Goal: Task Accomplishment & Management: Manage account settings

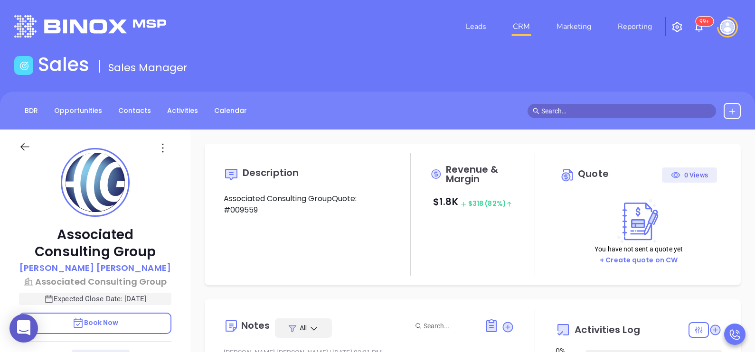
type input "[DATE]"
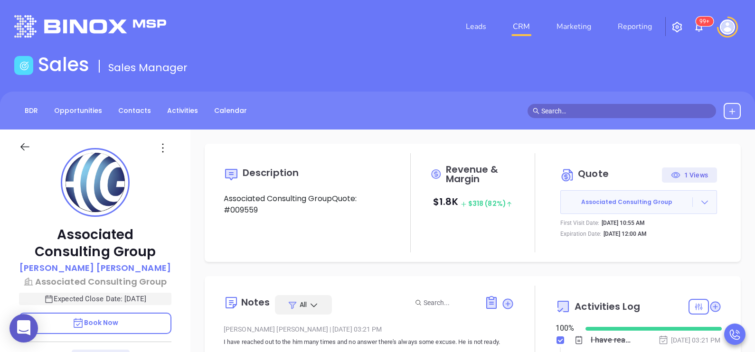
scroll to position [275, 0]
type input "[PERSON_NAME]"
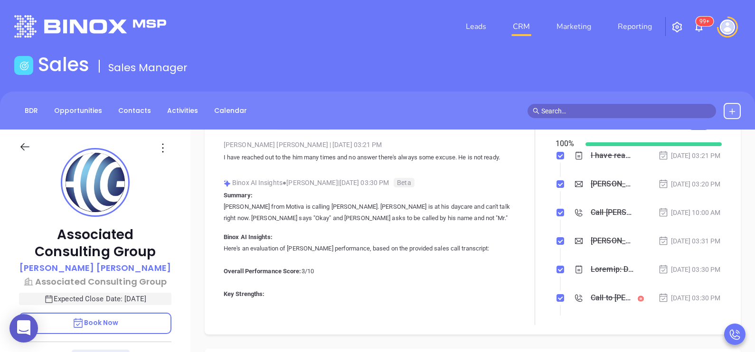
scroll to position [169, 0]
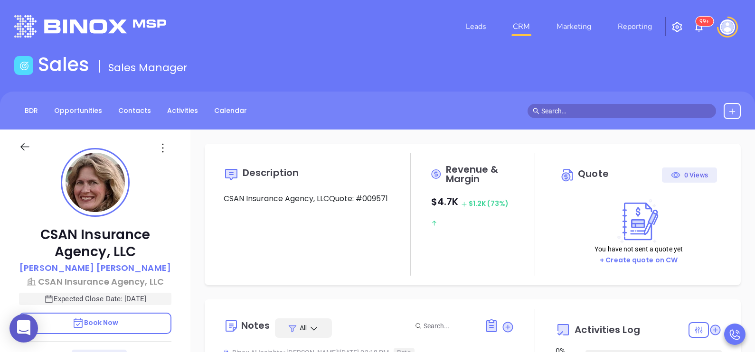
type input "[DATE]"
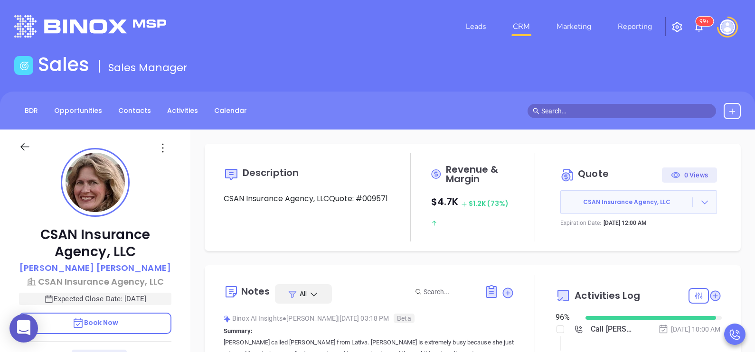
type input "[PERSON_NAME]"
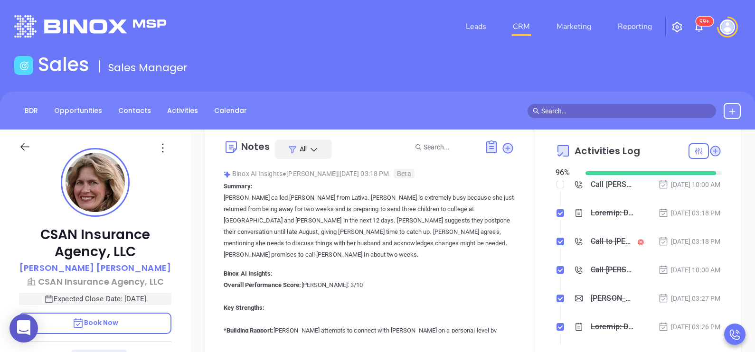
scroll to position [152, 0]
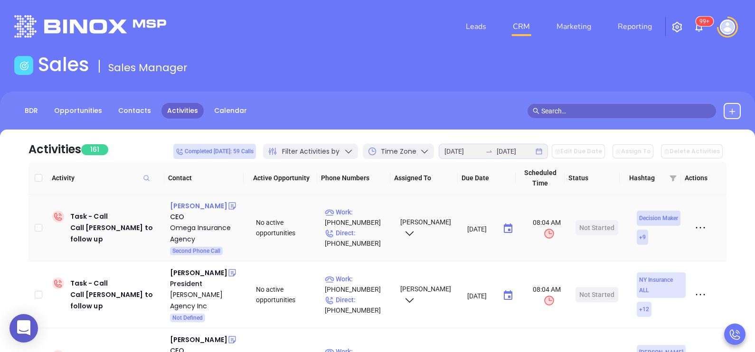
click at [202, 205] on div "Angy Beltran" at bounding box center [198, 205] width 57 height 11
click at [372, 213] on p "Work : (908) 355-8765" at bounding box center [358, 217] width 67 height 21
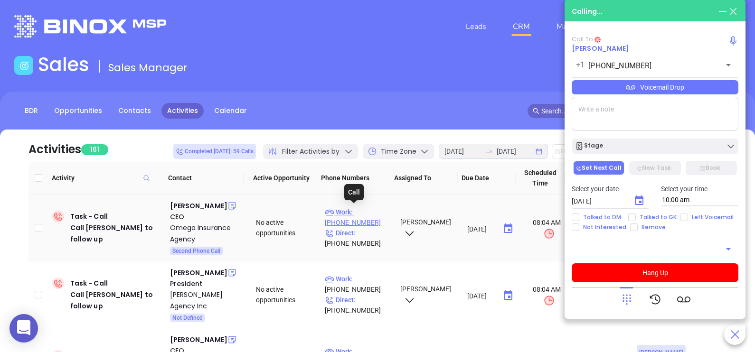
type input "(908) 355-8765"
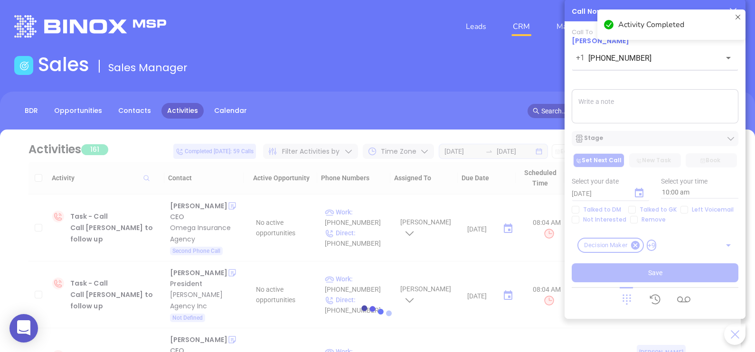
click at [618, 137] on div at bounding box center [377, 316] width 727 height 373
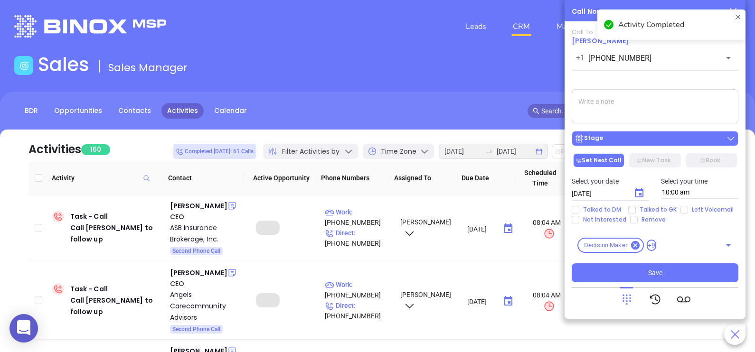
click at [617, 139] on div "Stage" at bounding box center [655, 138] width 161 height 9
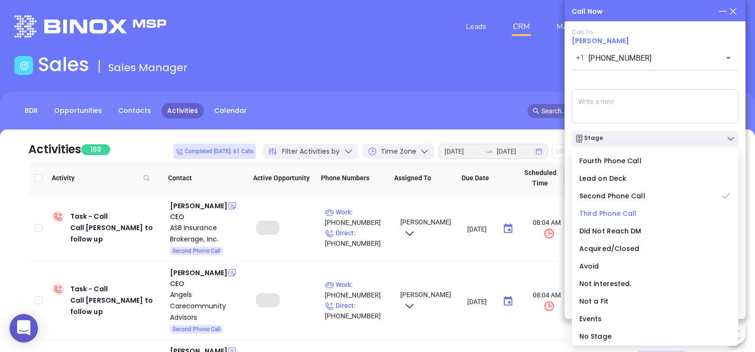
click at [607, 215] on span "Third Phone Call" at bounding box center [607, 213] width 57 height 9
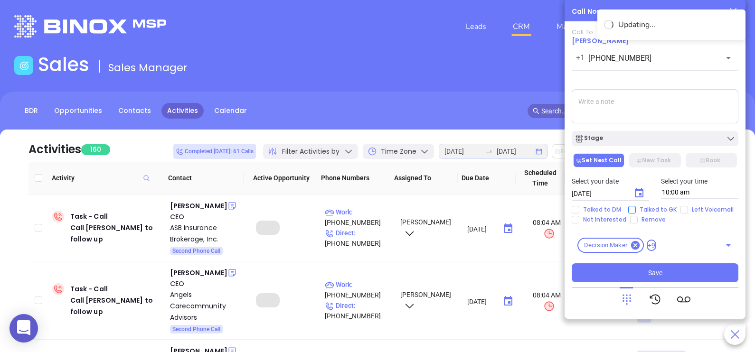
click at [632, 211] on input "Talked to GK" at bounding box center [632, 210] width 8 height 8
checkbox input "true"
click at [635, 196] on icon "Choose date, selected date is Aug 15, 2025" at bounding box center [639, 192] width 9 height 9
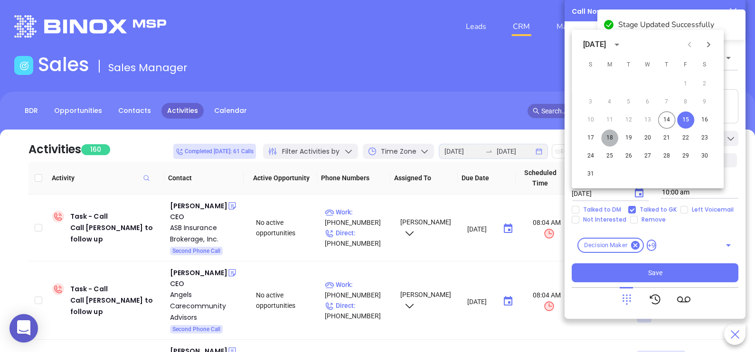
click at [610, 139] on button "18" at bounding box center [609, 138] width 17 height 17
type input "[DATE]"
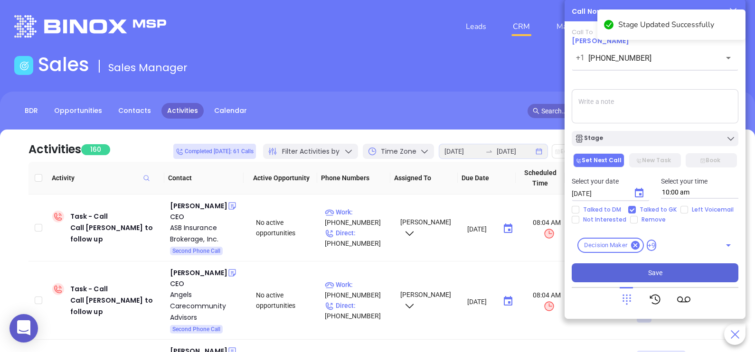
click at [629, 271] on button "Save" at bounding box center [655, 273] width 167 height 19
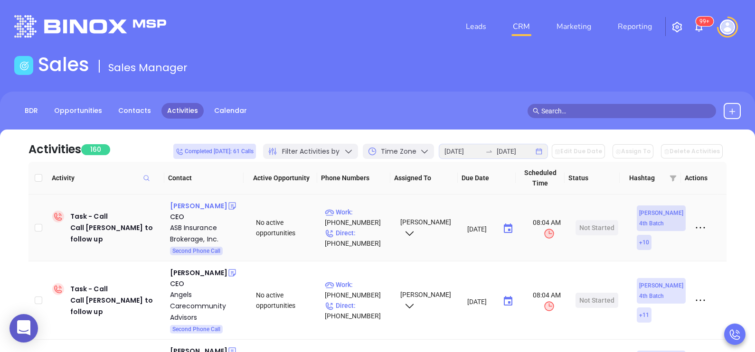
click at [207, 210] on div "Aaron S. Buchler" at bounding box center [198, 205] width 57 height 11
click at [375, 208] on p "Work : (973) 470-9004" at bounding box center [358, 217] width 67 height 21
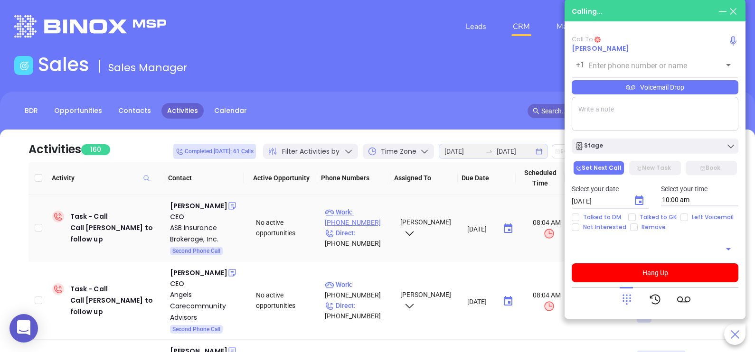
type input "(973) 470-9004"
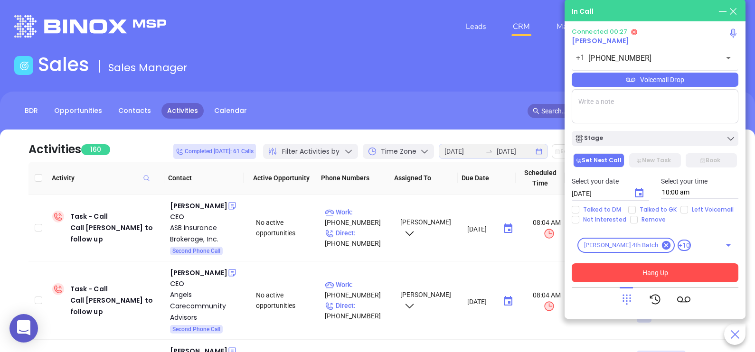
click at [611, 271] on button "Hang Up" at bounding box center [655, 273] width 167 height 19
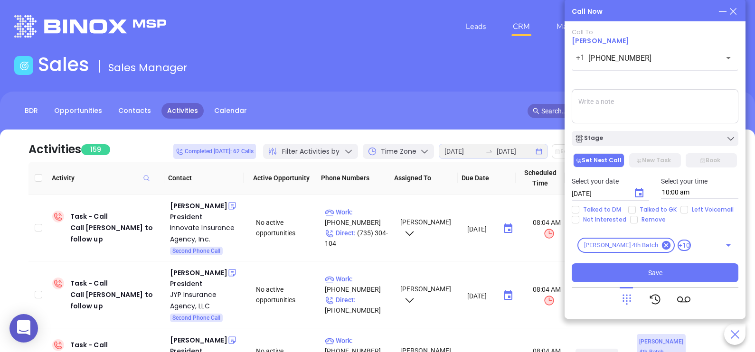
click at [737, 11] on icon at bounding box center [733, 11] width 10 height 10
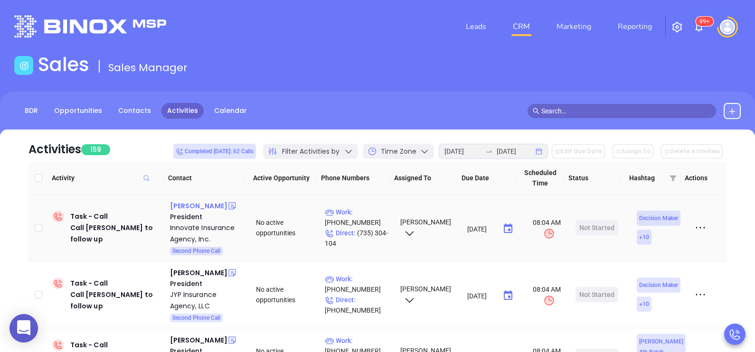
click at [206, 206] on div "Grace Correa" at bounding box center [198, 205] width 57 height 11
click at [372, 235] on p "Direct : (735) 304-104" at bounding box center [358, 238] width 67 height 21
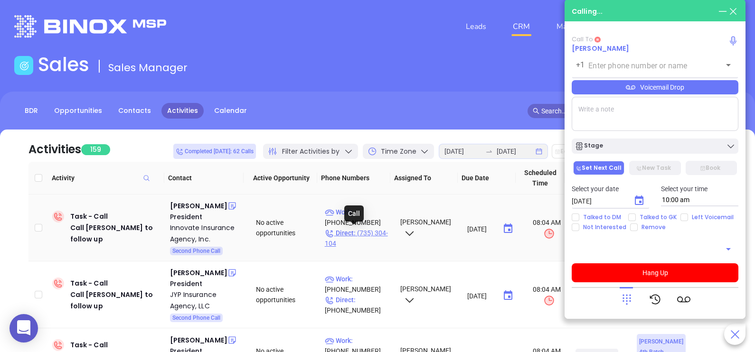
type input "(735) 304-104"
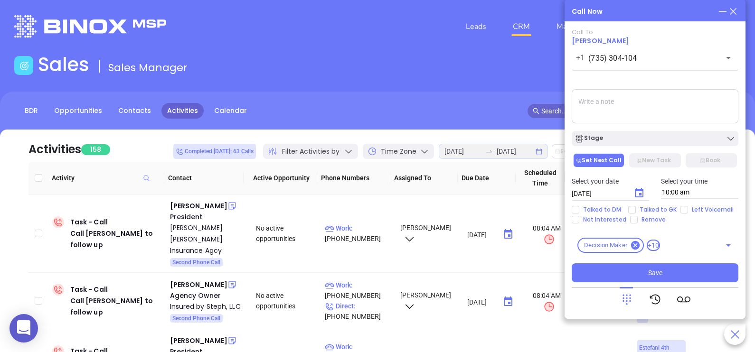
click at [736, 11] on icon at bounding box center [733, 11] width 10 height 10
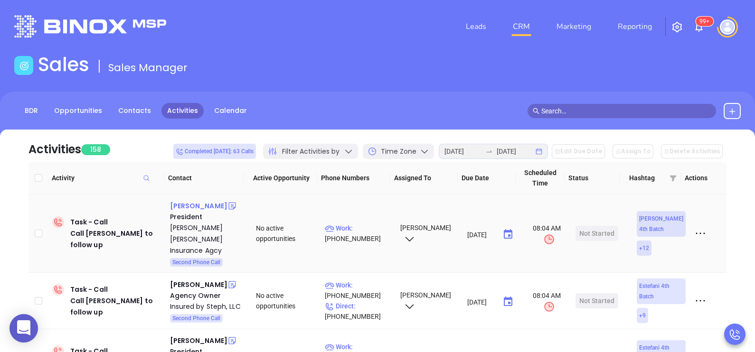
click at [198, 206] on div "Barry Rose" at bounding box center [198, 205] width 57 height 11
click at [365, 223] on p "Work : (973) 701-0066" at bounding box center [358, 233] width 67 height 21
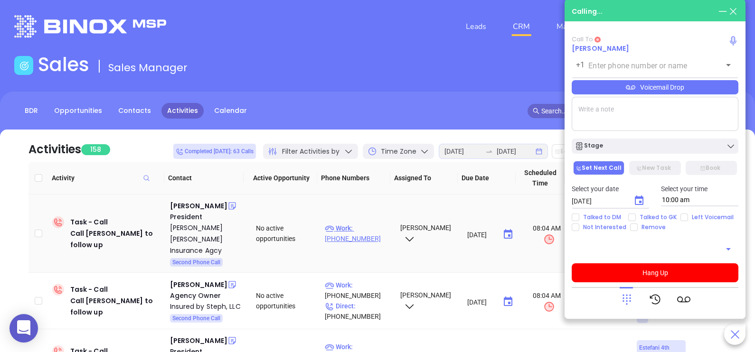
type input "(973) 701-0066"
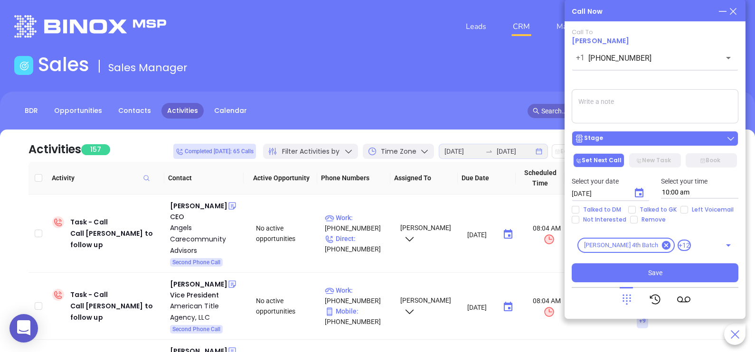
click at [632, 142] on div "Stage" at bounding box center [655, 138] width 161 height 9
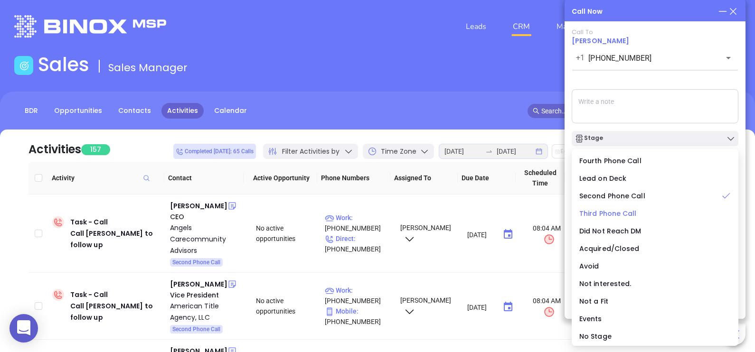
click at [617, 214] on span "Third Phone Call" at bounding box center [607, 213] width 57 height 9
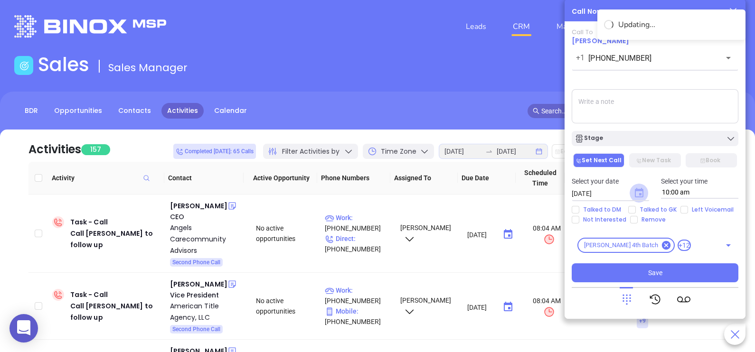
click at [641, 196] on icon "Choose date, selected date is Aug 15, 2025" at bounding box center [639, 192] width 9 height 9
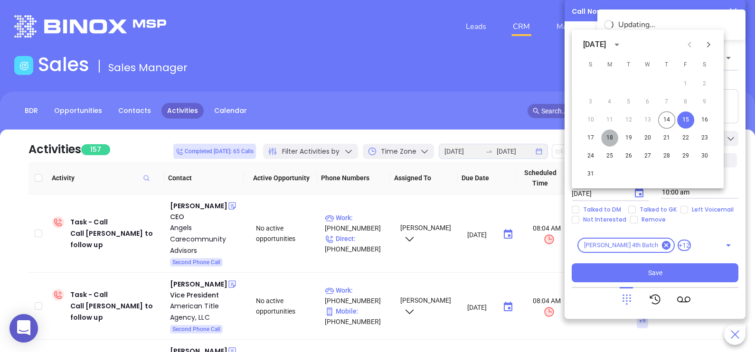
click at [614, 137] on button "18" at bounding box center [609, 138] width 17 height 17
type input "08/18/2025"
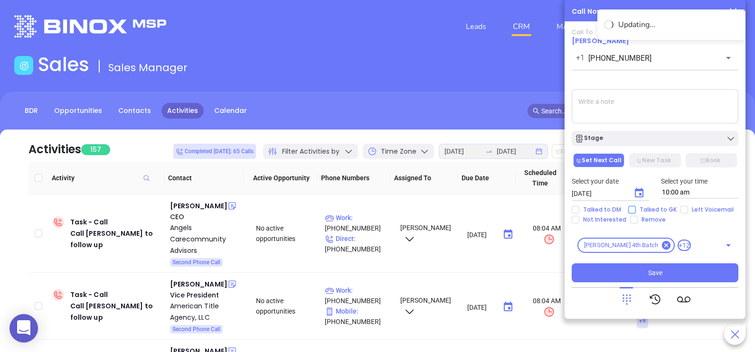
click at [634, 207] on input "Talked to GK" at bounding box center [632, 210] width 8 height 8
checkbox input "true"
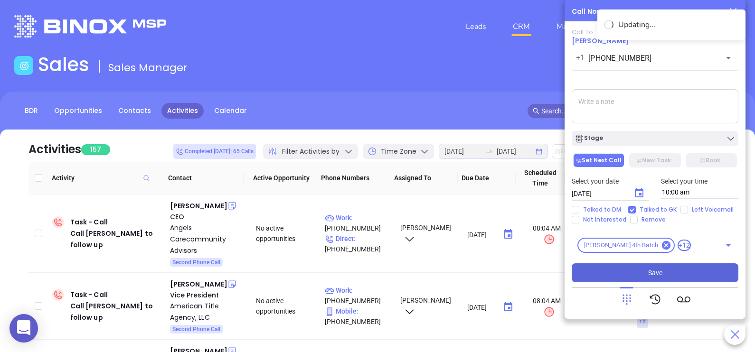
click at [648, 276] on span "Save" at bounding box center [655, 273] width 14 height 10
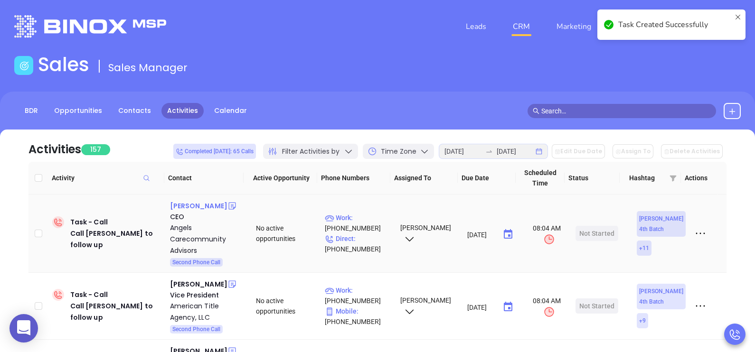
click at [203, 205] on div "Helmut Angel" at bounding box center [198, 205] width 57 height 11
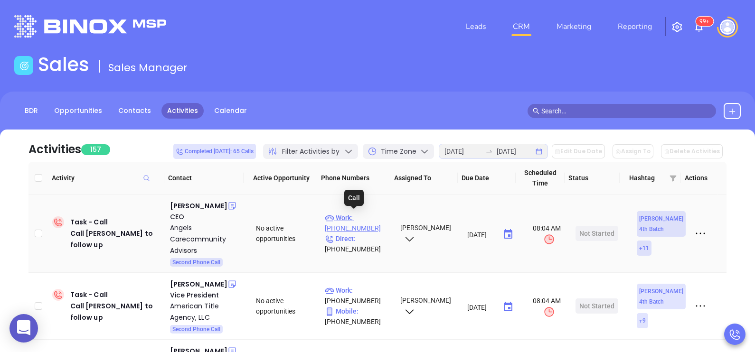
click at [371, 216] on p "Work : (973) 928-6171" at bounding box center [358, 223] width 67 height 21
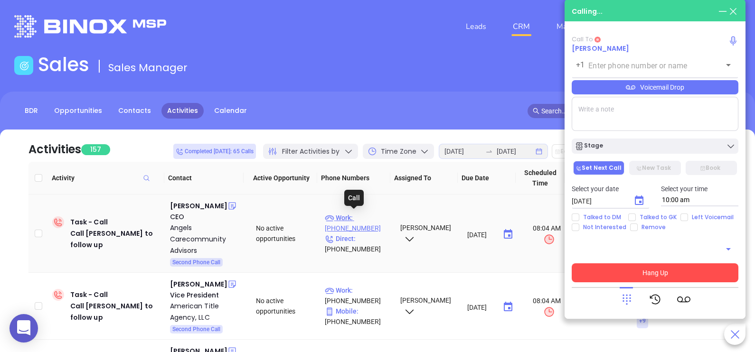
type input "(973) 928-6171"
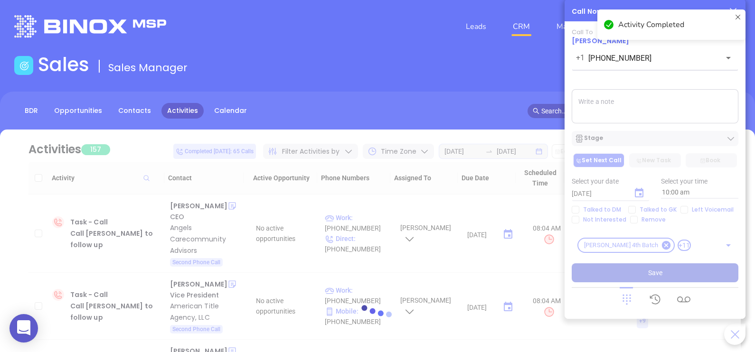
click at [611, 135] on div at bounding box center [377, 316] width 727 height 373
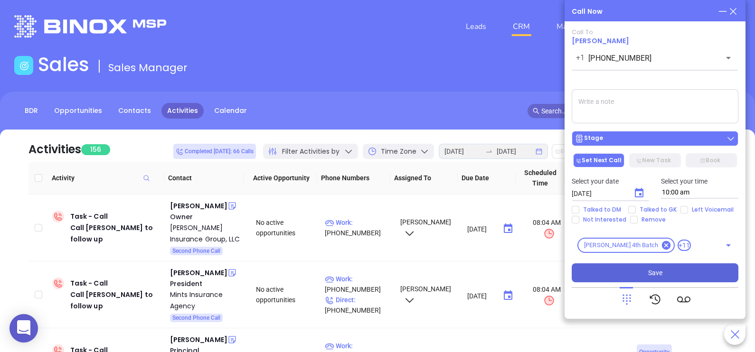
click at [624, 138] on div "Stage" at bounding box center [655, 138] width 161 height 9
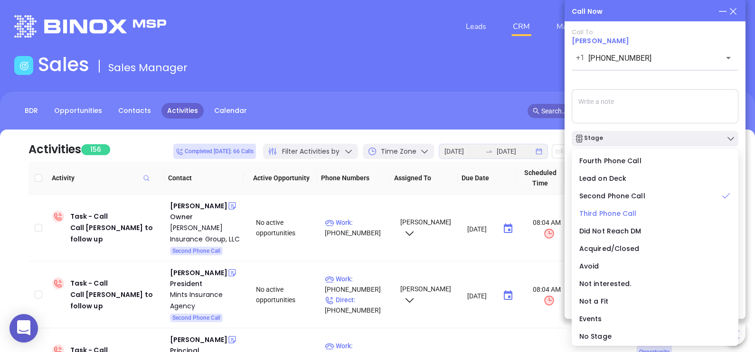
click at [613, 208] on li "Third Phone Call" at bounding box center [655, 214] width 163 height 20
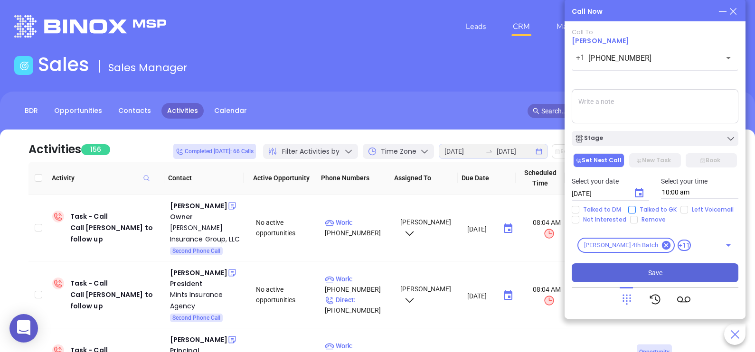
click at [642, 208] on span "Talked to GK" at bounding box center [658, 210] width 45 height 8
click at [636, 208] on input "Talked to GK" at bounding box center [632, 210] width 8 height 8
checkbox input "true"
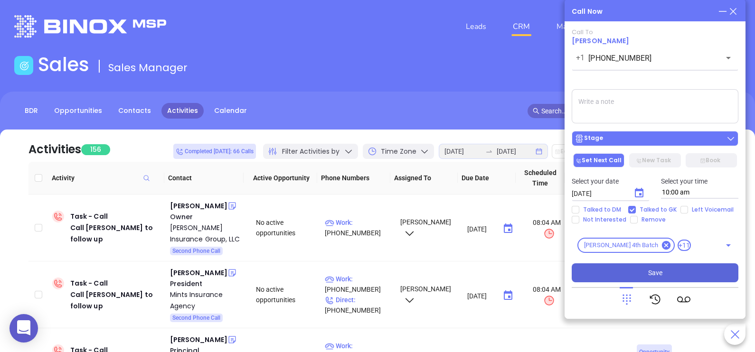
click at [620, 140] on div "Stage" at bounding box center [655, 138] width 161 height 9
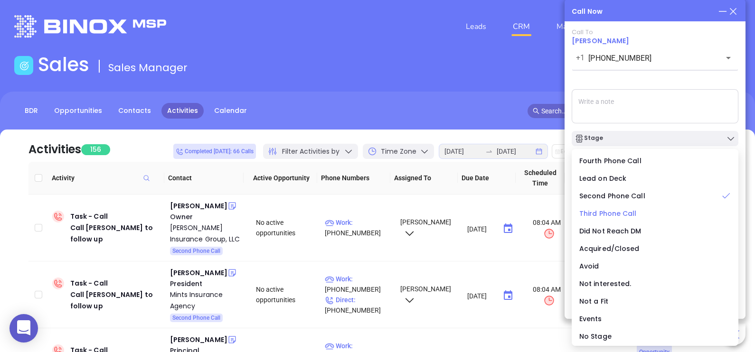
click at [617, 214] on span "Third Phone Call" at bounding box center [607, 213] width 57 height 9
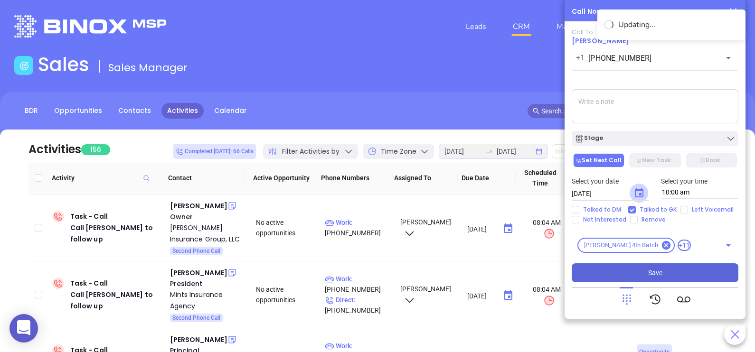
click at [642, 195] on icon "Choose date, selected date is Aug 15, 2025" at bounding box center [639, 193] width 11 height 11
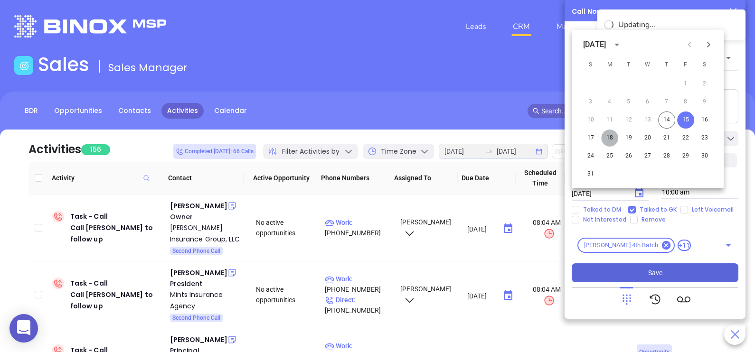
click at [611, 140] on button "18" at bounding box center [609, 138] width 17 height 17
type input "08/18/2025"
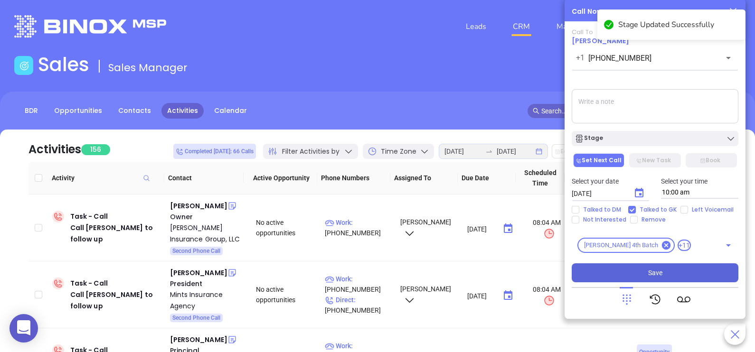
click at [636, 276] on button "Save" at bounding box center [655, 273] width 167 height 19
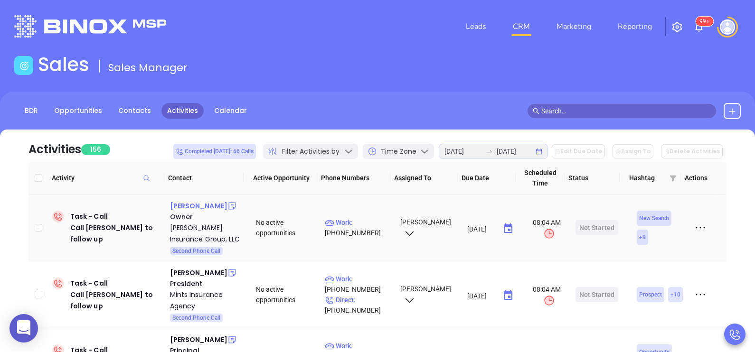
click at [195, 207] on div "George Volk" at bounding box center [198, 205] width 57 height 11
click at [360, 226] on p "Work : (732) 257-2212" at bounding box center [358, 228] width 67 height 21
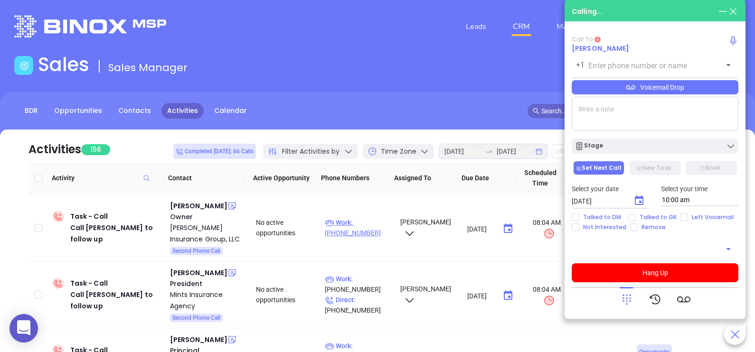
type input "(732) 257-2212"
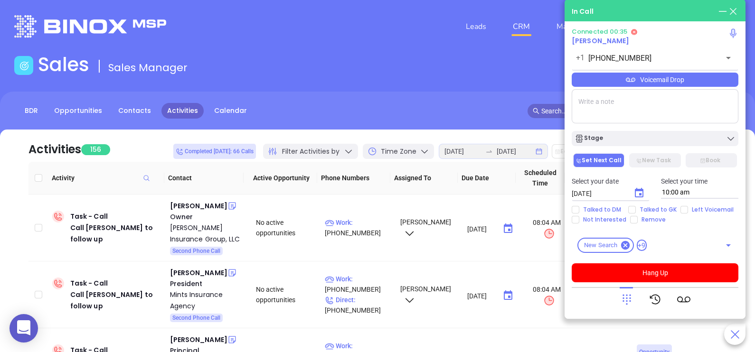
click at [710, 79] on div "Voicemail Drop" at bounding box center [655, 80] width 167 height 14
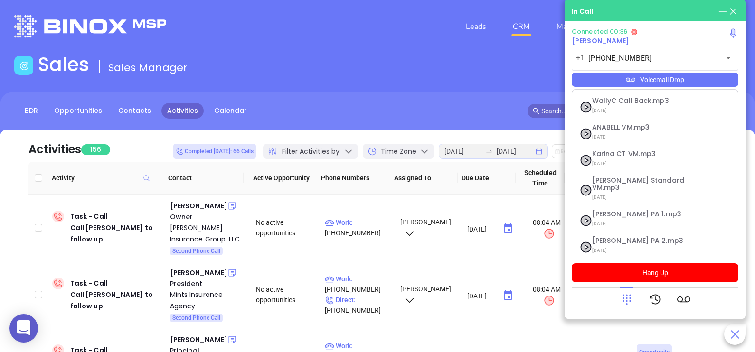
scroll to position [104, 0]
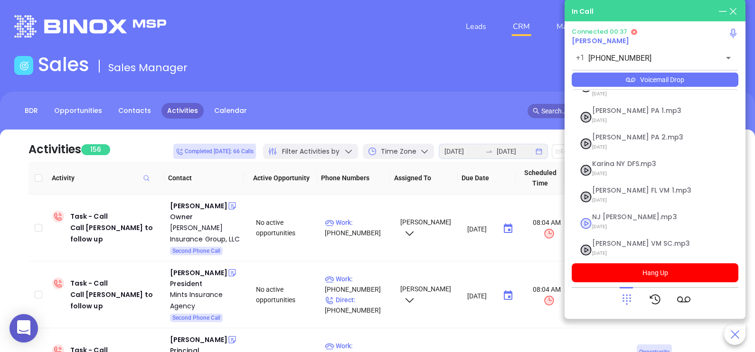
click at [612, 214] on span "NJ Karina.mp3" at bounding box center [643, 217] width 103 height 7
checkbox input "true"
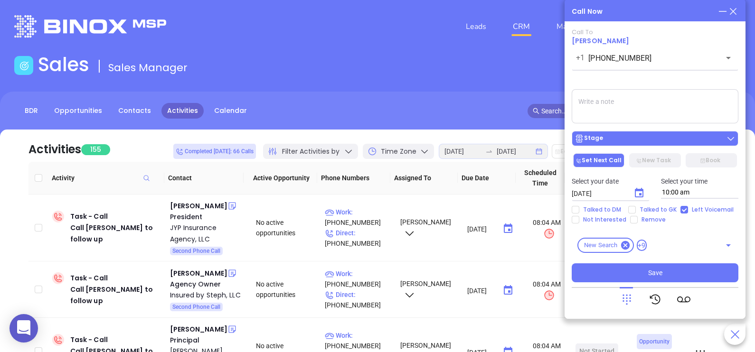
click at [613, 140] on div "Stage" at bounding box center [655, 138] width 161 height 9
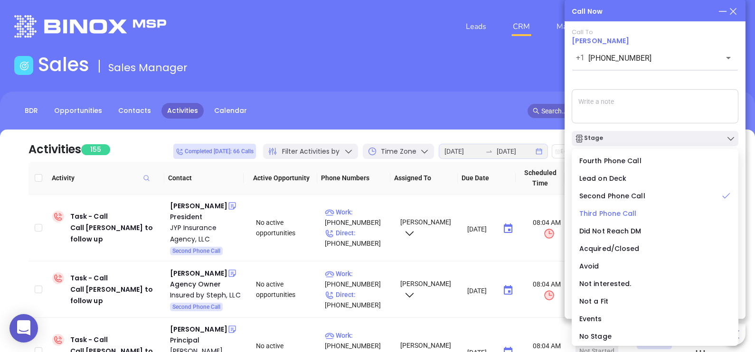
click at [606, 213] on span "Third Phone Call" at bounding box center [607, 213] width 57 height 9
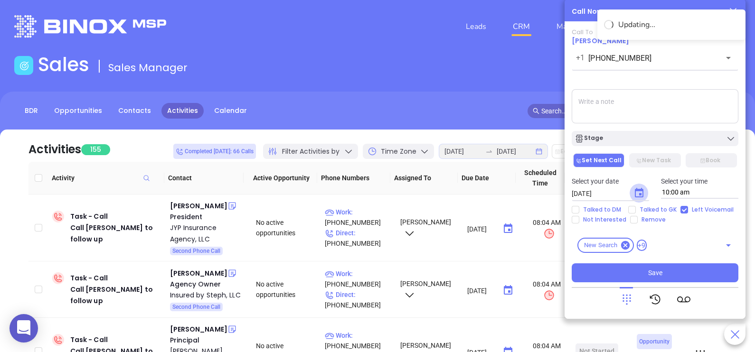
click at [641, 199] on icon "Choose date, selected date is Aug 15, 2025" at bounding box center [639, 193] width 11 height 11
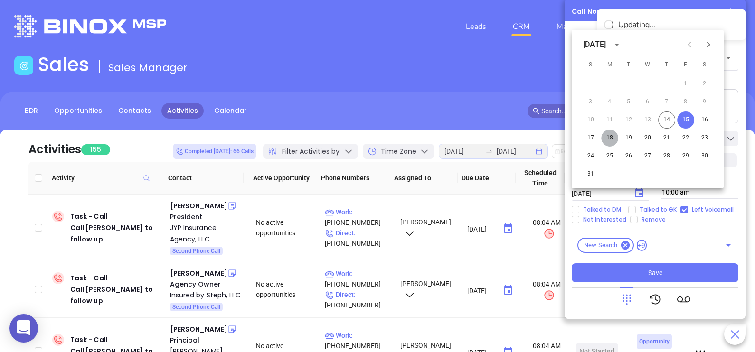
click at [610, 138] on button "18" at bounding box center [609, 138] width 17 height 17
type input "08/18/2025"
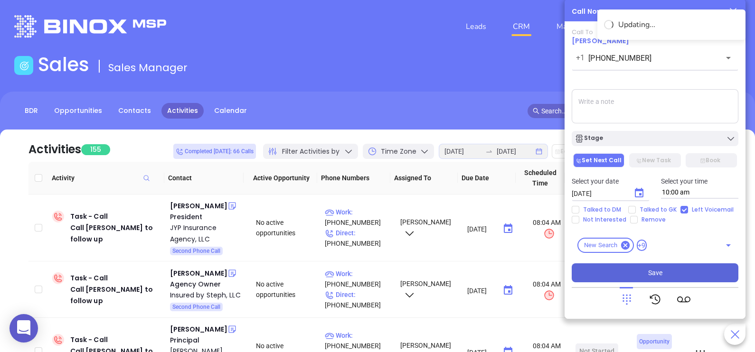
click at [620, 275] on button "Save" at bounding box center [655, 273] width 167 height 19
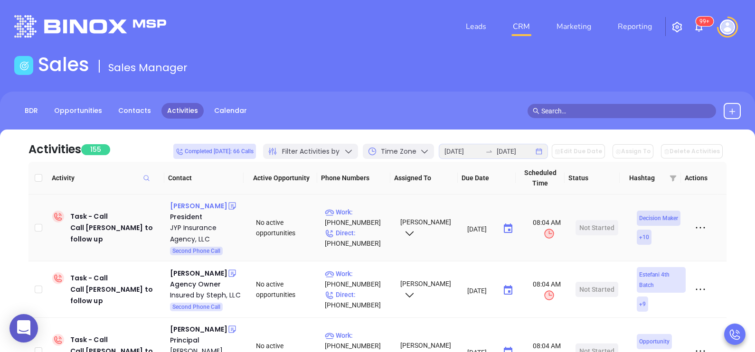
click at [180, 204] on div "Ji Park" at bounding box center [198, 205] width 57 height 11
click at [366, 212] on p "Work : (877) 201-2019" at bounding box center [358, 217] width 67 height 21
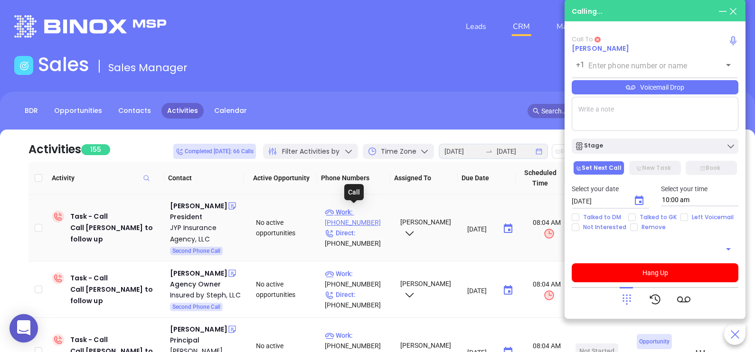
type input "(877) 201-2019"
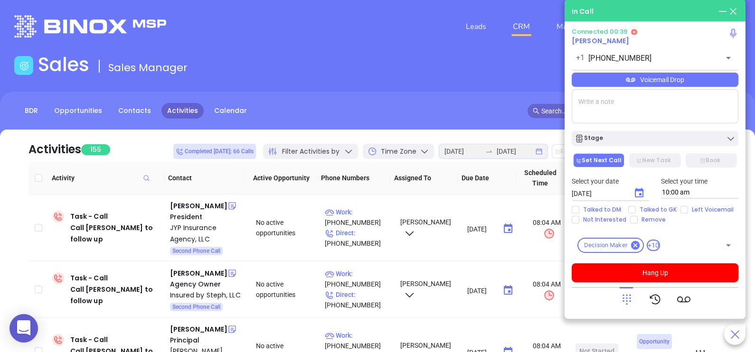
click at [633, 80] on icon at bounding box center [630, 80] width 9 height 4
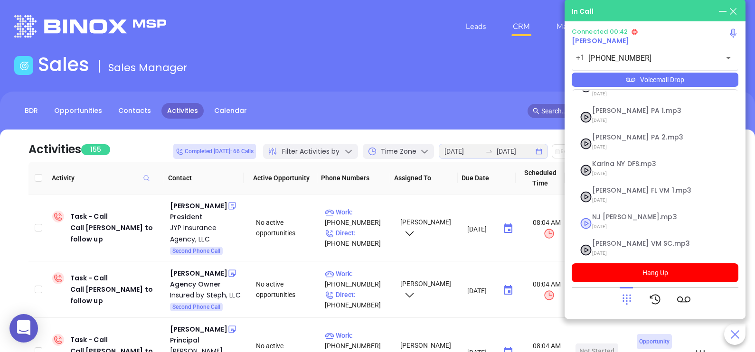
click at [635, 214] on span "NJ Karina.mp3" at bounding box center [643, 217] width 103 height 7
checkbox input "true"
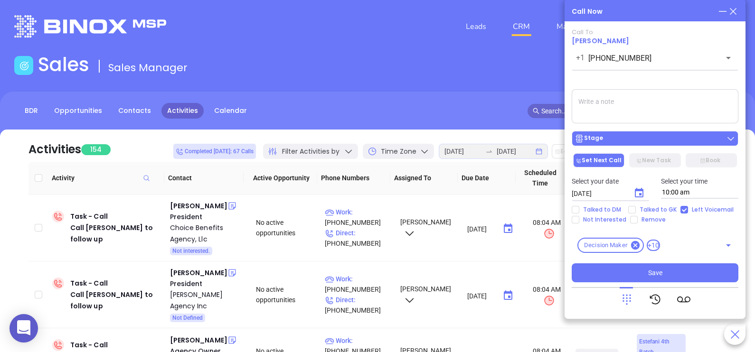
click at [642, 140] on div "Stage" at bounding box center [655, 138] width 161 height 9
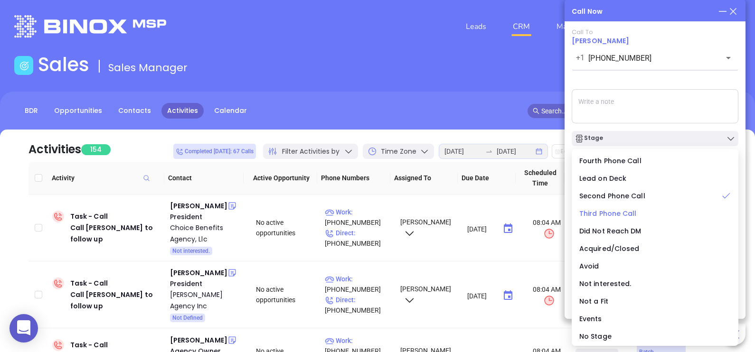
click at [608, 211] on span "Third Phone Call" at bounding box center [607, 213] width 57 height 9
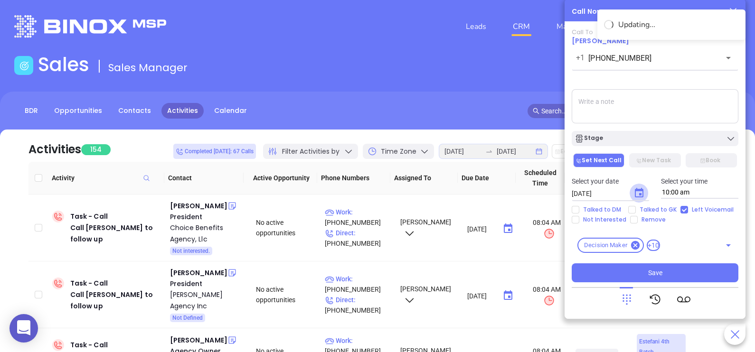
click at [638, 188] on icon "Choose date, selected date is Aug 15, 2025" at bounding box center [639, 193] width 11 height 11
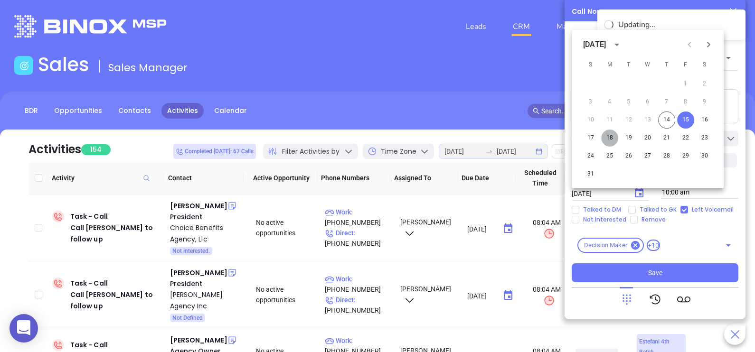
click at [611, 140] on button "18" at bounding box center [609, 138] width 17 height 17
type input "08/18/2025"
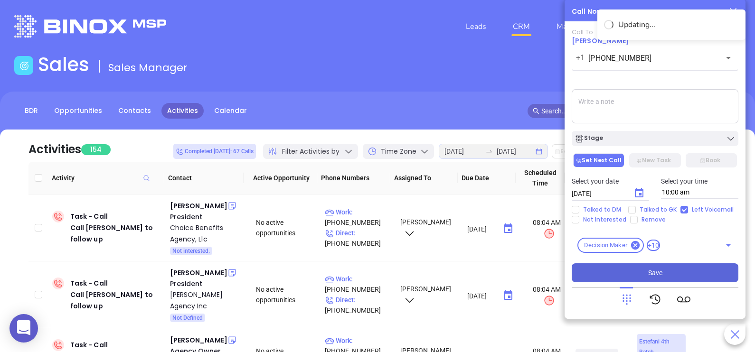
click at [634, 273] on button "Save" at bounding box center [655, 273] width 167 height 19
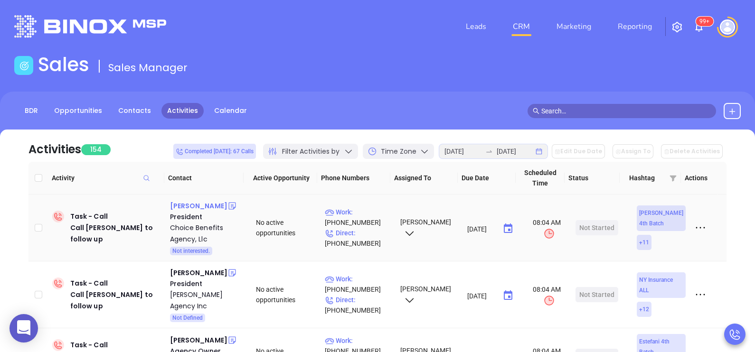
click at [192, 201] on div "Eric Marcus" at bounding box center [198, 205] width 57 height 11
click at [368, 212] on p "Work : (973) 335-5550" at bounding box center [358, 217] width 67 height 21
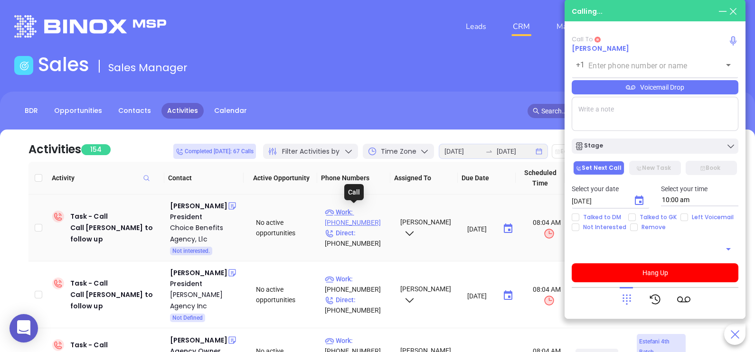
type input "(973) 335-5550"
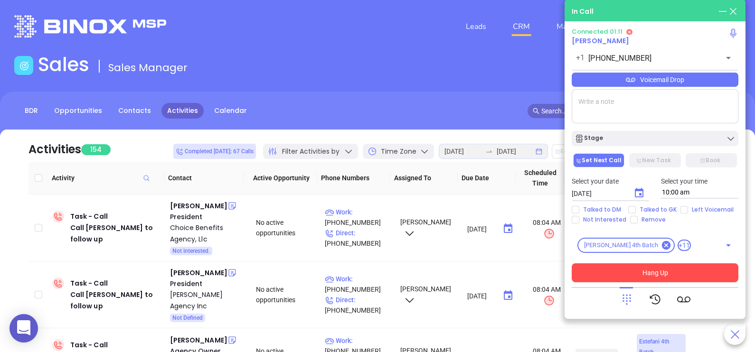
click at [639, 275] on button "Hang Up" at bounding box center [655, 273] width 167 height 19
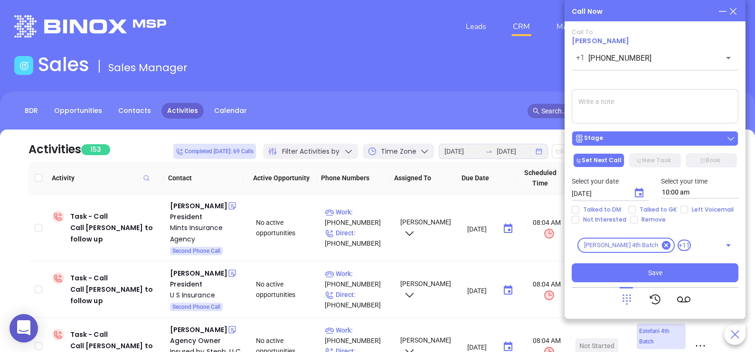
click at [647, 143] on div "Stage" at bounding box center [655, 138] width 161 height 9
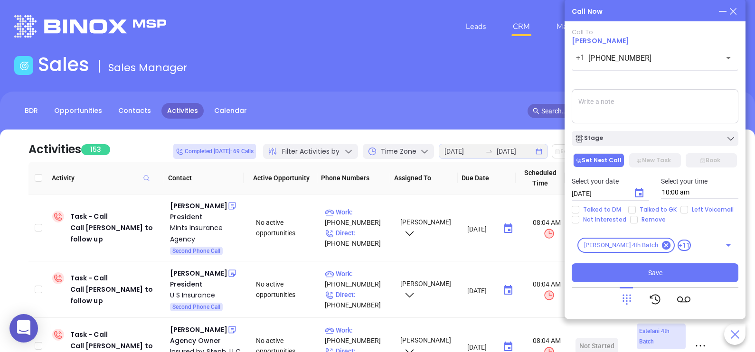
click at [642, 107] on textarea at bounding box center [655, 106] width 167 height 34
click at [602, 223] on span "Not Interested" at bounding box center [604, 220] width 51 height 8
click at [579, 223] on input "Not Interested" at bounding box center [576, 220] width 8 height 8
checkbox input "true"
click at [637, 210] on span "Talked to GK" at bounding box center [658, 210] width 45 height 8
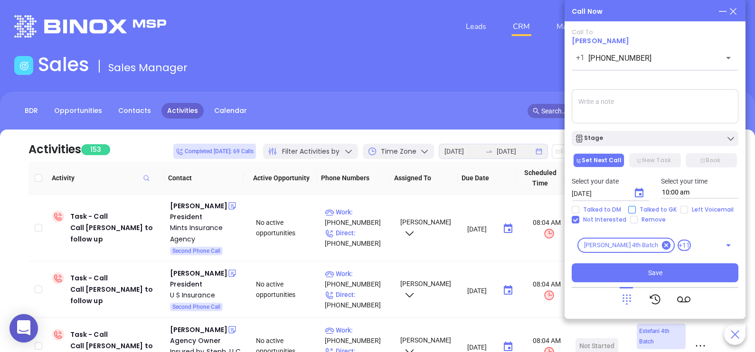
click at [636, 210] on input "Talked to GK" at bounding box center [632, 210] width 8 height 8
checkbox input "true"
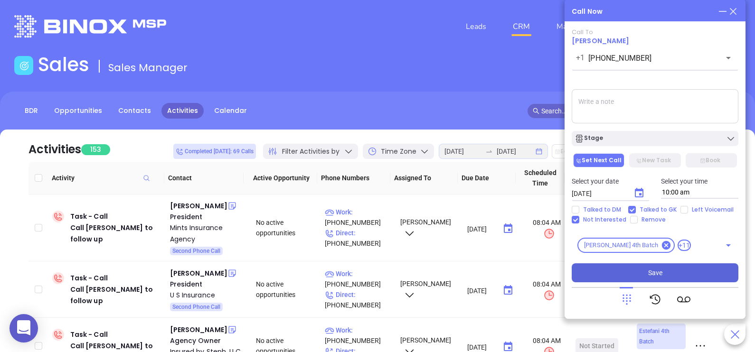
click at [651, 276] on span "Save" at bounding box center [655, 273] width 14 height 10
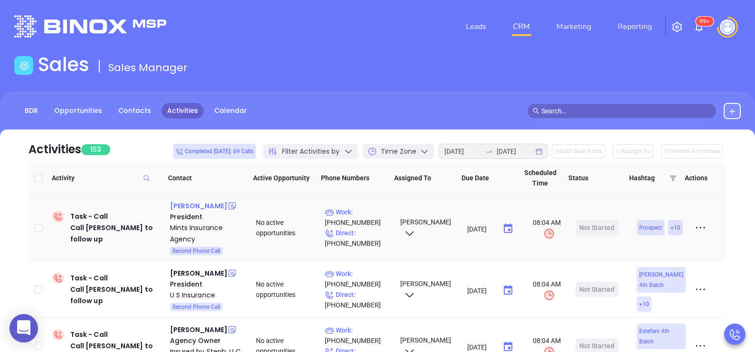
click at [193, 204] on div "Bob Conner" at bounding box center [198, 205] width 57 height 11
click at [363, 216] on p "Work : (856) 825-2880" at bounding box center [358, 217] width 67 height 21
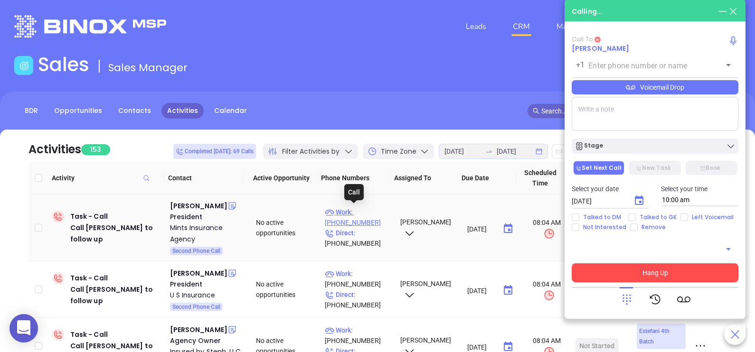
type input "(856) 825-2880"
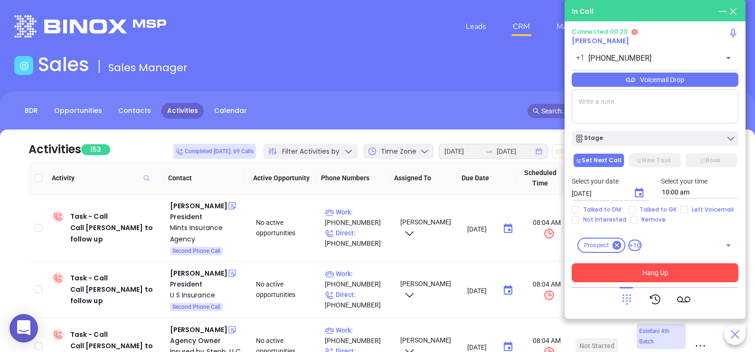
click at [596, 271] on button "Hang Up" at bounding box center [655, 273] width 167 height 19
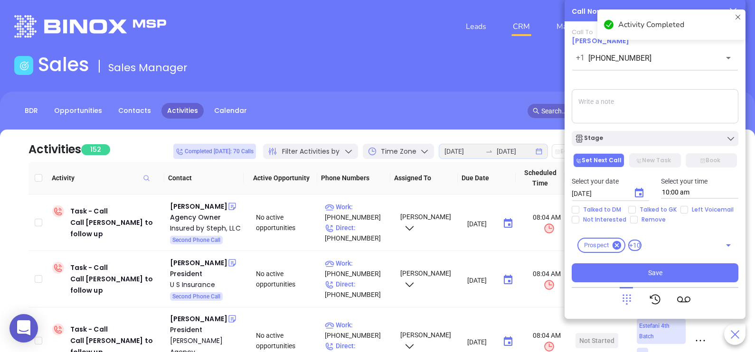
click at [681, 114] on textarea at bounding box center [655, 106] width 167 height 34
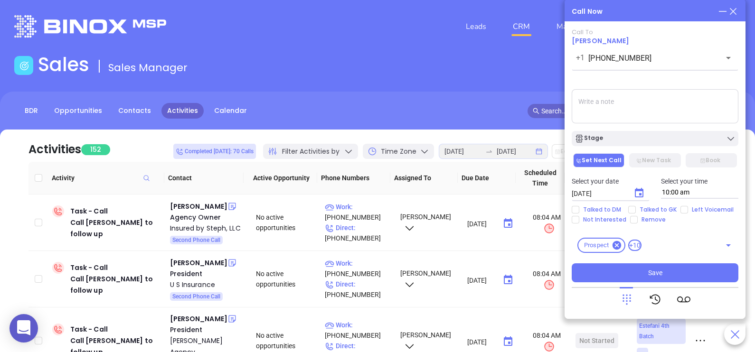
click at [735, 12] on icon at bounding box center [733, 11] width 10 height 10
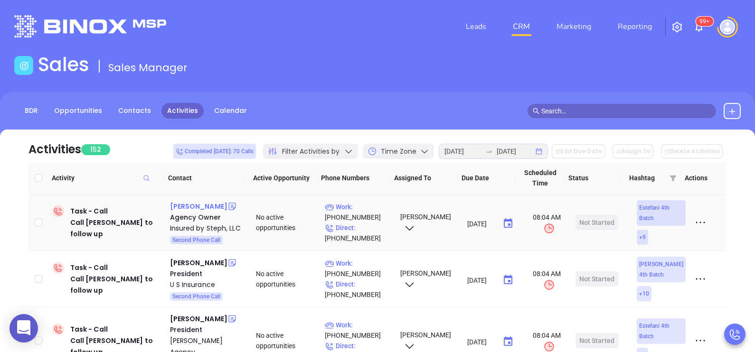
click at [218, 204] on div "Stephanie Hunger" at bounding box center [198, 206] width 57 height 11
click at [376, 208] on p "Work : (856) 421-0022" at bounding box center [358, 212] width 67 height 21
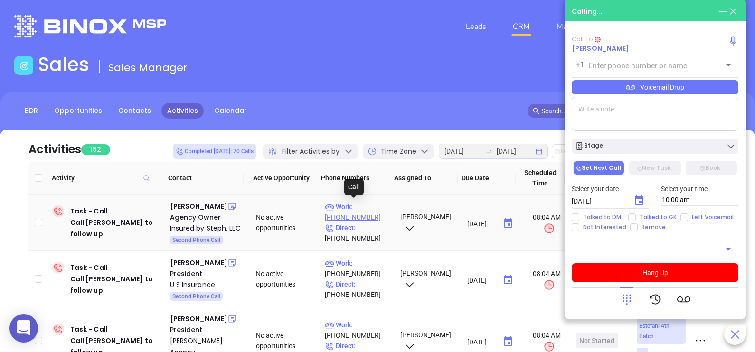
type input "(856) 421-0022"
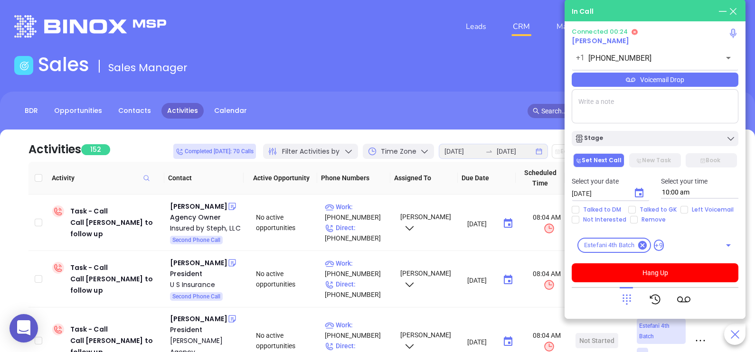
click at [621, 297] on icon at bounding box center [626, 299] width 13 height 13
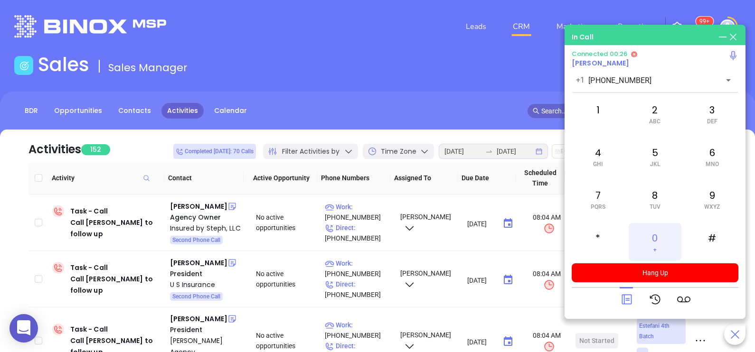
click at [655, 243] on div "0 +" at bounding box center [655, 242] width 52 height 38
click at [633, 291] on div at bounding box center [626, 299] width 13 height 25
click at [626, 301] on icon at bounding box center [627, 300] width 10 height 10
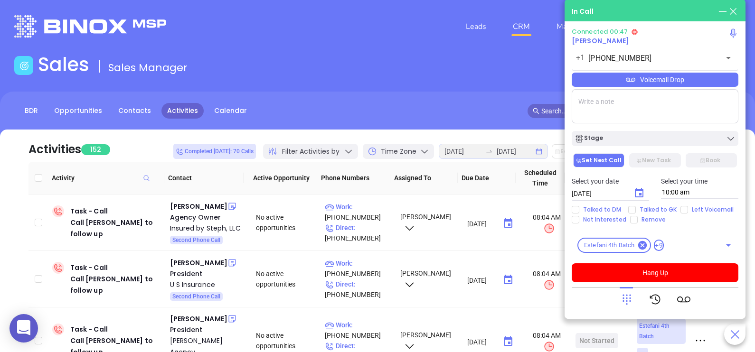
click at [686, 88] on div "Connected 00:47 Stephanie Hunger +1 (856) 421-0022 ​ Voicemail Drop Stage Set N…" at bounding box center [655, 155] width 167 height 255
click at [686, 84] on div "Voicemail Drop" at bounding box center [655, 80] width 167 height 14
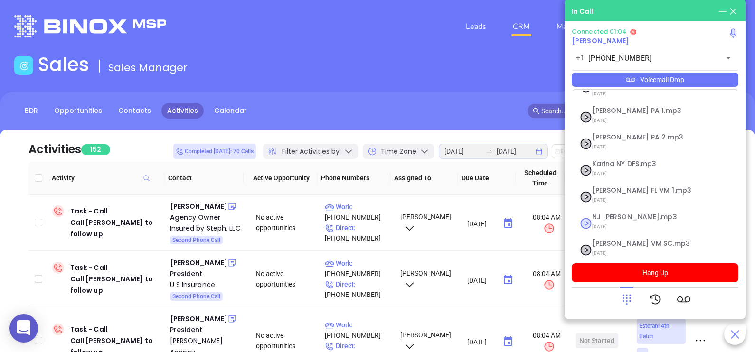
click at [616, 221] on span "07/31/2025" at bounding box center [643, 227] width 103 height 12
checkbox input "true"
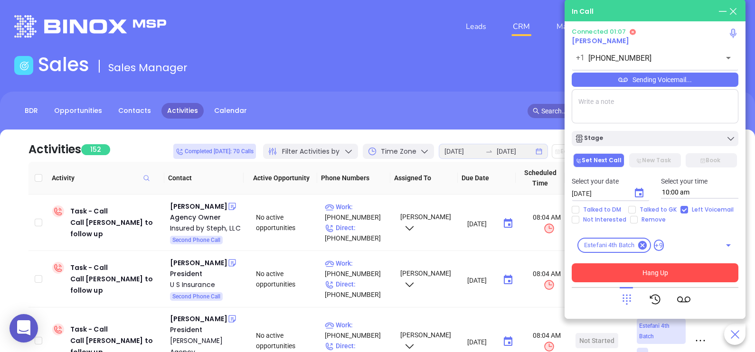
click at [643, 275] on button "Hang Up" at bounding box center [655, 273] width 167 height 19
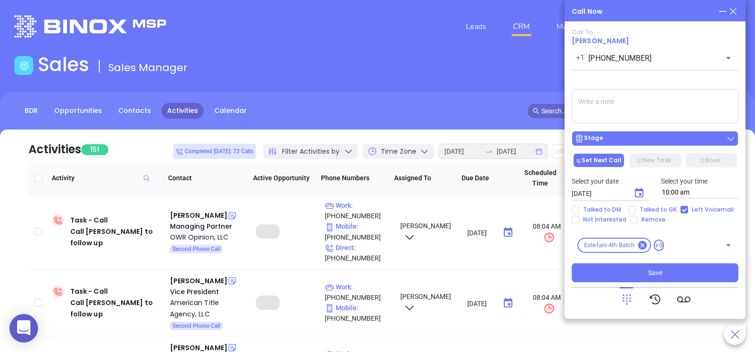
click at [653, 140] on div "Stage" at bounding box center [655, 138] width 161 height 9
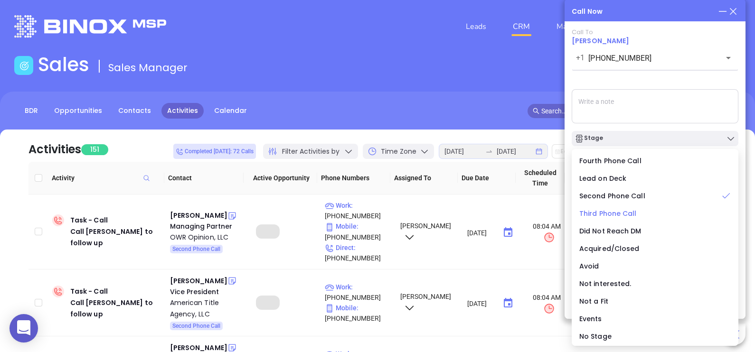
click at [623, 212] on span "Third Phone Call" at bounding box center [607, 213] width 57 height 9
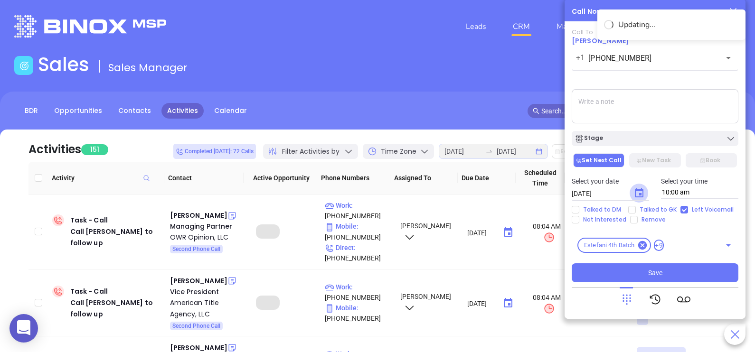
click at [637, 193] on icon "Choose date, selected date is Aug 15, 2025" at bounding box center [639, 193] width 11 height 11
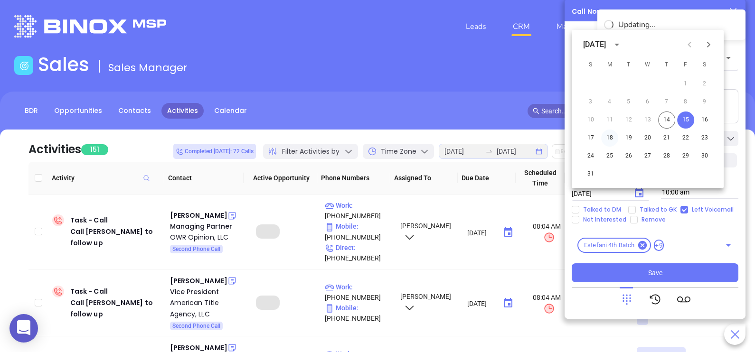
click at [613, 140] on button "18" at bounding box center [609, 138] width 17 height 17
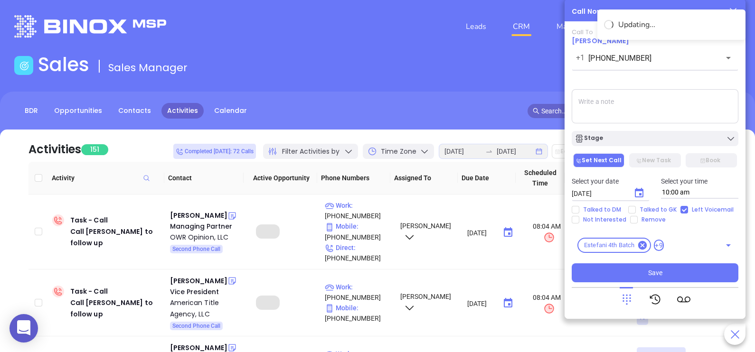
type input "08/18/2025"
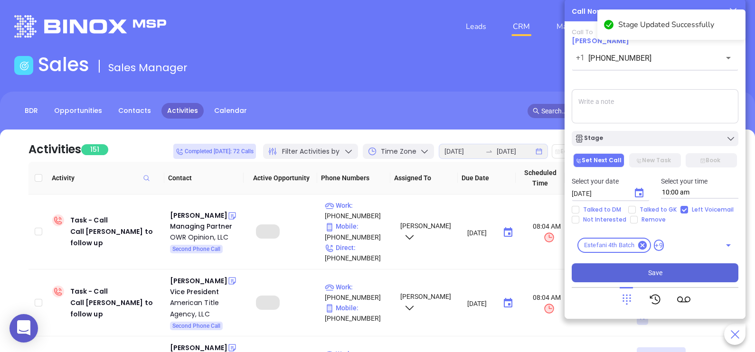
click at [664, 271] on button "Save" at bounding box center [655, 273] width 167 height 19
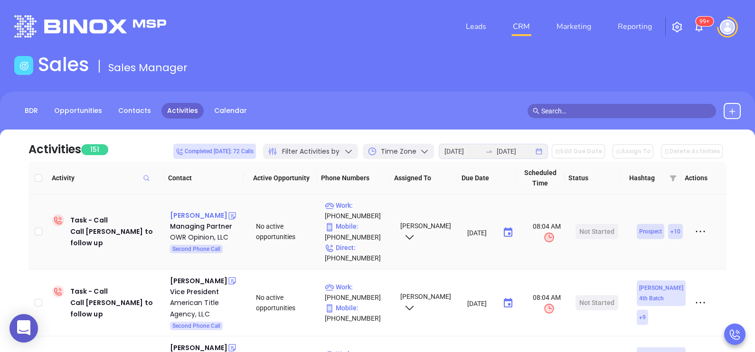
click at [192, 213] on div "Drew Denges" at bounding box center [198, 215] width 57 height 11
click at [370, 228] on p "Mobile : (201) 857-1221" at bounding box center [358, 231] width 67 height 21
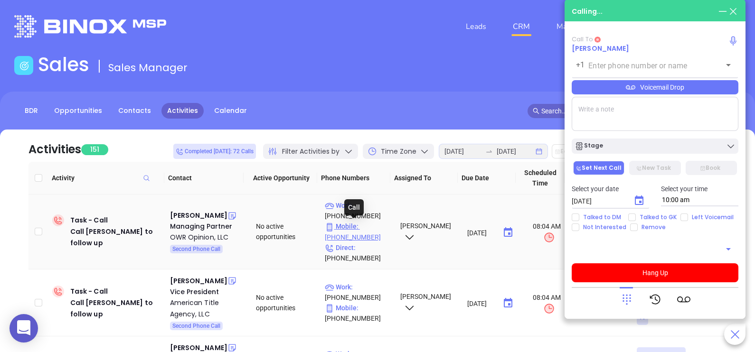
type input "(201) 857-1221"
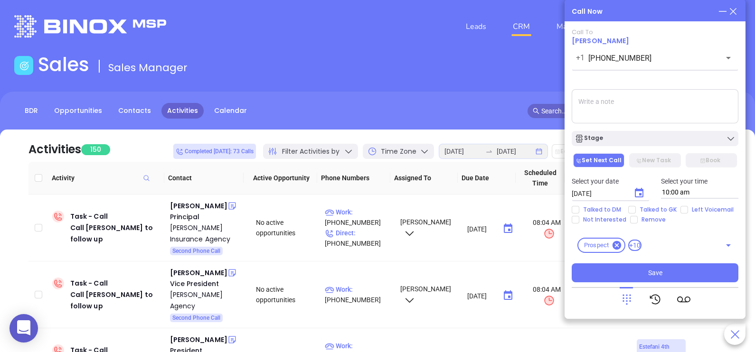
click at [641, 108] on textarea at bounding box center [655, 106] width 167 height 34
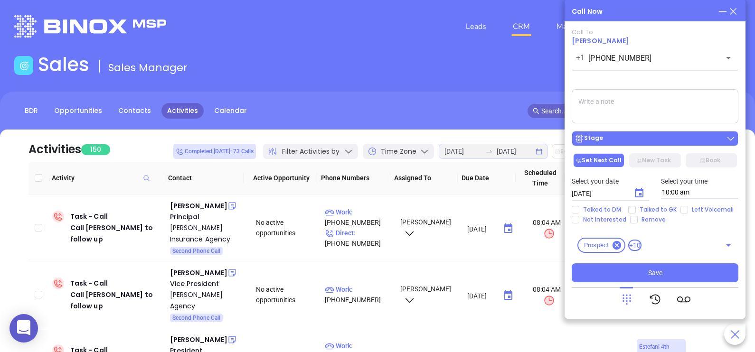
click at [660, 135] on div "Stage" at bounding box center [655, 138] width 161 height 9
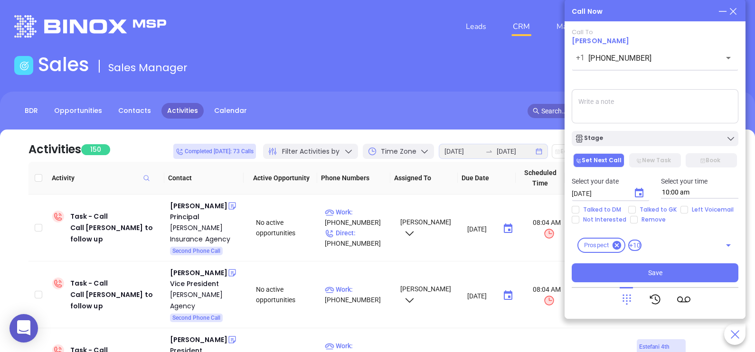
click at [658, 90] on textarea at bounding box center [655, 106] width 167 height 34
click at [613, 210] on span "Talked to DM" at bounding box center [602, 210] width 46 height 8
click at [579, 210] on input "Talked to DM" at bounding box center [576, 210] width 8 height 8
checkbox input "true"
click at [612, 225] on div "Call To Drew Denges +1 (201) 857-1221 ​ Voicemail Drop Stage Set Next Call New …" at bounding box center [655, 155] width 167 height 254
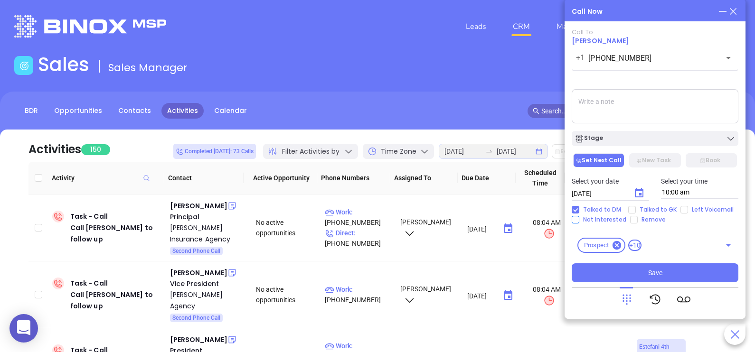
click at [615, 222] on span "Not Interested" at bounding box center [604, 220] width 51 height 8
click at [579, 222] on input "Not Interested" at bounding box center [576, 220] width 8 height 8
checkbox input "true"
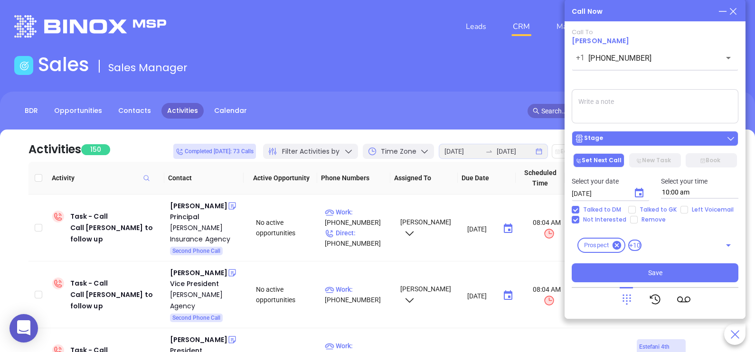
click at [636, 139] on div "Stage" at bounding box center [655, 138] width 161 height 9
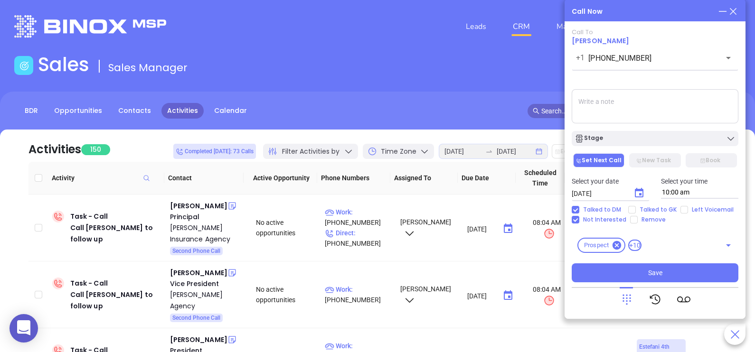
click at [645, 106] on textarea at bounding box center [655, 106] width 167 height 34
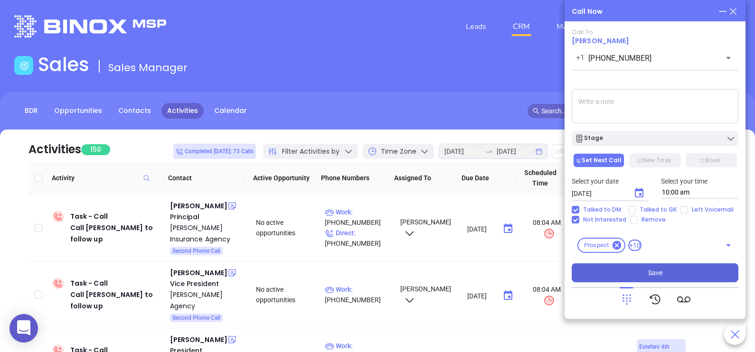
click at [619, 275] on button "Save" at bounding box center [655, 273] width 167 height 19
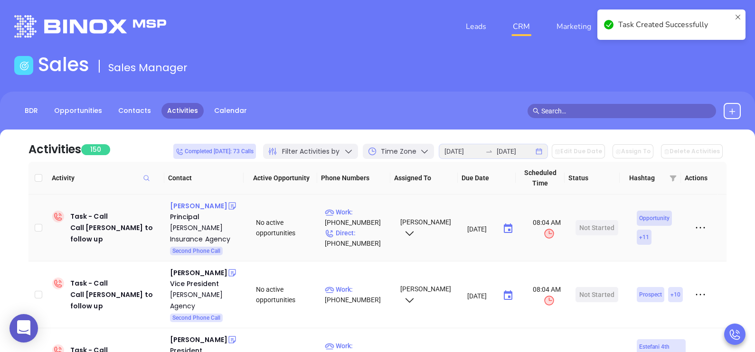
click at [184, 209] on div "Andrew Arceri" at bounding box center [198, 205] width 57 height 11
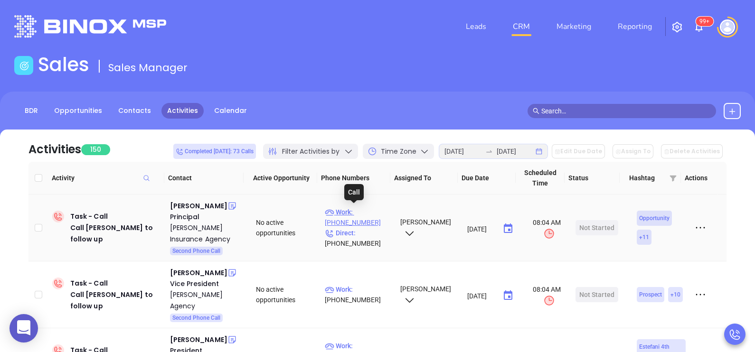
click at [376, 211] on p "Work : (973) 753-6828" at bounding box center [358, 217] width 67 height 21
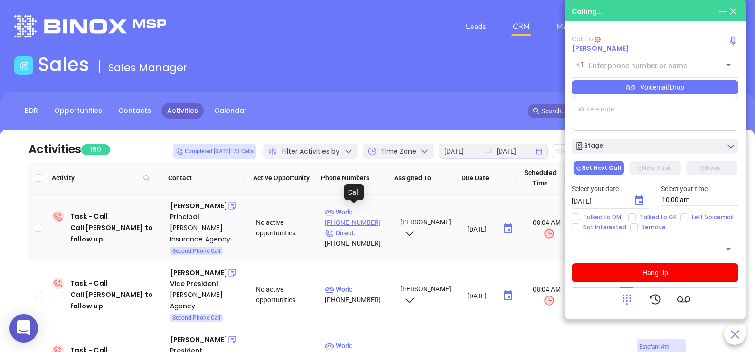
type input "(973) 753-6828"
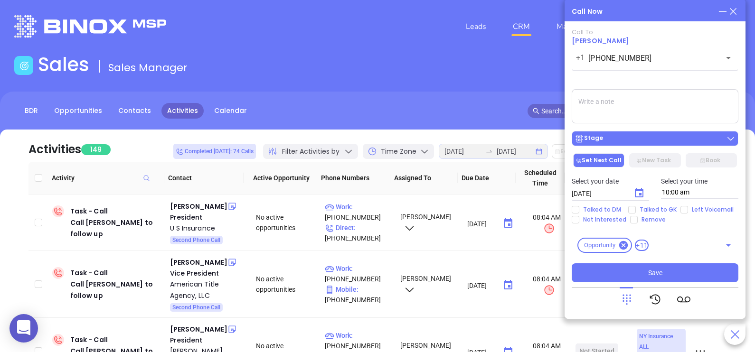
click at [646, 140] on div "Stage" at bounding box center [655, 138] width 161 height 9
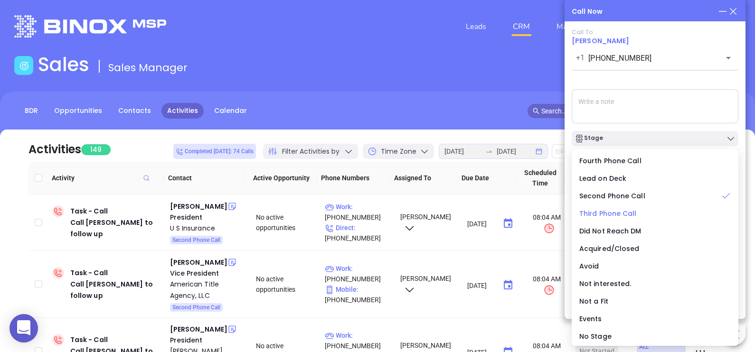
click at [601, 213] on span "Third Phone Call" at bounding box center [607, 213] width 57 height 9
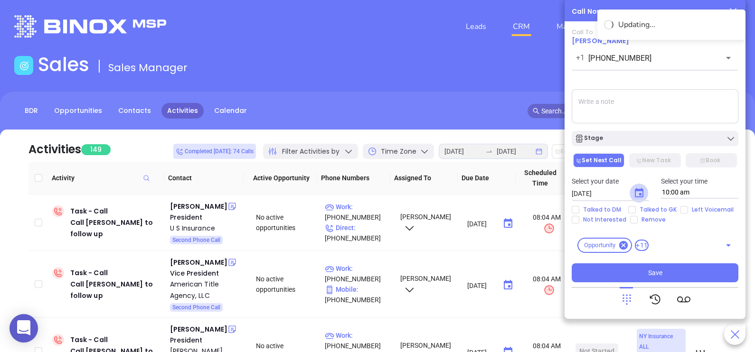
click at [636, 195] on icon "Choose date, selected date is Aug 15, 2025" at bounding box center [639, 193] width 11 height 11
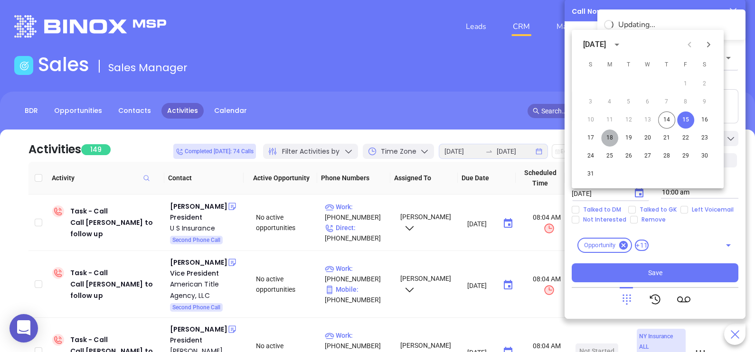
click at [608, 138] on button "18" at bounding box center [609, 138] width 17 height 17
type input "08/18/2025"
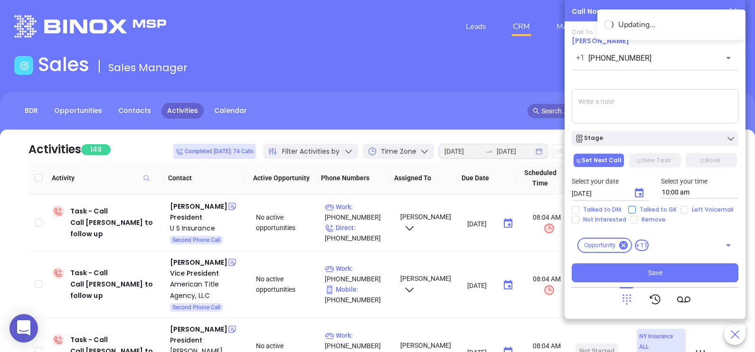
click at [629, 209] on input "Talked to GK" at bounding box center [632, 210] width 8 height 8
checkbox input "true"
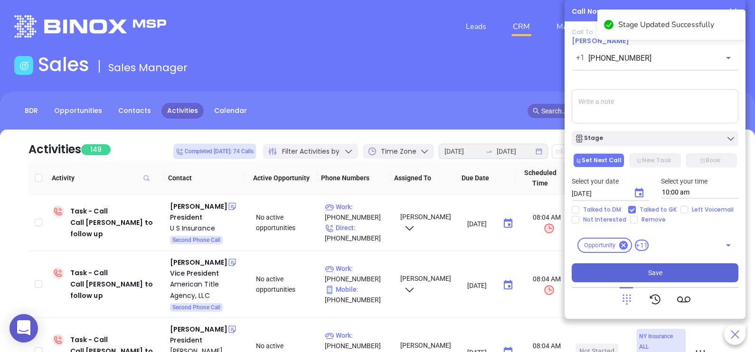
click at [616, 268] on button "Save" at bounding box center [655, 273] width 167 height 19
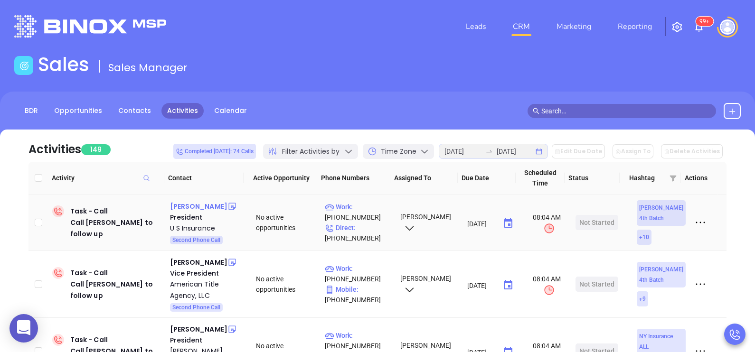
click at [180, 208] on div "Rich Krasnomowitz" at bounding box center [198, 206] width 57 height 11
click at [364, 211] on p "Work : (973) 383-2421" at bounding box center [358, 212] width 67 height 21
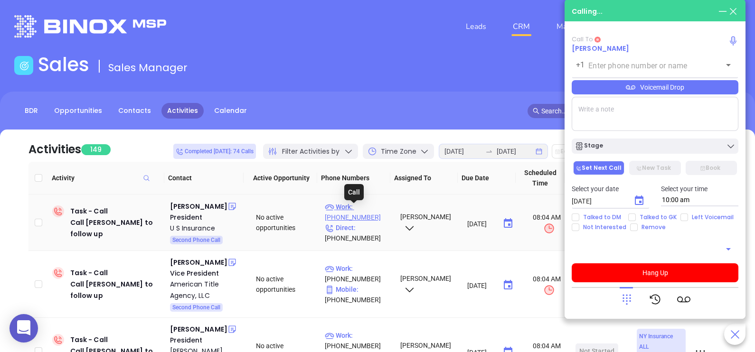
type input "(973) 383-2421"
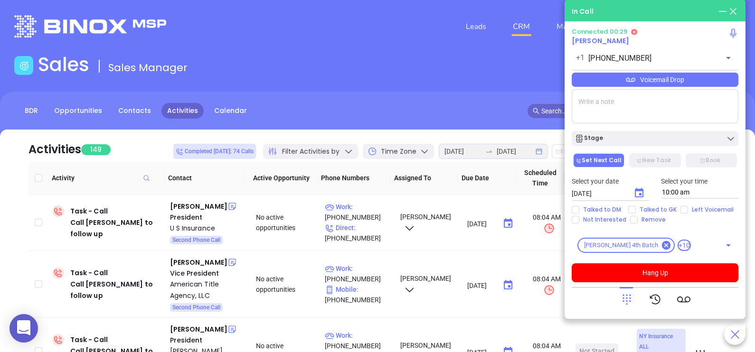
click at [669, 83] on div "Voicemail Drop" at bounding box center [655, 80] width 167 height 14
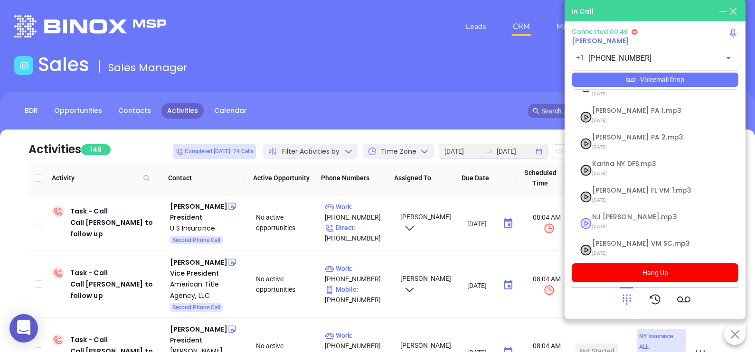
click at [630, 214] on span "NJ Karina.mp3" at bounding box center [643, 217] width 103 height 7
checkbox input "true"
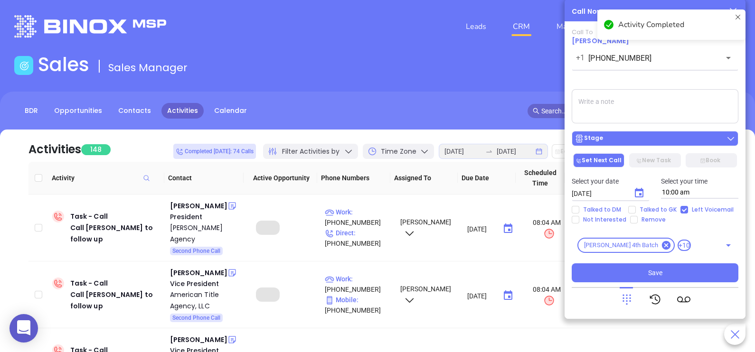
click at [652, 138] on div "Stage" at bounding box center [655, 138] width 161 height 9
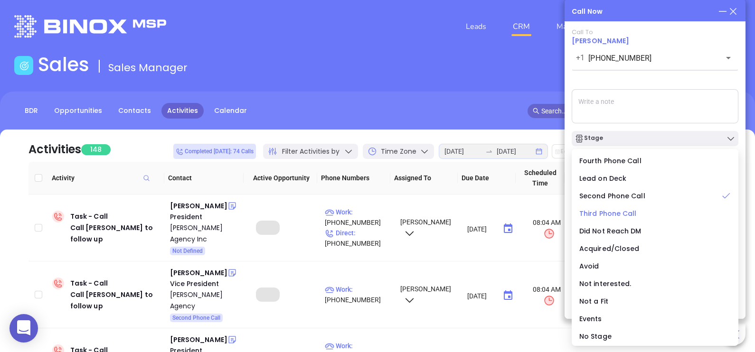
click at [621, 213] on span "Third Phone Call" at bounding box center [607, 213] width 57 height 9
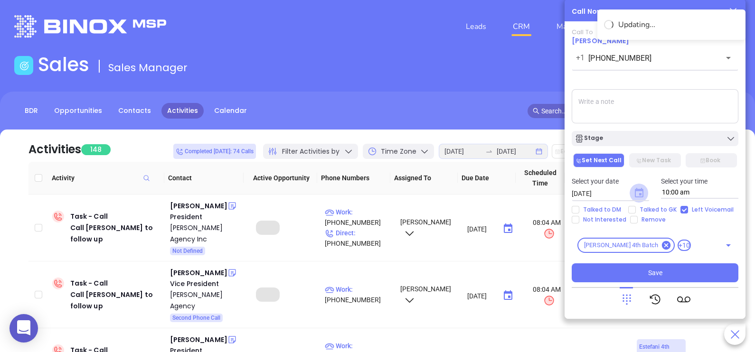
click at [643, 195] on icon "Choose date, selected date is Aug 15, 2025" at bounding box center [639, 192] width 9 height 9
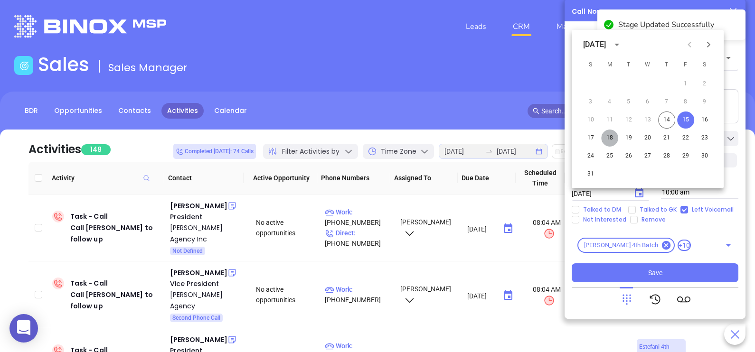
click at [614, 138] on button "18" at bounding box center [609, 138] width 17 height 17
type input "08/18/2025"
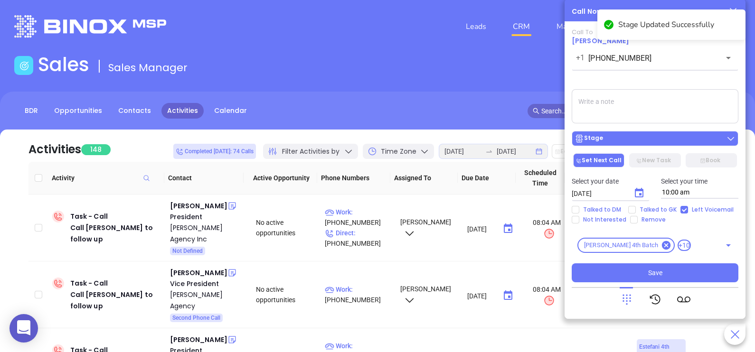
click at [625, 137] on div "Stage" at bounding box center [655, 138] width 161 height 9
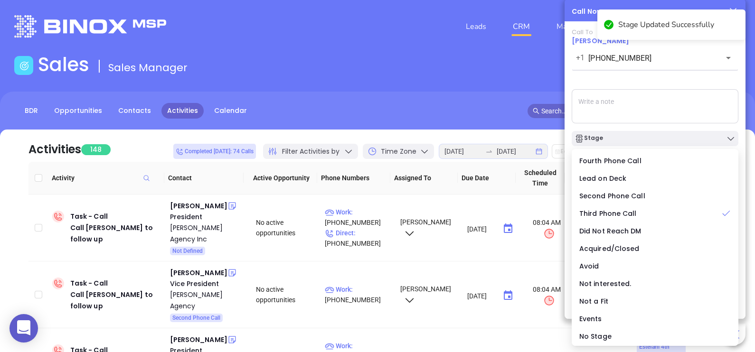
click at [624, 114] on textarea at bounding box center [655, 106] width 167 height 34
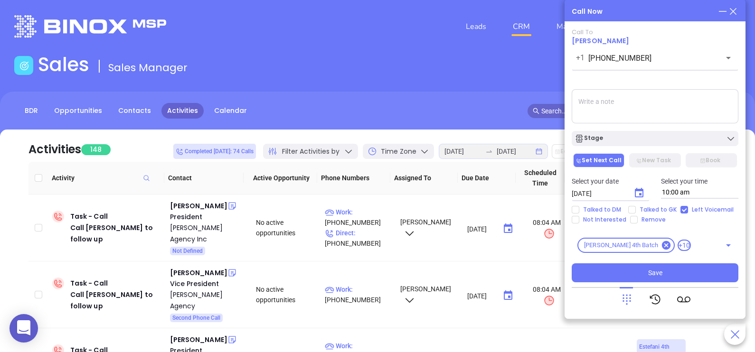
click at [642, 205] on div "Select your date 08/18/2025 ​ Select your time 10:00 am" at bounding box center [655, 187] width 178 height 37
click at [642, 206] on span "Talked to GK" at bounding box center [658, 210] width 45 height 8
click at [636, 206] on input "Talked to GK" at bounding box center [632, 210] width 8 height 8
checkbox input "true"
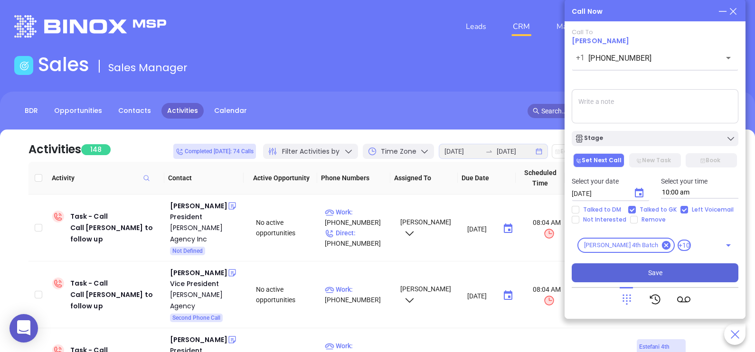
click at [667, 266] on button "Save" at bounding box center [655, 273] width 167 height 19
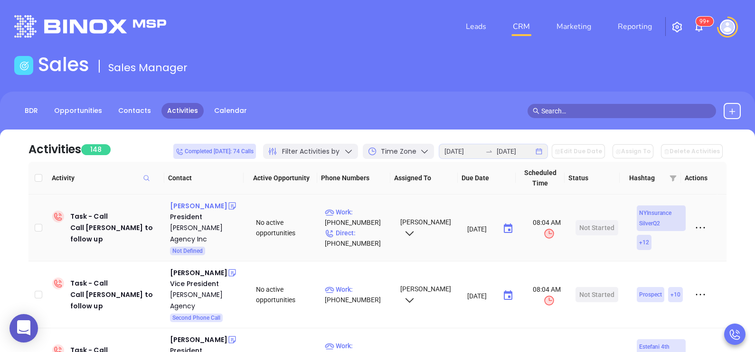
click at [196, 209] on div "Greg Stewart" at bounding box center [198, 205] width 57 height 11
click at [376, 207] on p "Work : (607) 734-6527" at bounding box center [358, 217] width 67 height 21
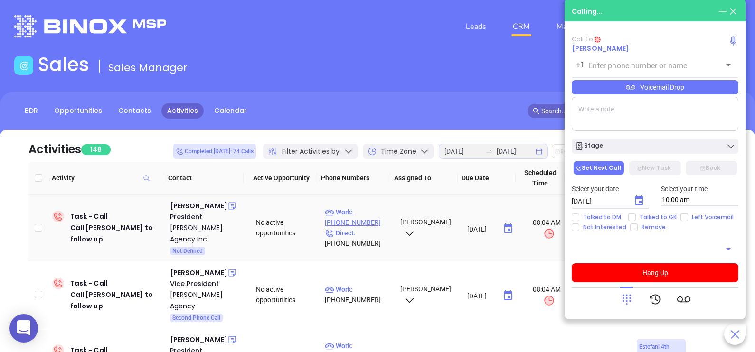
type input "(607) 734-6527"
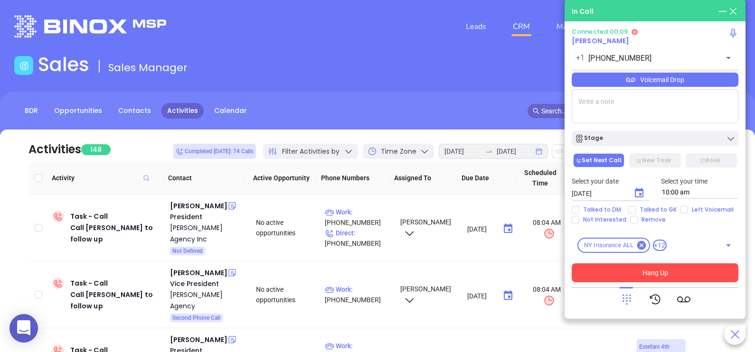
click at [612, 272] on button "Hang Up" at bounding box center [655, 273] width 167 height 19
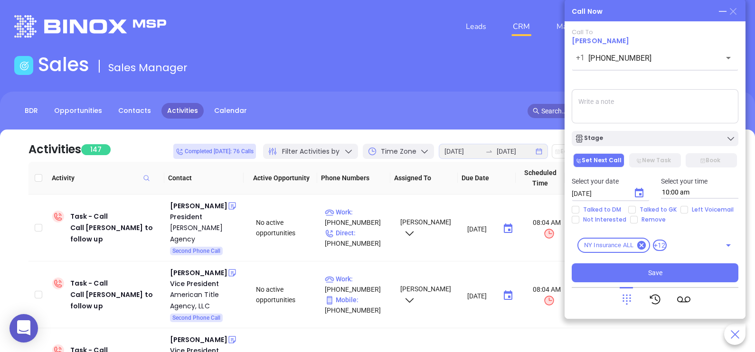
click at [734, 10] on icon at bounding box center [733, 11] width 10 height 10
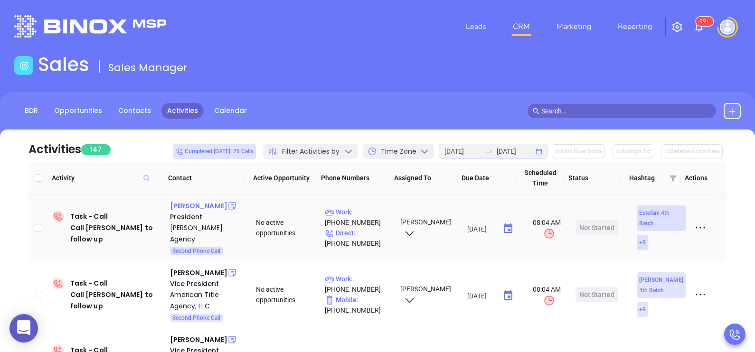
click at [199, 204] on div "[PERSON_NAME]" at bounding box center [198, 205] width 57 height 11
click at [362, 233] on p "Direct : (201) 939-1456" at bounding box center [358, 238] width 67 height 21
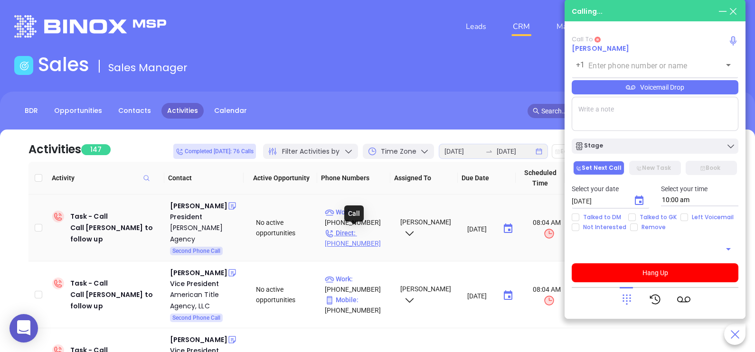
type input "[PHONE_NUMBER]"
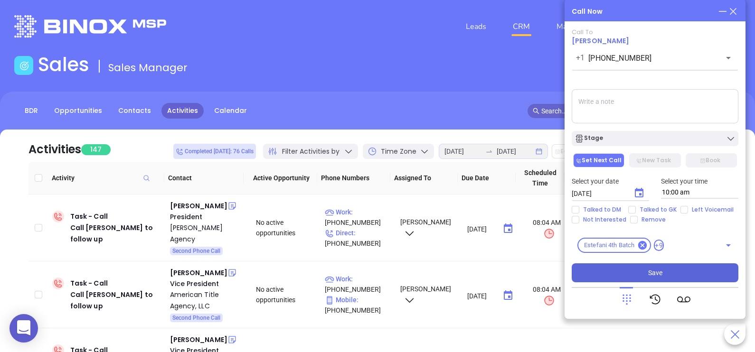
click at [604, 275] on button "Save" at bounding box center [655, 273] width 167 height 19
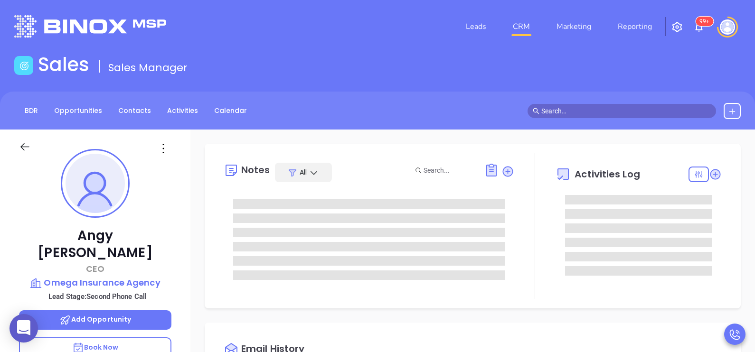
type input "[DATE]"
type input "[PERSON_NAME]"
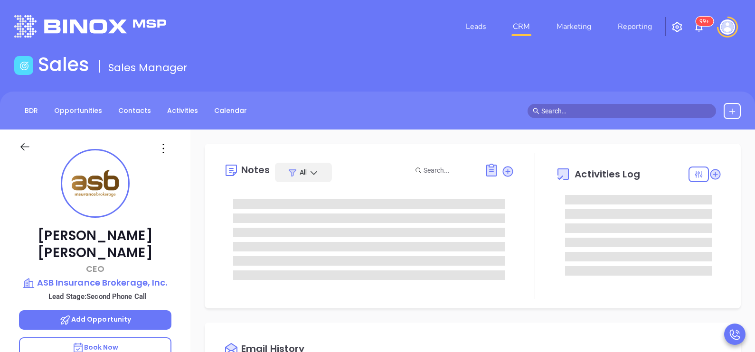
type input "[PERSON_NAME]"
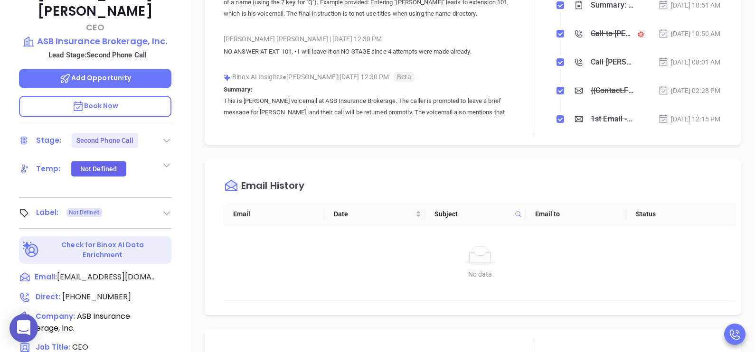
scroll to position [285, 0]
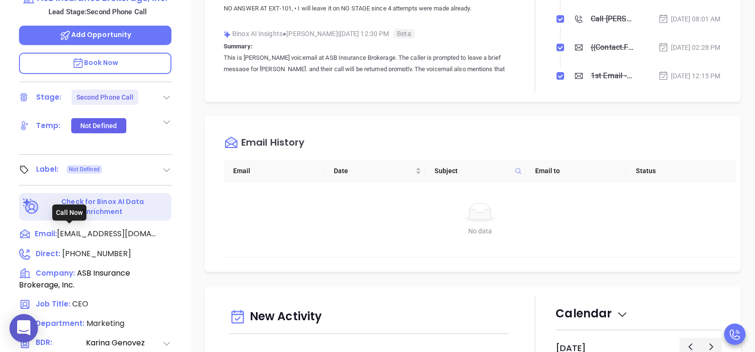
click at [94, 248] on span "(973) 470-9004" at bounding box center [96, 253] width 69 height 11
type input "(973) 470-9004"
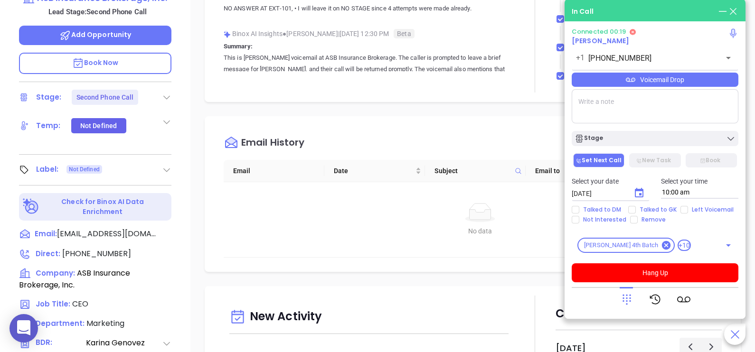
click at [622, 306] on icon at bounding box center [626, 299] width 13 height 13
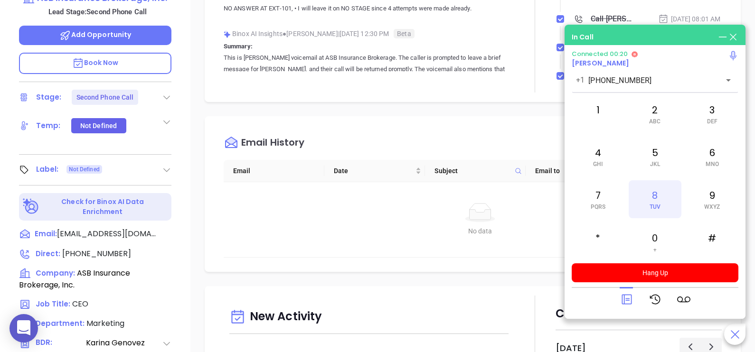
click at [650, 206] on span "TUV" at bounding box center [655, 207] width 11 height 7
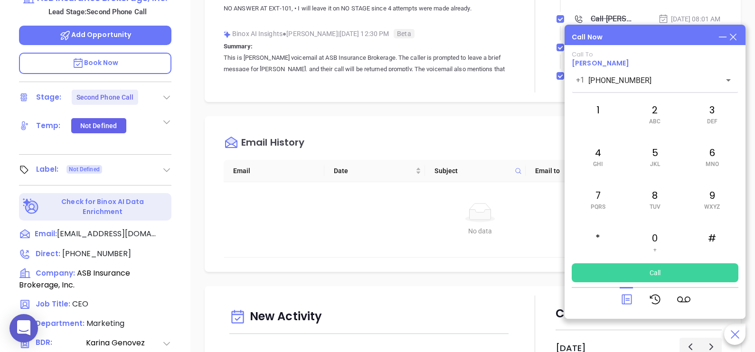
click at [629, 296] on icon at bounding box center [626, 299] width 13 height 13
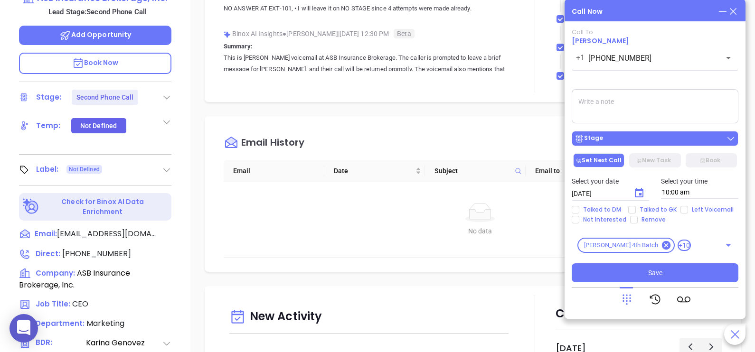
click at [618, 142] on div "Stage" at bounding box center [655, 138] width 161 height 9
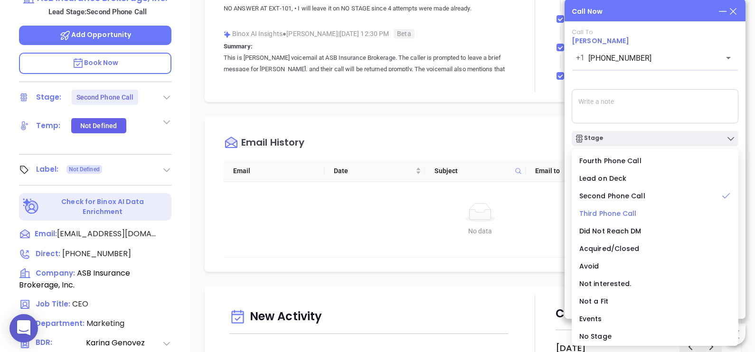
click at [617, 216] on span "Third Phone Call" at bounding box center [607, 213] width 57 height 9
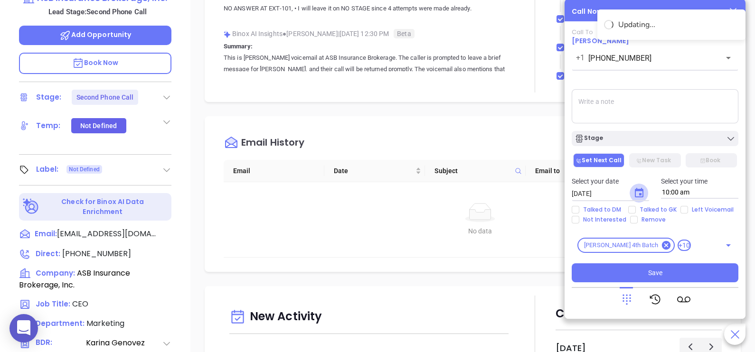
click at [636, 195] on icon "Choose date, selected date is Aug 15, 2025" at bounding box center [639, 193] width 11 height 11
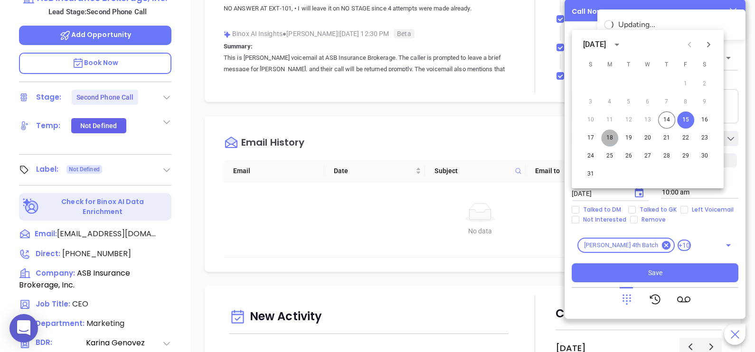
click at [612, 138] on button "18" at bounding box center [609, 138] width 17 height 17
type input "[DATE]"
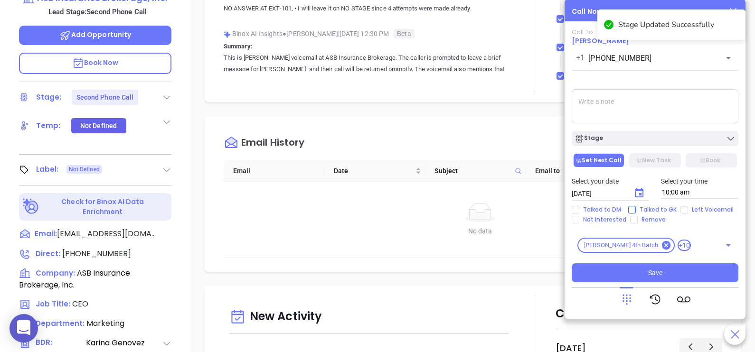
click at [632, 209] on input "Talked to GK" at bounding box center [632, 210] width 8 height 8
checkbox input "true"
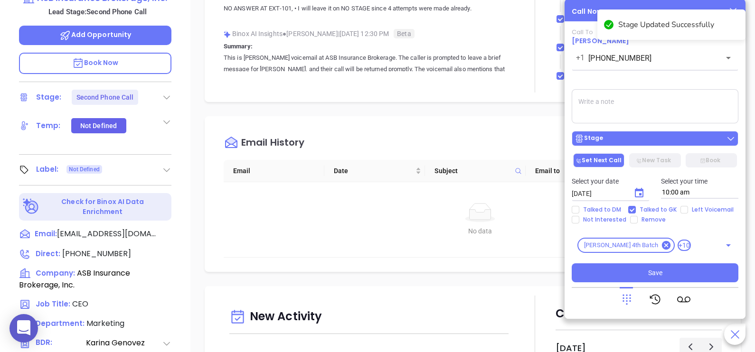
click at [613, 143] on div "Stage" at bounding box center [655, 138] width 161 height 9
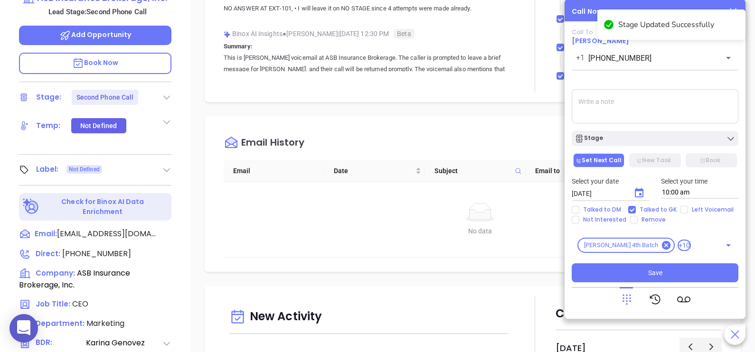
click at [616, 113] on textarea at bounding box center [655, 106] width 167 height 34
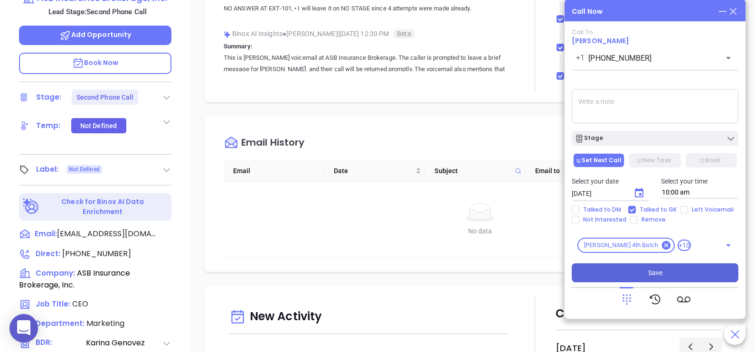
click at [654, 278] on span "Save" at bounding box center [655, 273] width 14 height 10
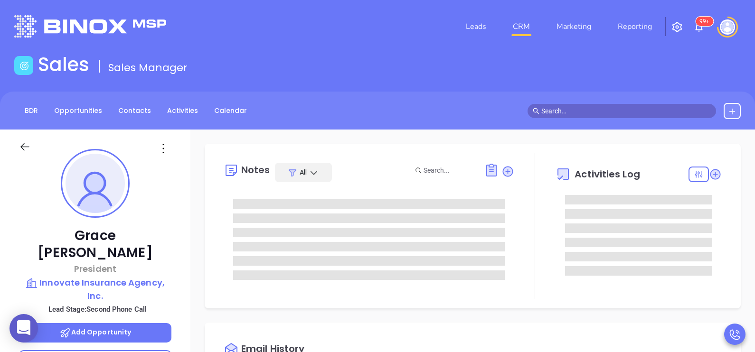
type input "[PERSON_NAME]"
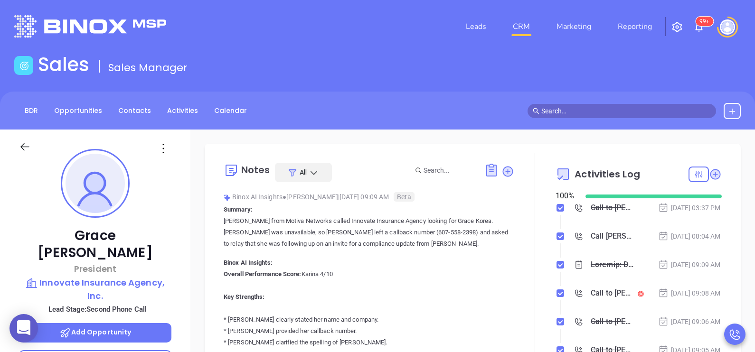
scroll to position [275, 0]
click at [177, 276] on div "[PERSON_NAME] President Innovate Insurance Agency, Inc. Lead Stage: Second Phon…" at bounding box center [95, 350] width 190 height 441
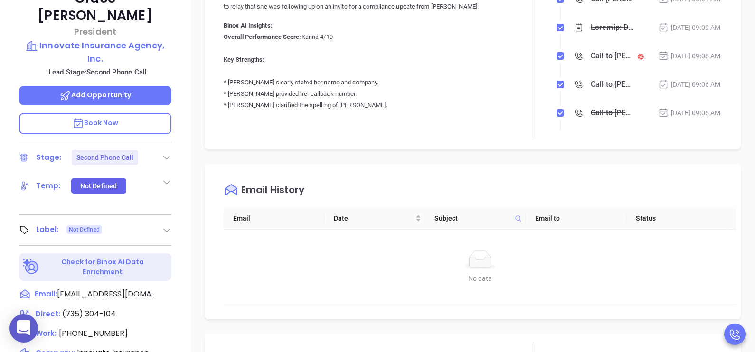
scroll to position [261, 0]
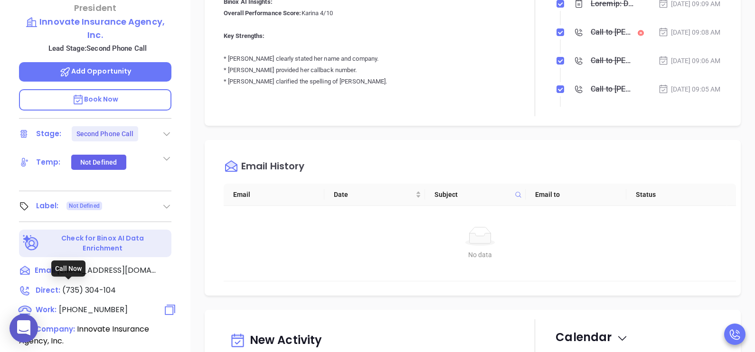
click at [98, 304] on span "(973) 530-4104" at bounding box center [93, 309] width 69 height 11
type input "(973) 530-4104"
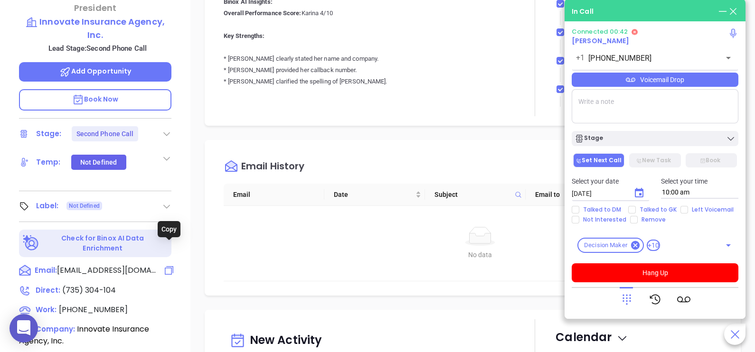
click at [170, 265] on icon at bounding box center [168, 270] width 11 height 11
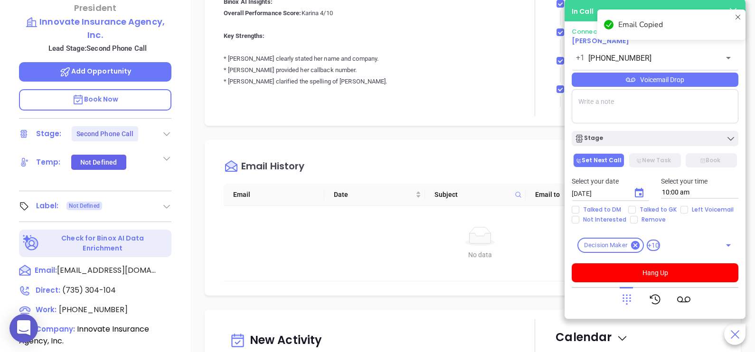
scroll to position [441, 0]
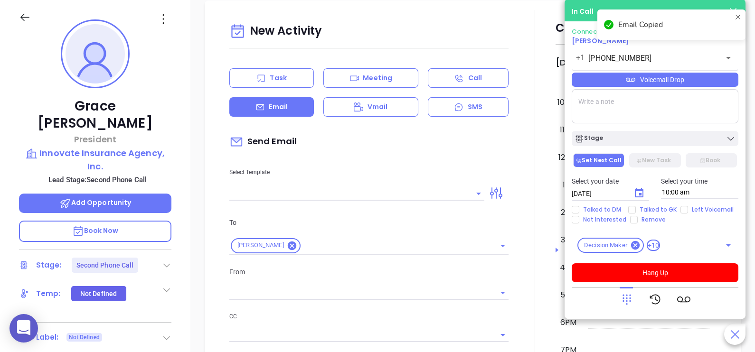
type input "[PERSON_NAME]"
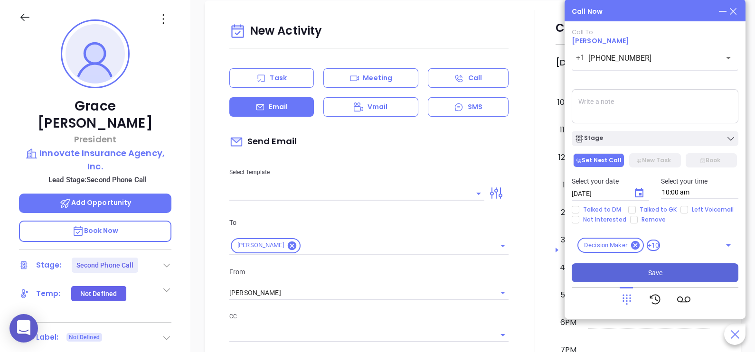
click at [620, 275] on button "Save" at bounding box center [655, 273] width 167 height 19
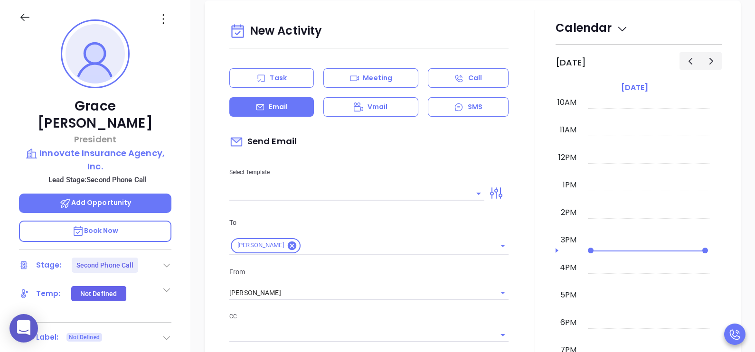
click at [166, 261] on icon at bounding box center [166, 265] width 9 height 9
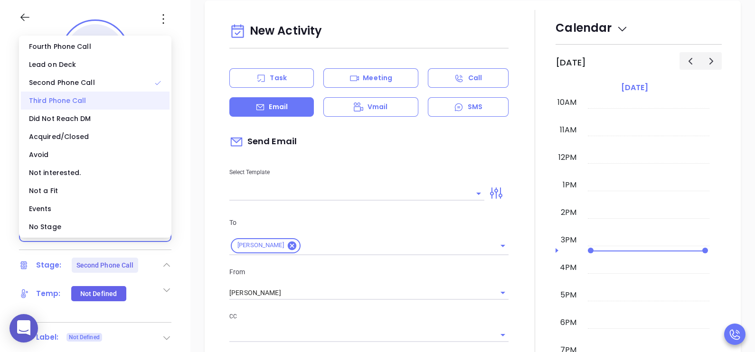
click at [84, 104] on div "Third Phone Call" at bounding box center [95, 101] width 149 height 18
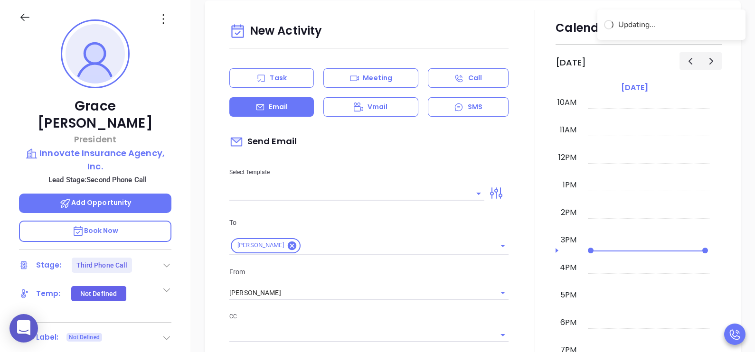
click at [293, 193] on input "text" at bounding box center [349, 194] width 241 height 14
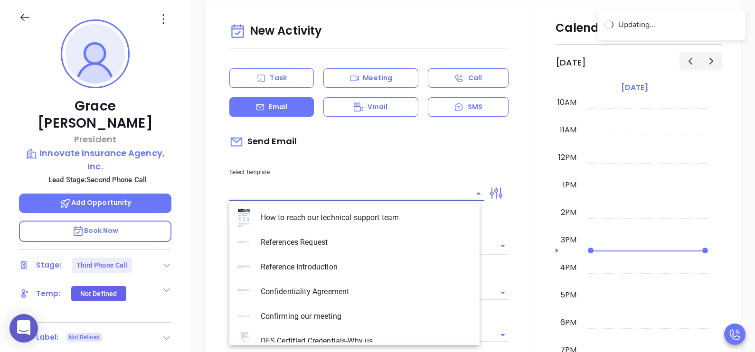
type input "j"
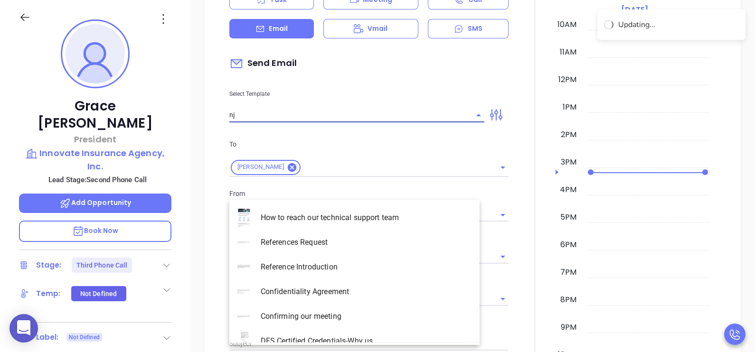
scroll to position [363, 0]
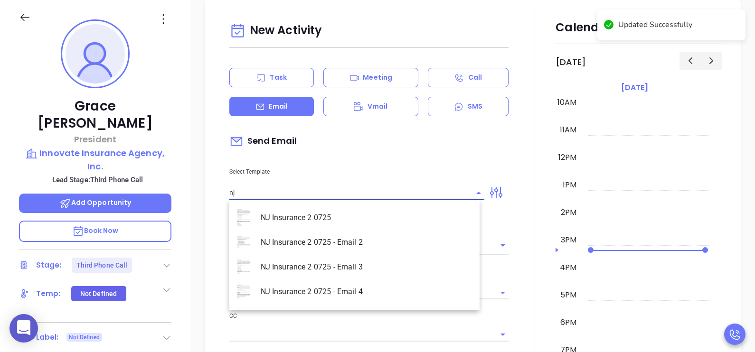
click at [297, 219] on li "NJ Insurance 2 0725" at bounding box center [354, 218] width 250 height 25
type input "NJ Insurance 2 0725"
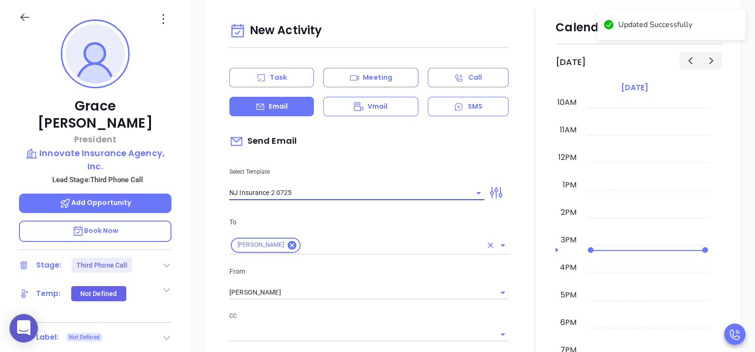
type input "Grace, did you know New Jersey's data protection law is now being enforced?"
type input "NJ Insurance 2 0725"
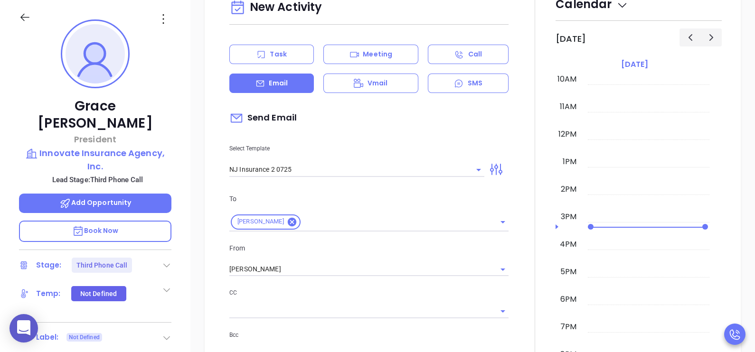
scroll to position [410, 0]
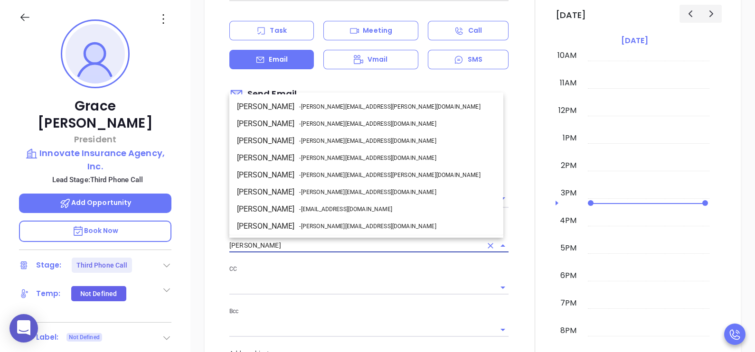
click at [416, 247] on input "[PERSON_NAME]" at bounding box center [355, 246] width 253 height 14
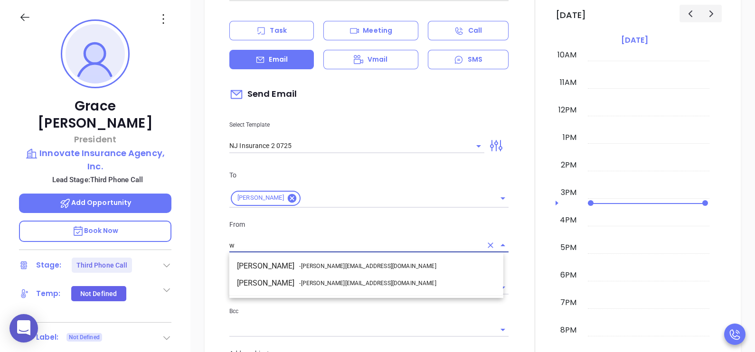
scroll to position [0, 0]
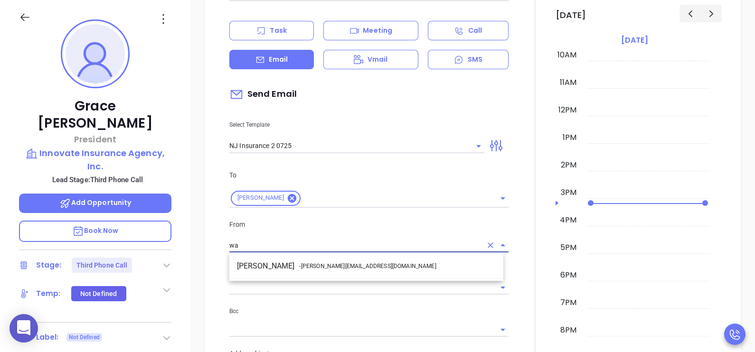
click at [400, 264] on li "Walter Contreras - walter@motiva.net" at bounding box center [366, 266] width 274 height 17
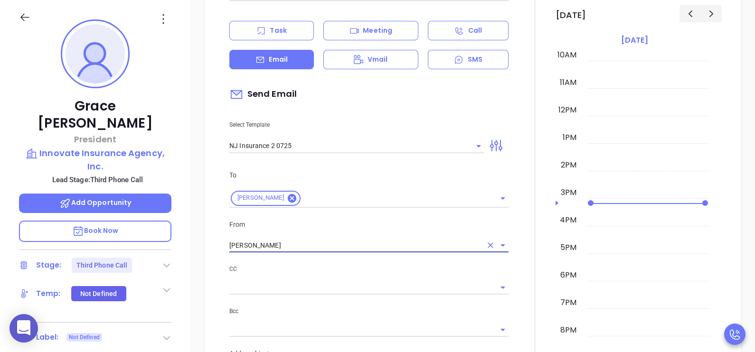
type input "Walter Contreras"
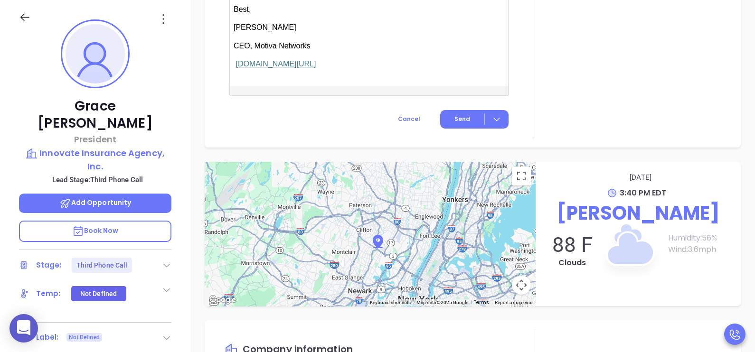
scroll to position [1247, 0]
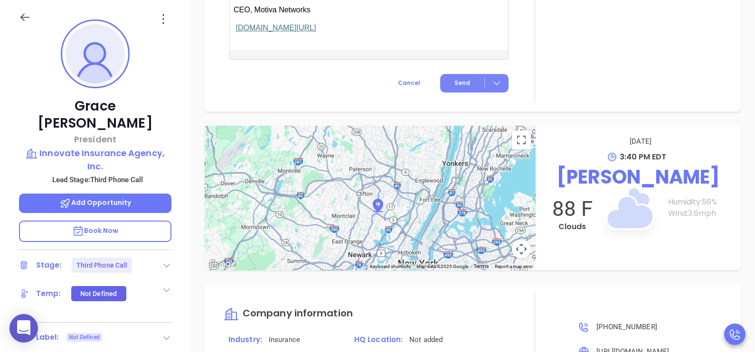
click at [460, 79] on span "Send" at bounding box center [463, 83] width 16 height 9
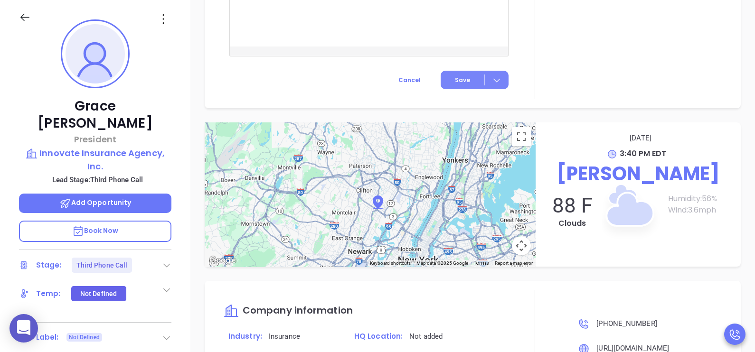
scroll to position [985, 0]
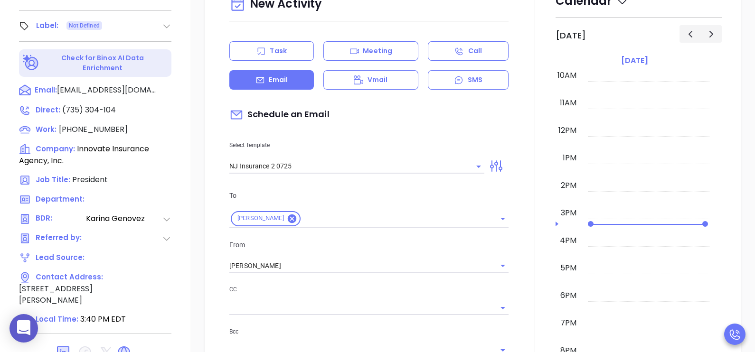
scroll to position [154, 0]
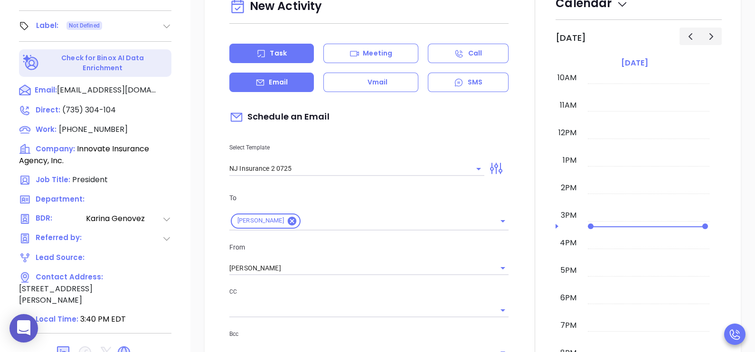
click at [268, 54] on div "Task" at bounding box center [271, 53] width 85 height 19
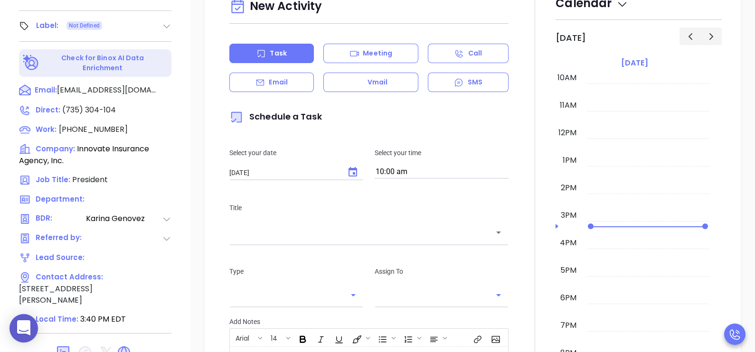
type input "[PERSON_NAME]"
click at [349, 170] on icon "Choose date, selected date is Aug 15, 2025" at bounding box center [352, 172] width 11 height 11
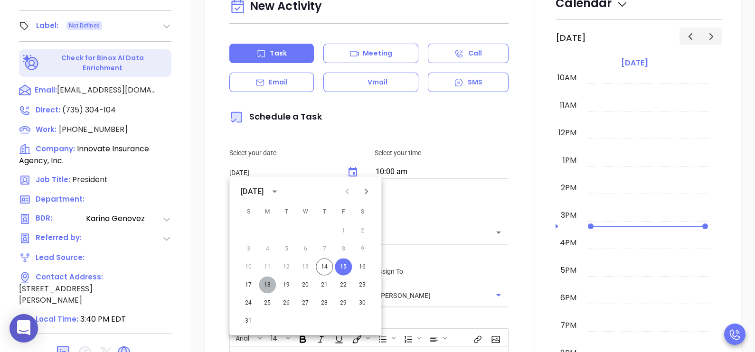
click at [268, 283] on button "18" at bounding box center [267, 285] width 17 height 17
type input "08/18/2025"
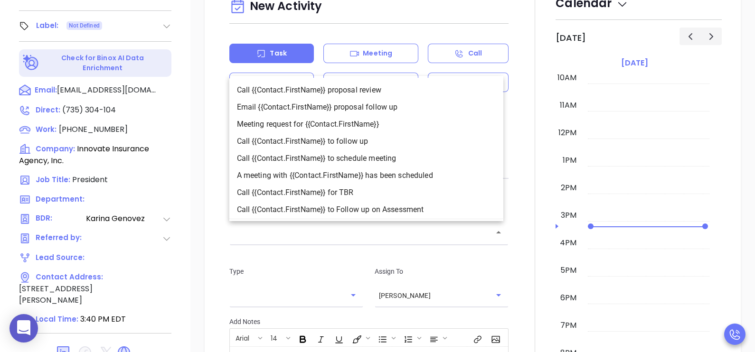
click at [346, 228] on input "text" at bounding box center [362, 233] width 256 height 11
click at [422, 135] on li "Call {{Contact.FirstName}} to follow up" at bounding box center [366, 141] width 274 height 17
type input "Call Grace to follow up"
type input "Call"
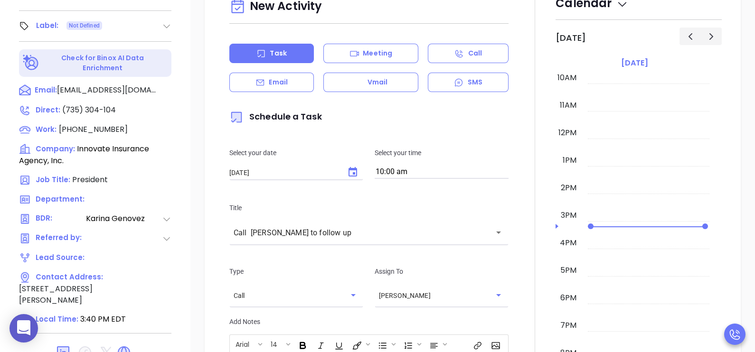
click at [520, 242] on div at bounding box center [534, 252] width 41 height 534
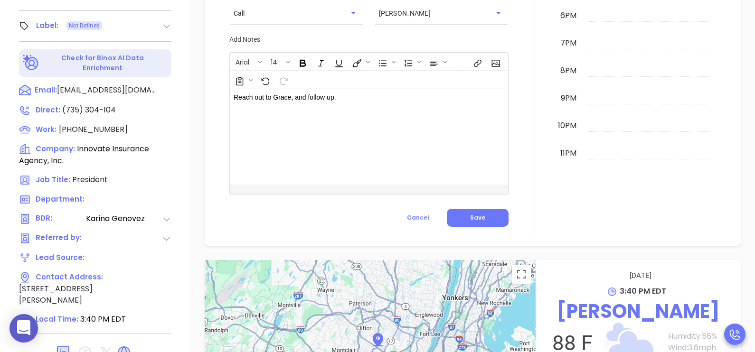
scroll to position [439, 0]
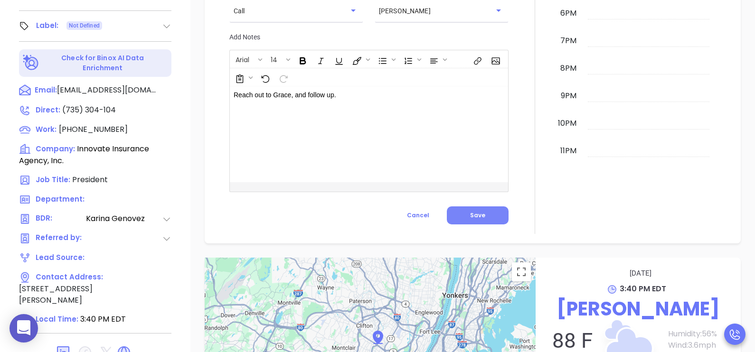
click at [491, 216] on button "Save" at bounding box center [478, 216] width 62 height 18
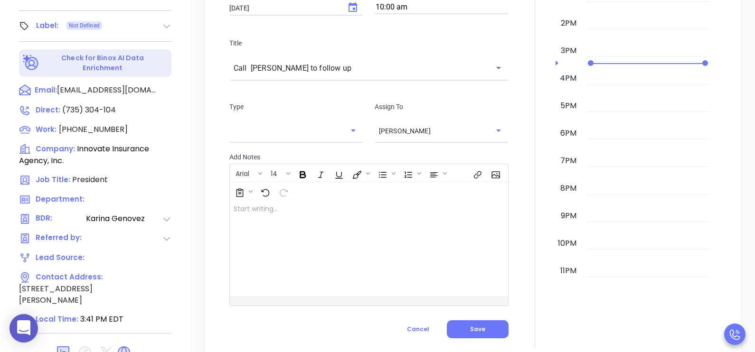
scroll to position [318, 0]
click at [737, 94] on div "New Activity Task Meeting Call Email Vmail SMS Schedule a Task Select your date…" at bounding box center [472, 84] width 565 height 547
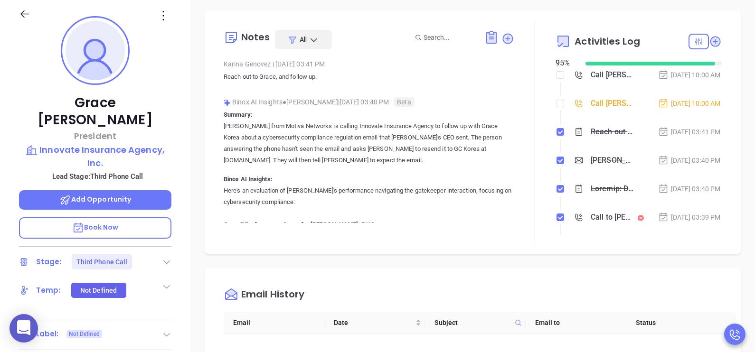
scroll to position [38, 0]
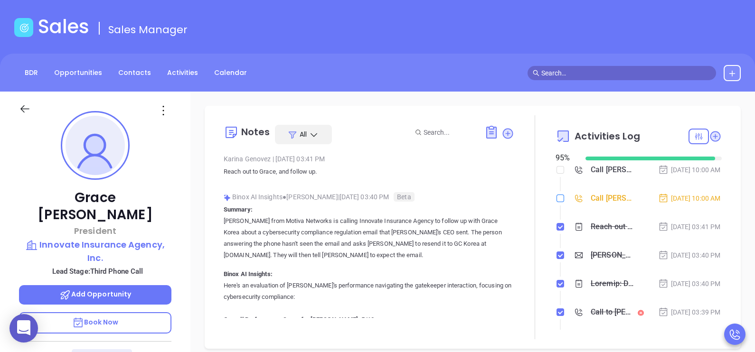
click at [558, 202] on input "checkbox" at bounding box center [561, 199] width 8 height 8
checkbox input "true"
click at [703, 204] on div "[DATE] 10:00 AM" at bounding box center [689, 198] width 63 height 10
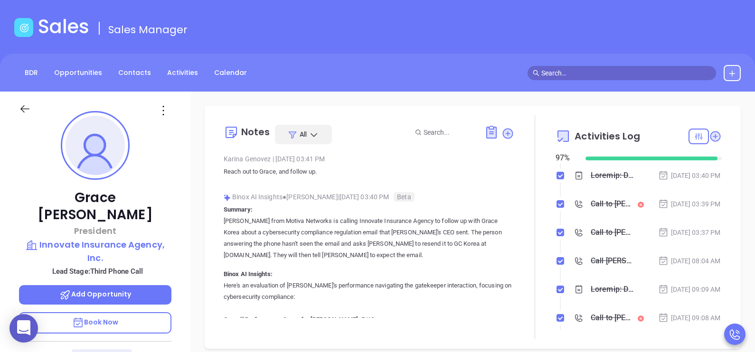
scroll to position [166, 0]
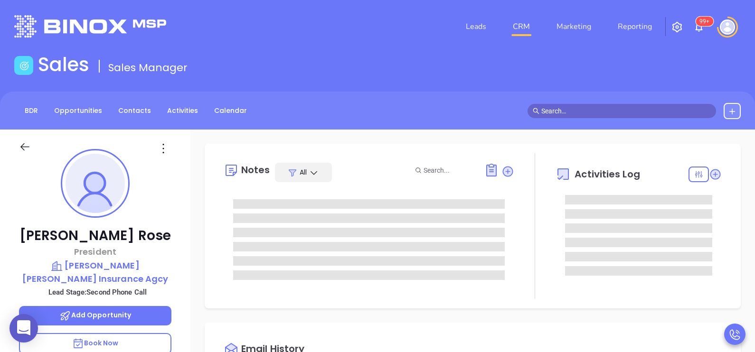
type input "[PERSON_NAME]"
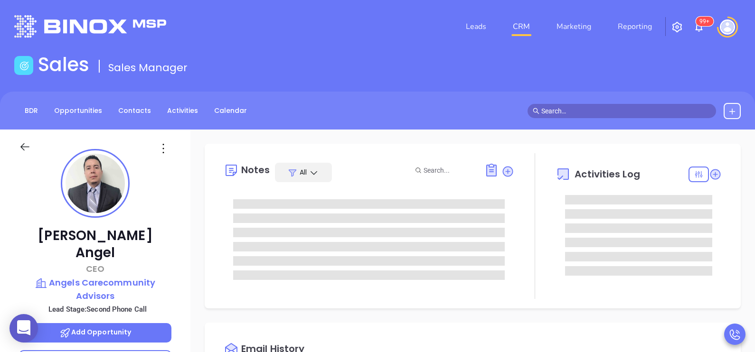
type input "[PERSON_NAME]"
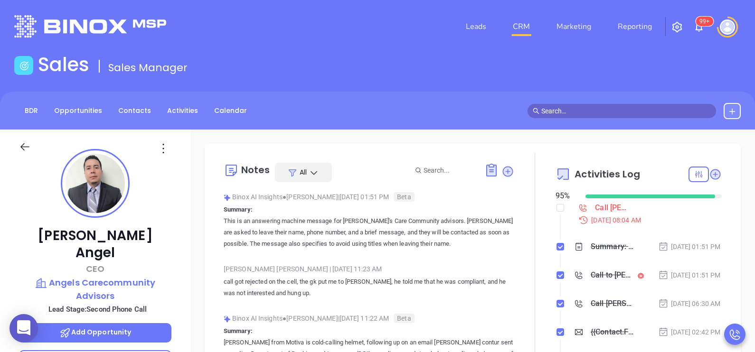
scroll to position [275, 0]
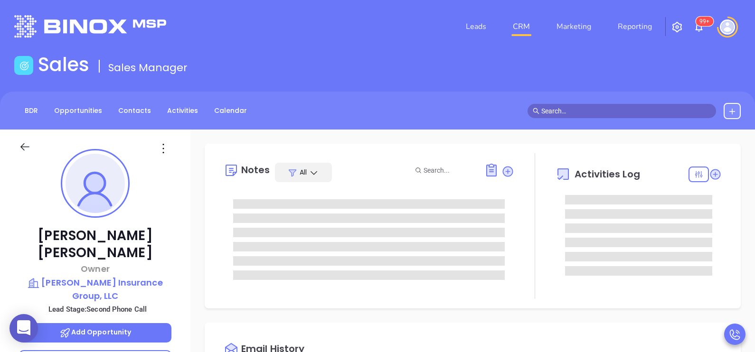
type input "[PERSON_NAME]"
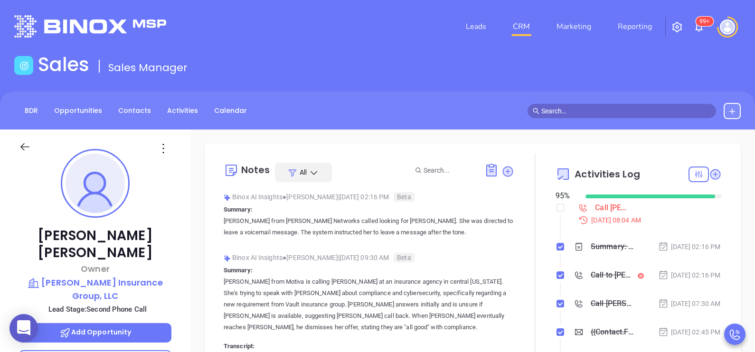
scroll to position [275, 0]
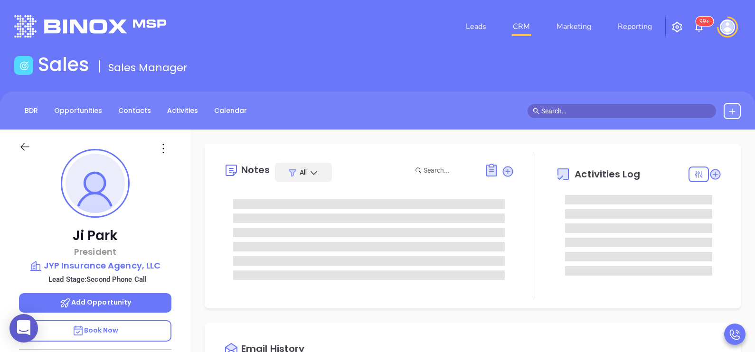
type input "[PERSON_NAME]"
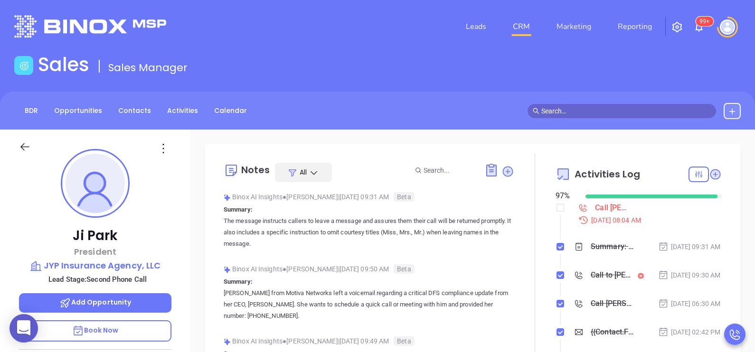
scroll to position [275, 0]
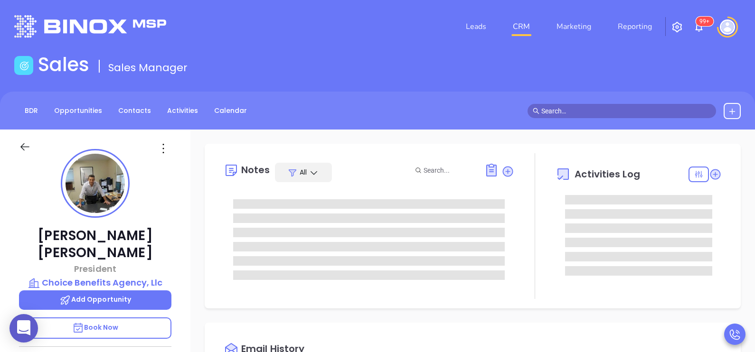
type input "[DATE]"
type input "[PERSON_NAME]"
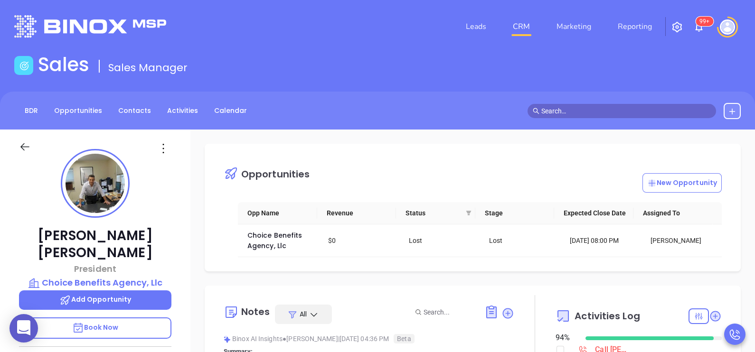
click at [182, 255] on div "[PERSON_NAME] President Choice Benefits Agency, Llc Add Opportunity Book Now St…" at bounding box center [95, 350] width 190 height 441
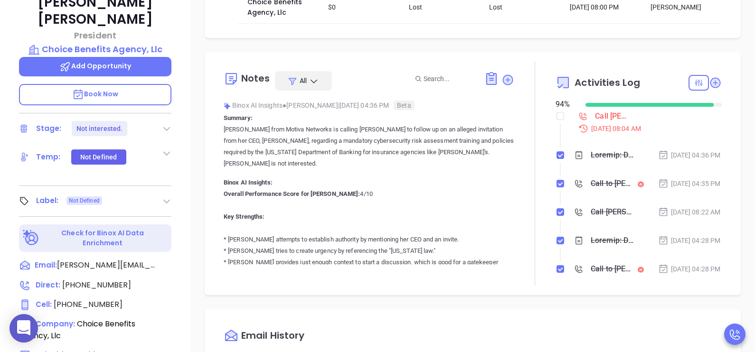
scroll to position [237, 0]
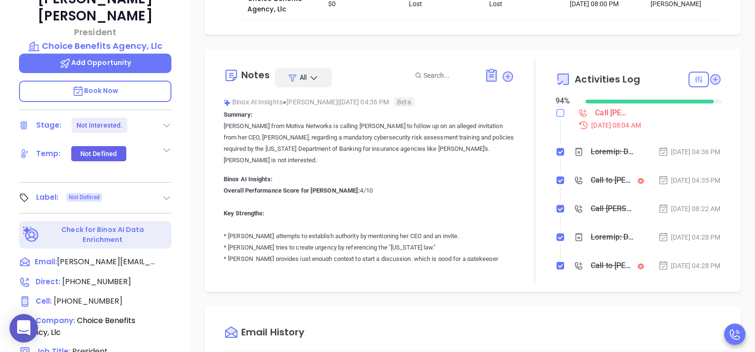
click at [557, 118] on label at bounding box center [561, 113] width 8 height 10
click at [557, 117] on input "checkbox" at bounding box center [561, 113] width 8 height 8
checkbox input "true"
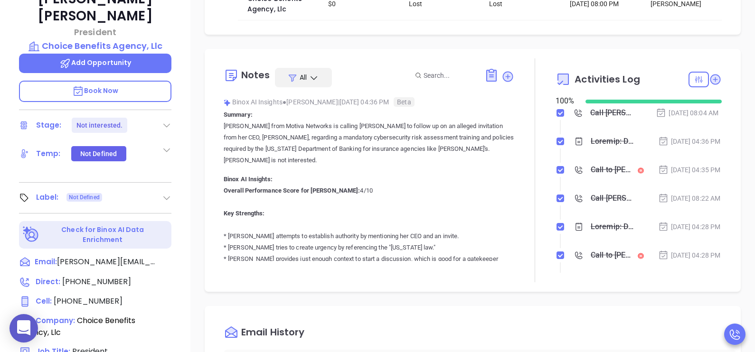
click at [675, 164] on li "[DATE] 04:36 PM" at bounding box center [640, 151] width 164 height 26
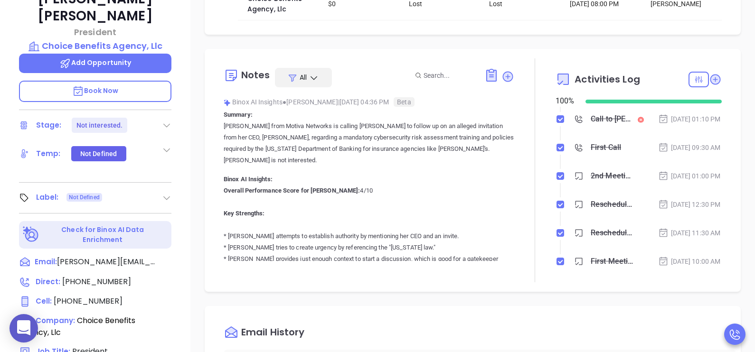
scroll to position [309, 0]
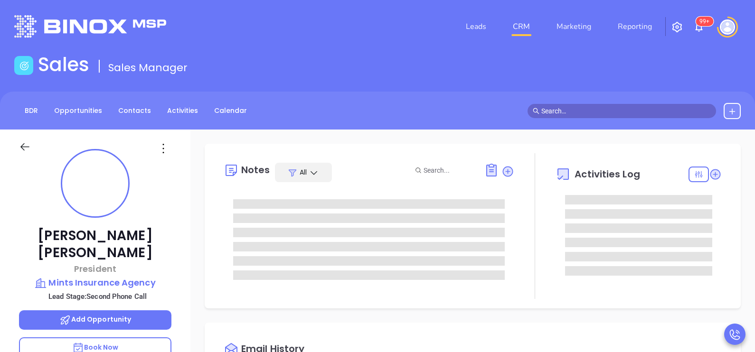
type input "[DATE]"
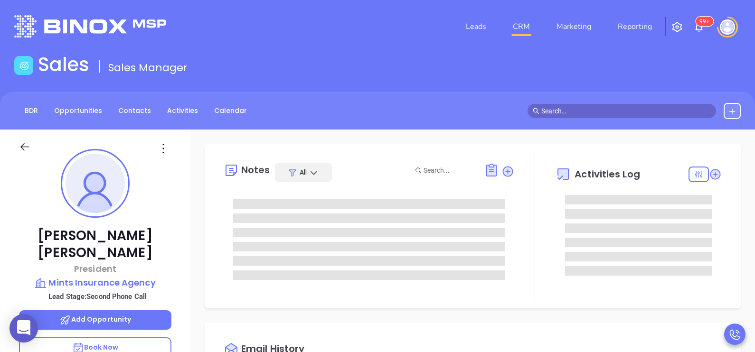
type input "[PERSON_NAME]"
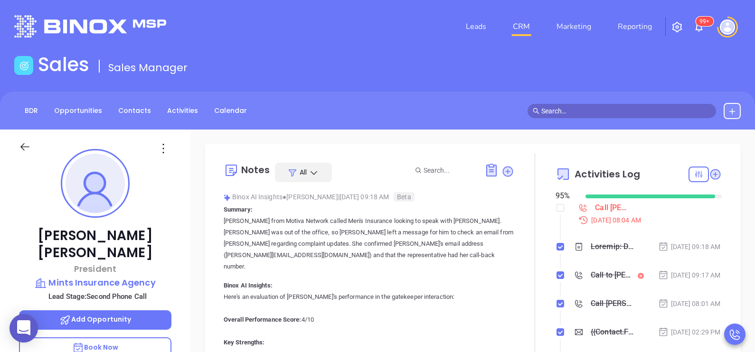
scroll to position [275, 0]
click at [181, 245] on div "[PERSON_NAME] President Mints Insurance Agency Lead Stage: Second Phone Call Ad…" at bounding box center [95, 350] width 190 height 441
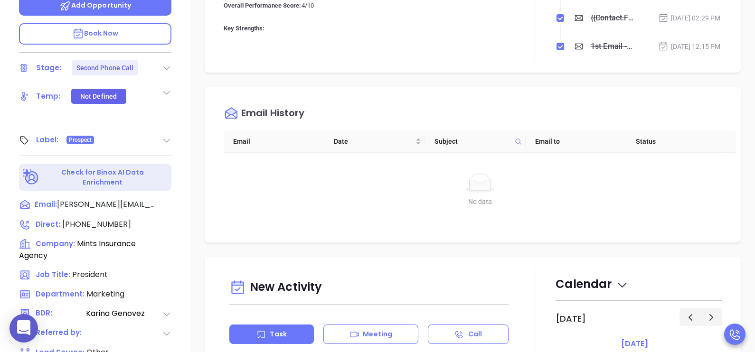
scroll to position [332, 0]
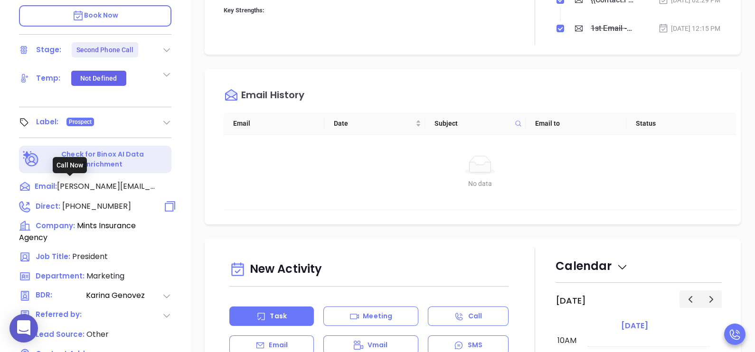
click at [76, 201] on span "[PHONE_NUMBER]" at bounding box center [96, 206] width 69 height 11
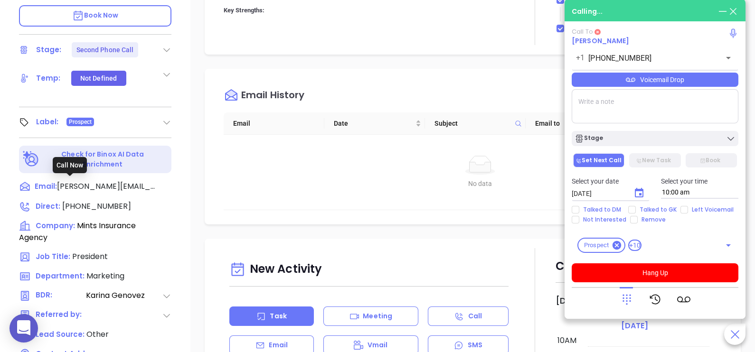
type input "[PHONE_NUMBER]"
click at [625, 293] on icon at bounding box center [626, 299] width 13 height 13
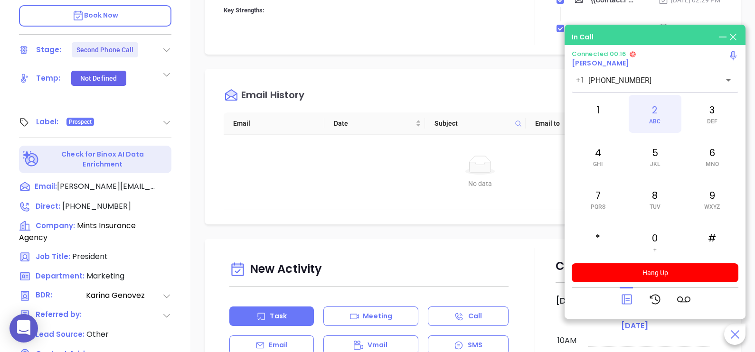
click at [645, 108] on div "2 ABC" at bounding box center [655, 114] width 52 height 38
click at [626, 303] on icon at bounding box center [626, 299] width 13 height 13
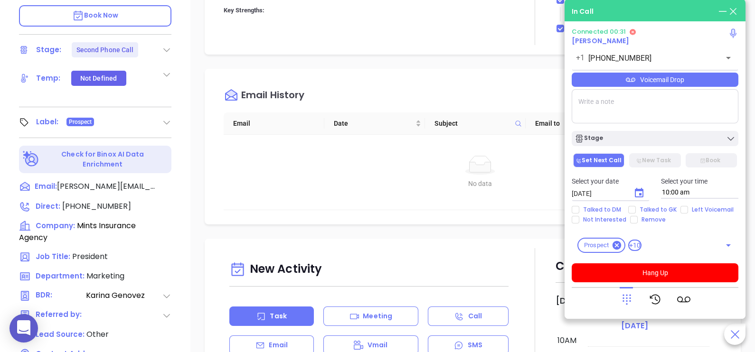
click at [686, 80] on div "Voicemail Drop" at bounding box center [655, 80] width 167 height 14
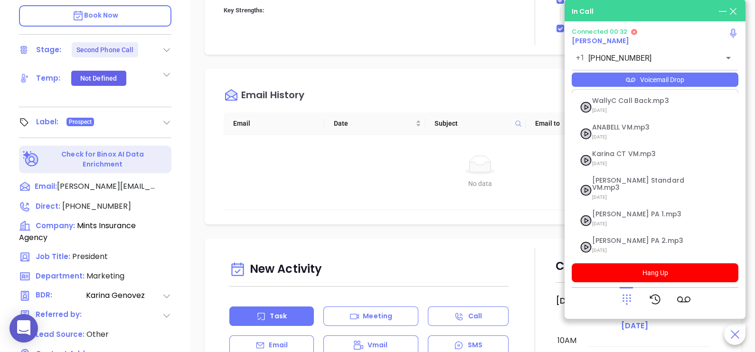
scroll to position [104, 0]
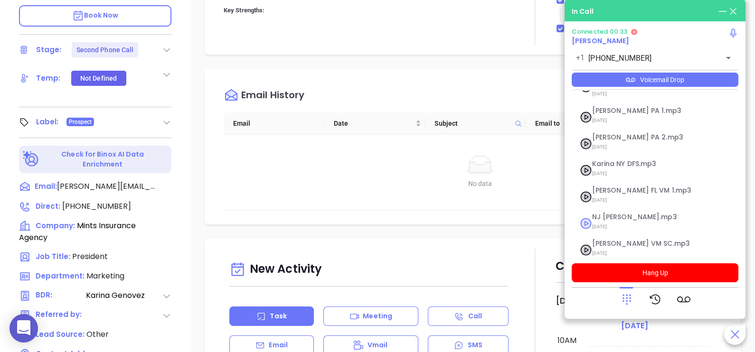
click at [633, 214] on span "NJ [PERSON_NAME].mp3" at bounding box center [643, 217] width 103 height 7
checkbox input "true"
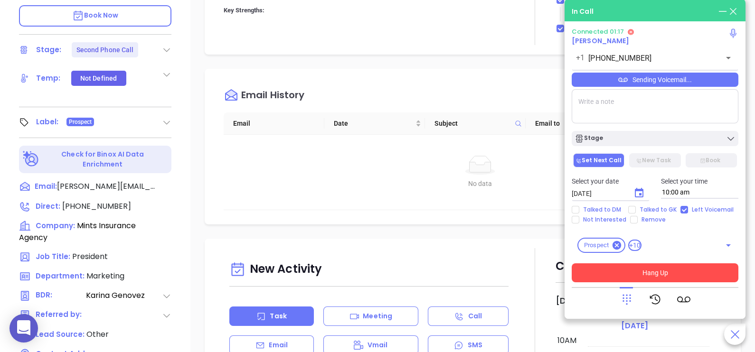
click at [626, 272] on button "Hang Up" at bounding box center [655, 273] width 167 height 19
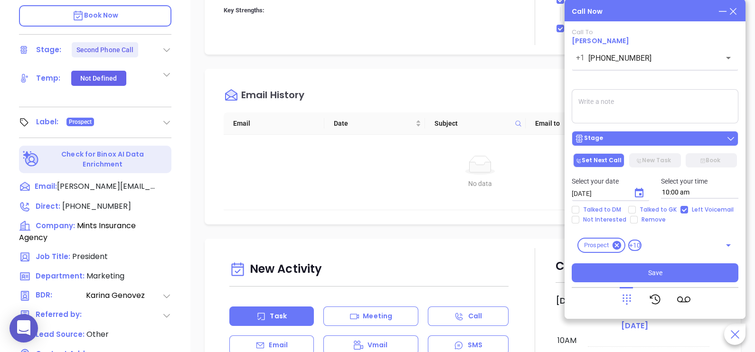
click at [637, 142] on div "Stage" at bounding box center [655, 138] width 161 height 9
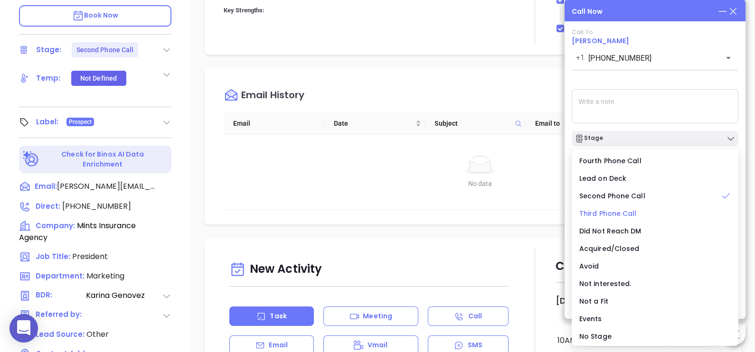
click at [604, 216] on span "Third Phone Call" at bounding box center [607, 213] width 57 height 9
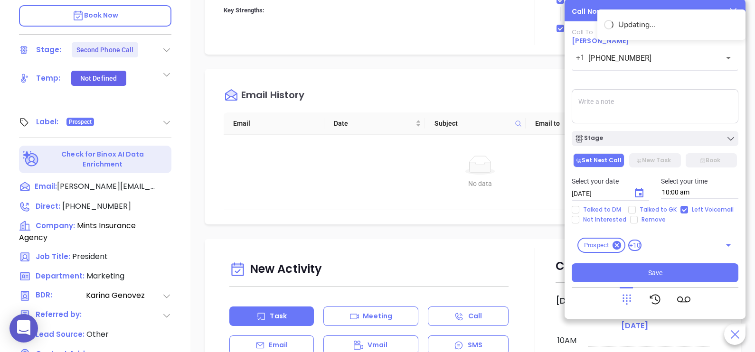
click at [636, 195] on icon "Choose date, selected date is Aug 15, 2025" at bounding box center [639, 193] width 11 height 11
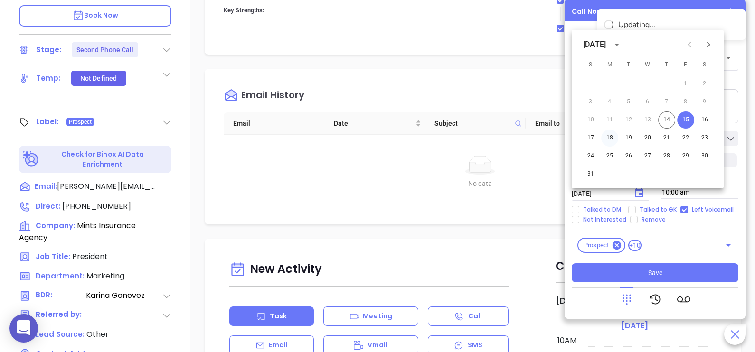
click at [612, 137] on button "18" at bounding box center [609, 138] width 17 height 17
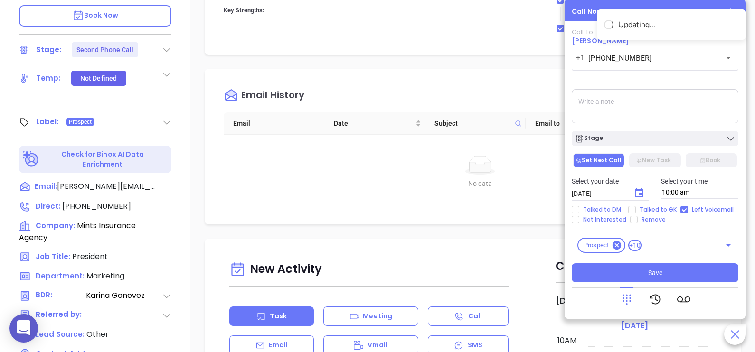
type input "[DATE]"
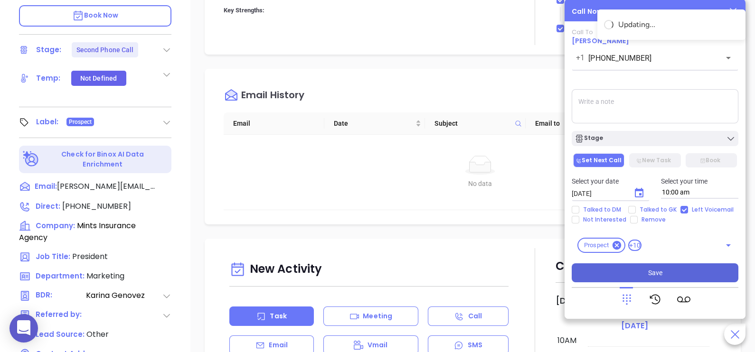
click at [653, 271] on span "Save" at bounding box center [655, 273] width 14 height 10
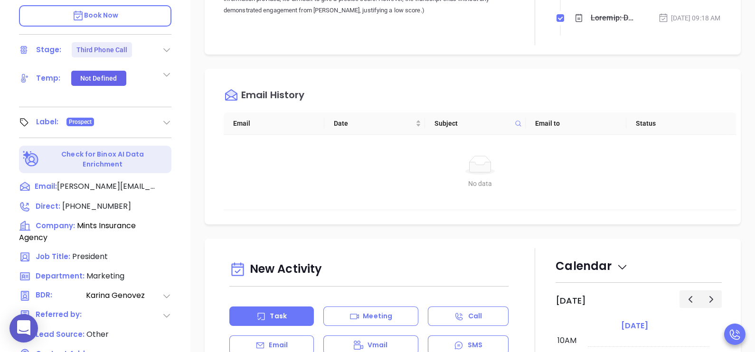
click at [741, 178] on div "Notes All Binox AI Insights ● [PERSON_NAME] | [DATE] 04:05 PM Beta Summary: Thi…" at bounding box center [472, 129] width 565 height 665
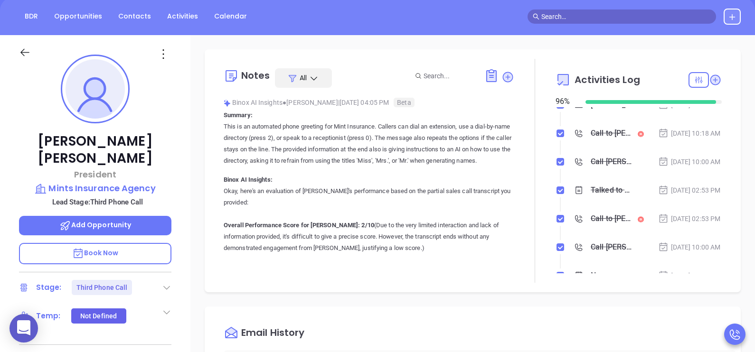
scroll to position [383, 0]
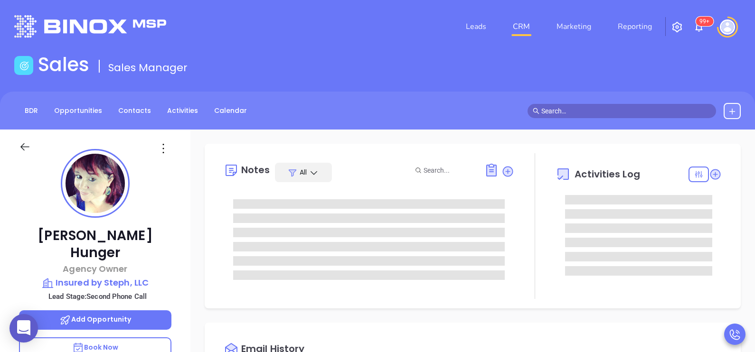
type input "[PERSON_NAME]"
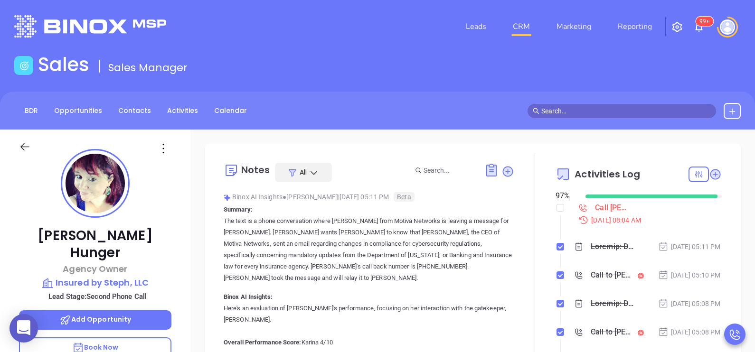
scroll to position [275, 0]
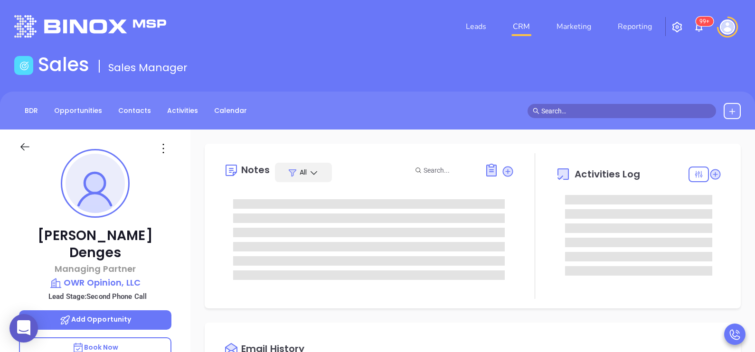
scroll to position [275, 0]
type input "Karina Genovez"
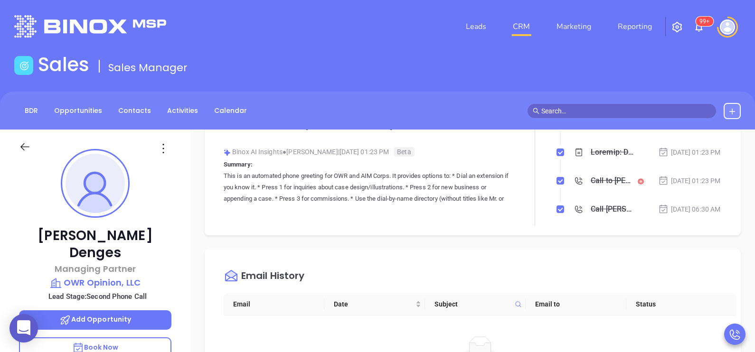
scroll to position [150, 0]
click at [184, 272] on div "Drew Denges Managing Partner OWR Opinion, LLC Lead Stage: Second Phone Call Add…" at bounding box center [95, 350] width 190 height 441
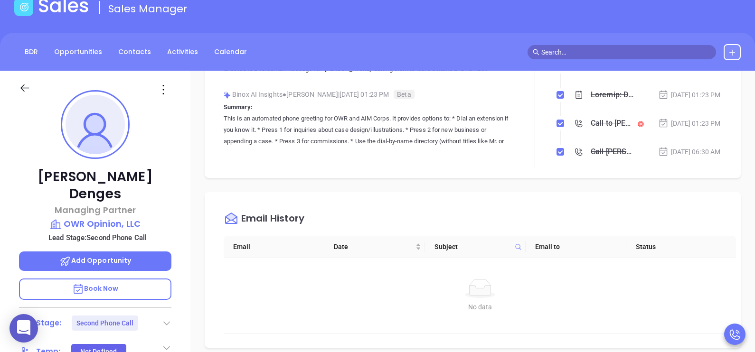
scroll to position [118, 0]
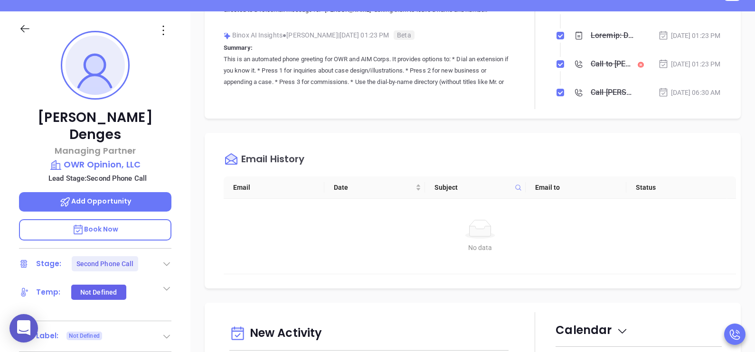
click at [163, 219] on p "Book Now" at bounding box center [95, 229] width 152 height 21
click at [183, 170] on div "Drew Denges Managing Partner OWR Opinion, LLC Lead Stage: Second Phone Call Add…" at bounding box center [95, 231] width 190 height 441
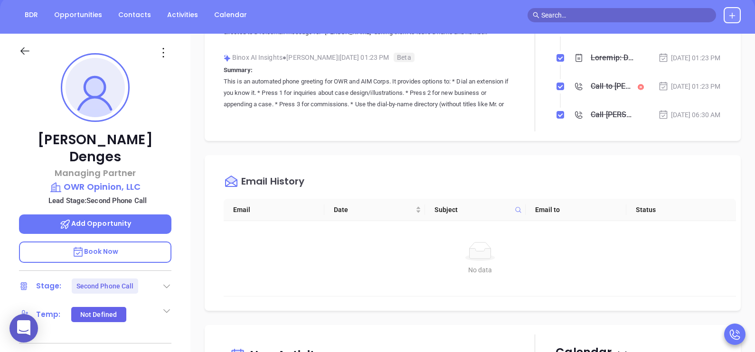
scroll to position [95, 0]
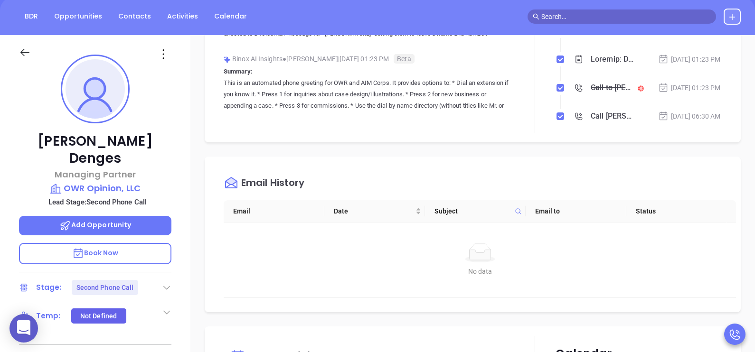
click at [183, 168] on div "Drew Denges Managing Partner OWR Opinion, LLC Lead Stage: Second Phone Call Add…" at bounding box center [95, 255] width 190 height 441
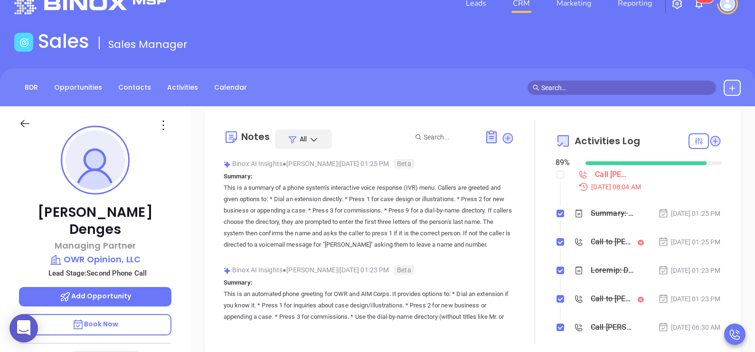
scroll to position [0, 0]
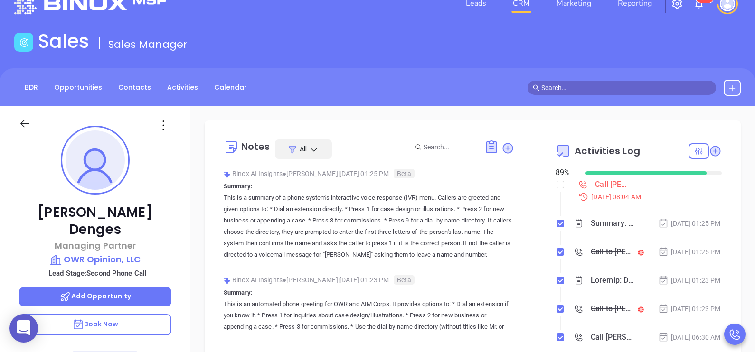
click at [689, 242] on li "Summary: This is a summary of a phone system's interactive voice response (IVR)…" at bounding box center [640, 233] width 164 height 26
click at [557, 181] on input "checkbox" at bounding box center [561, 185] width 8 height 8
checkbox input "true"
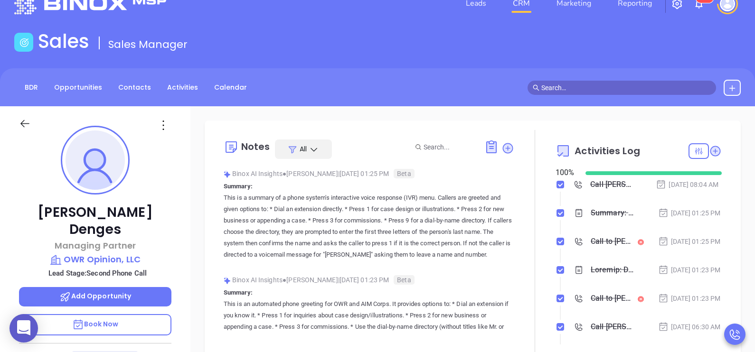
click at [682, 218] on div "Aug 6, 2025 | 01:25 PM" at bounding box center [689, 213] width 63 height 10
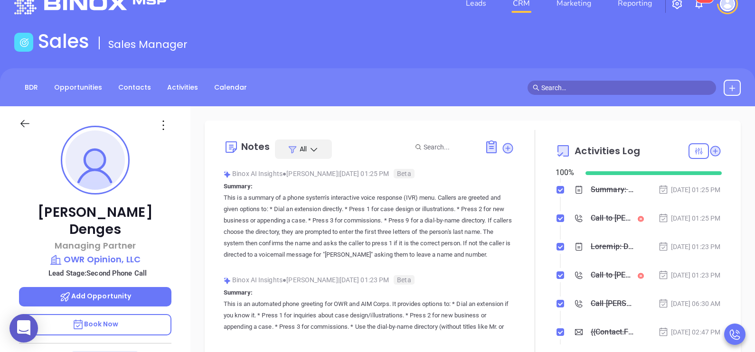
scroll to position [47, 0]
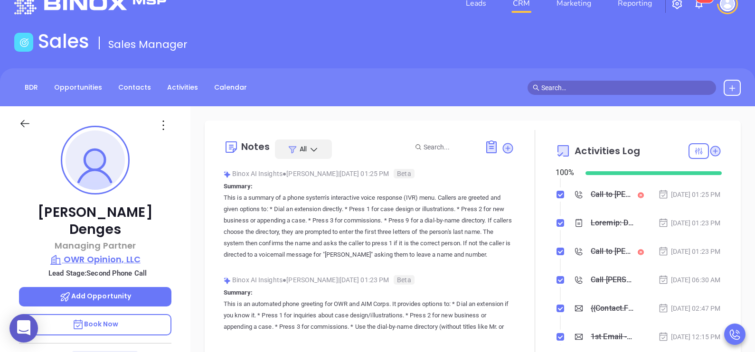
click at [134, 253] on p "OWR Opinion, LLC" at bounding box center [95, 259] width 152 height 13
click at [684, 217] on li "Call to Drew Denges Aug 6, 2025 | 01:25 PM" at bounding box center [640, 204] width 164 height 26
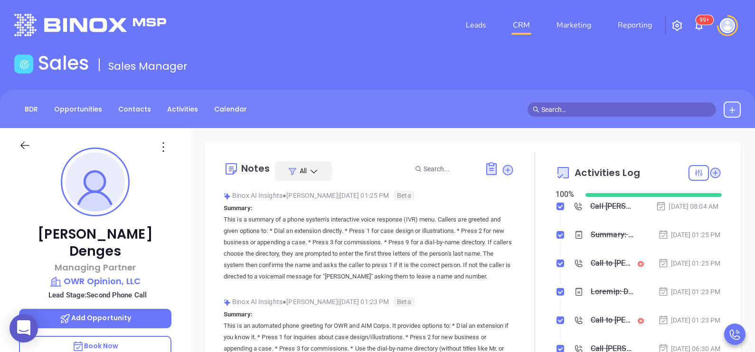
scroll to position [0, 0]
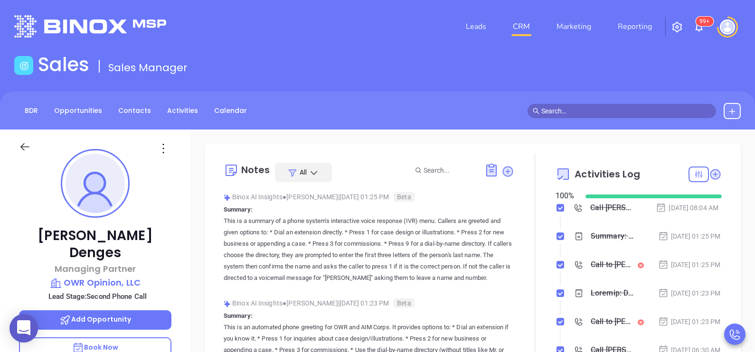
click at [182, 210] on div "Drew Denges Managing Partner OWR Opinion, LLC Lead Stage: Second Phone Call Add…" at bounding box center [95, 350] width 190 height 441
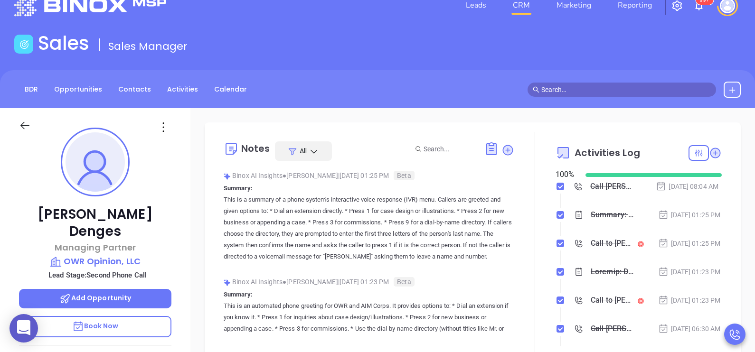
scroll to position [23, 0]
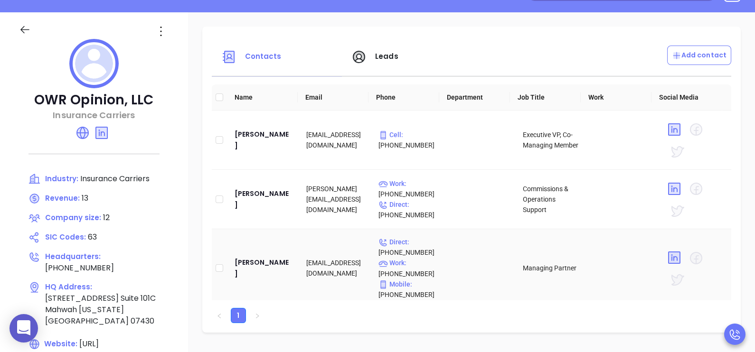
scroll to position [118, 0]
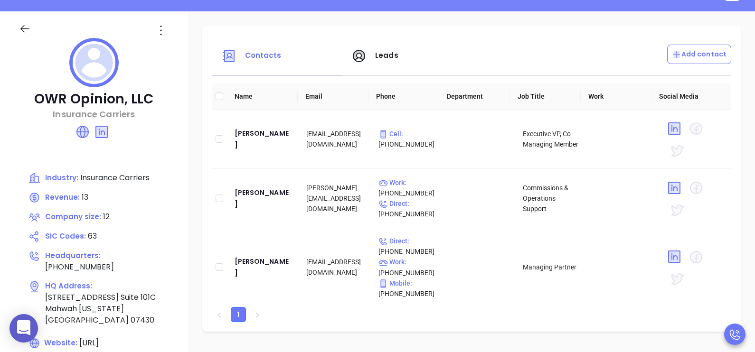
click at [383, 59] on span "Leads" at bounding box center [386, 55] width 23 height 10
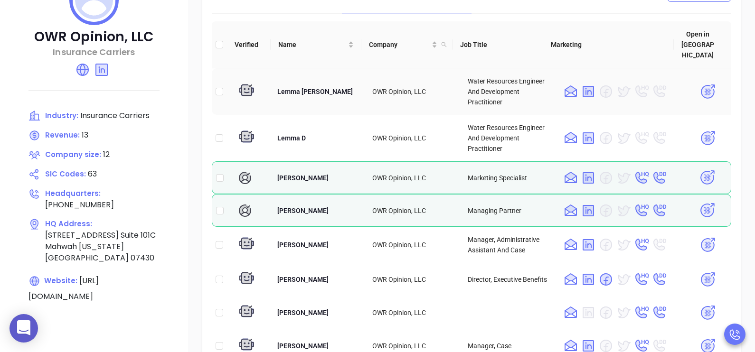
scroll to position [142, 0]
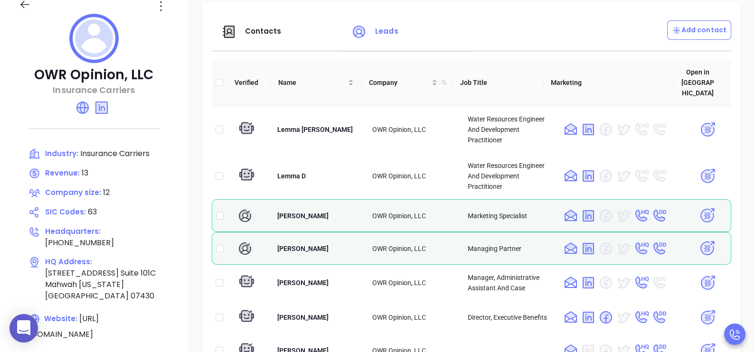
click at [257, 32] on span "Contacts" at bounding box center [263, 31] width 37 height 10
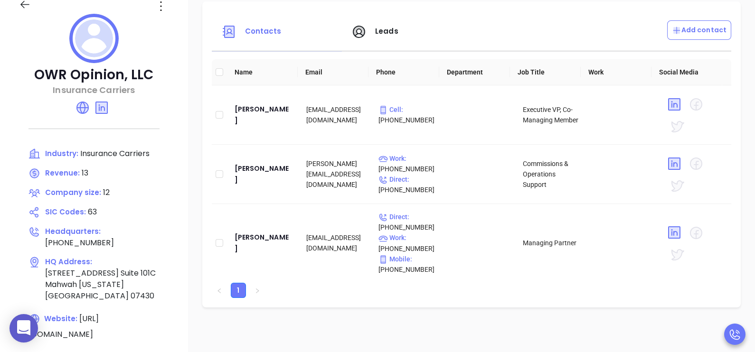
scroll to position [8, 0]
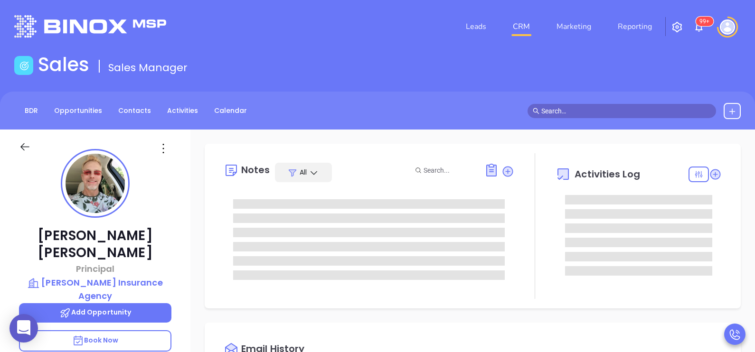
type input "[PERSON_NAME]"
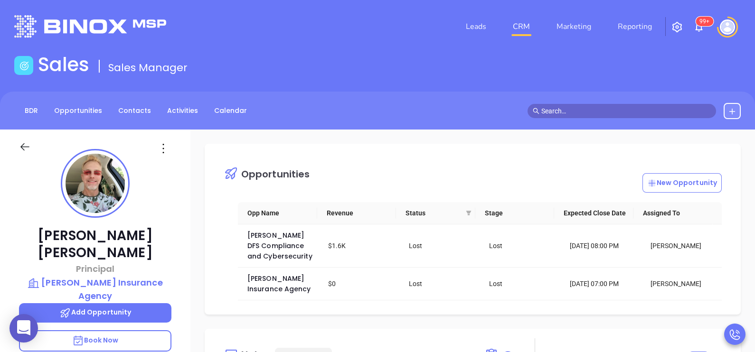
scroll to position [275, 0]
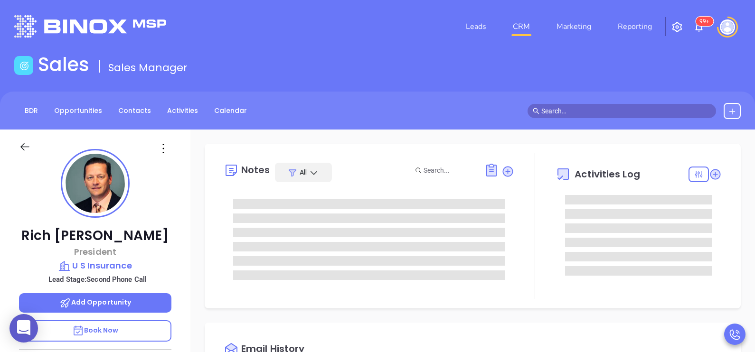
type input "[PERSON_NAME]"
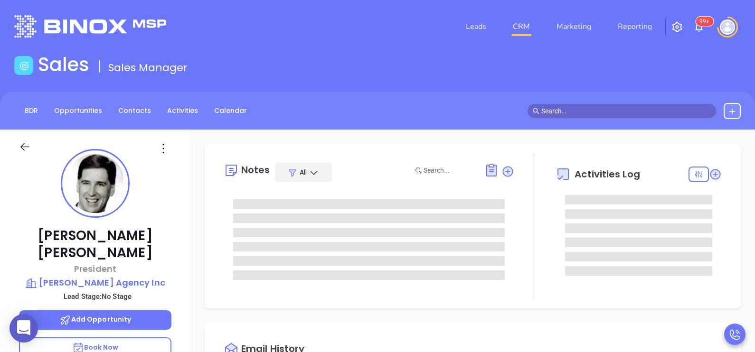
type input "[PERSON_NAME]"
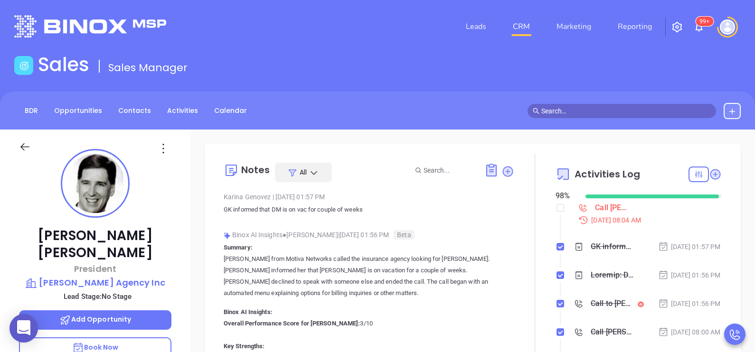
scroll to position [275, 0]
click at [171, 207] on div "[PERSON_NAME] President [PERSON_NAME] Agency Inc Lead Stage: No Stage Add Oppor…" at bounding box center [95, 350] width 190 height 441
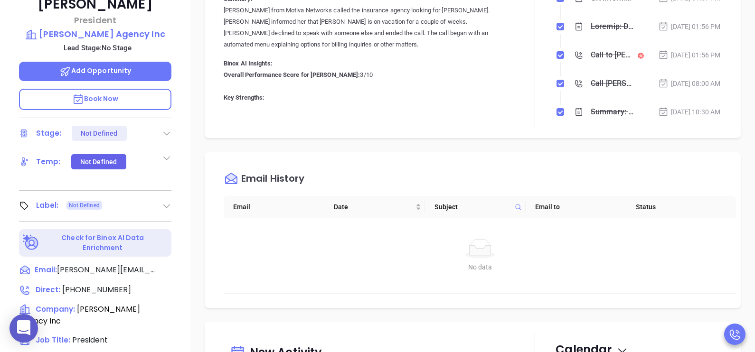
scroll to position [285, 0]
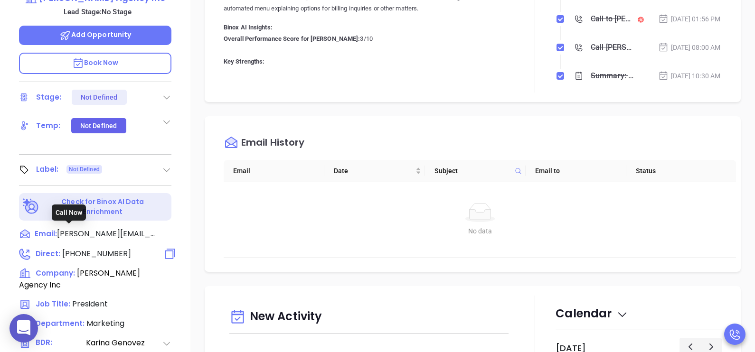
click at [101, 248] on span "[PHONE_NUMBER]" at bounding box center [96, 253] width 69 height 11
type input "[PHONE_NUMBER]"
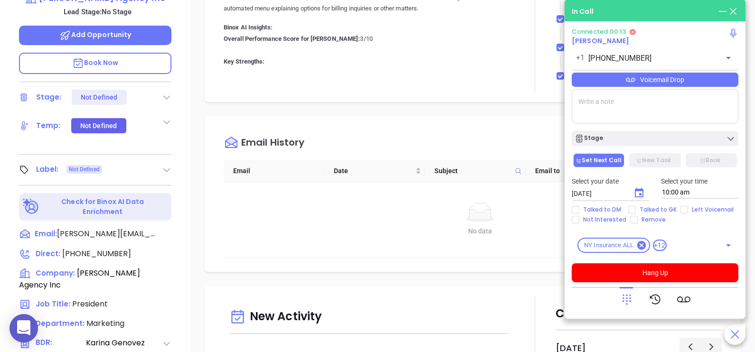
click at [673, 80] on div "Voicemail Drop" at bounding box center [655, 80] width 167 height 14
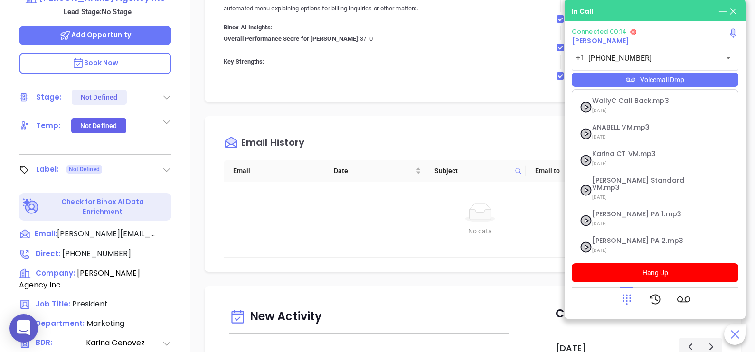
scroll to position [104, 0]
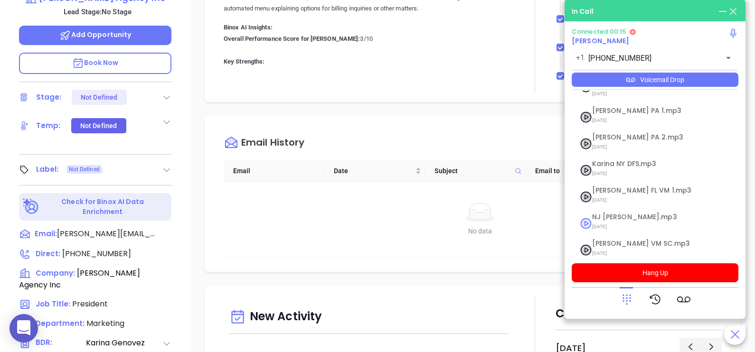
click at [635, 214] on span "NJ [PERSON_NAME].mp3" at bounding box center [643, 217] width 103 height 7
checkbox input "true"
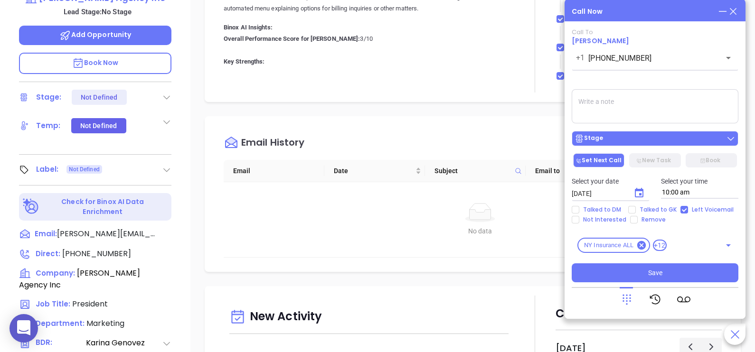
click at [636, 141] on div "Stage" at bounding box center [655, 138] width 161 height 9
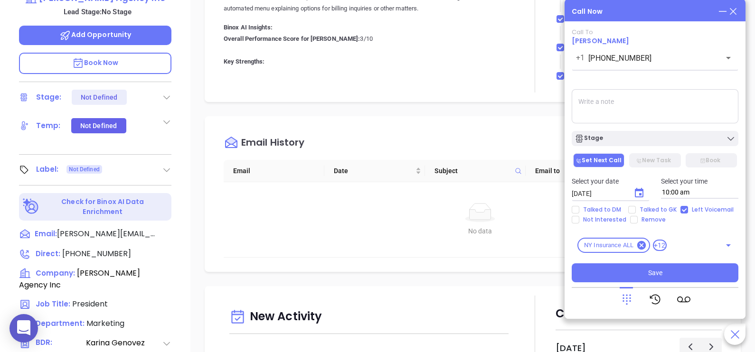
click at [178, 240] on div "[PERSON_NAME] President [PERSON_NAME] Agency Inc Lead Stage: No Stage Add Oppor…" at bounding box center [95, 65] width 190 height 441
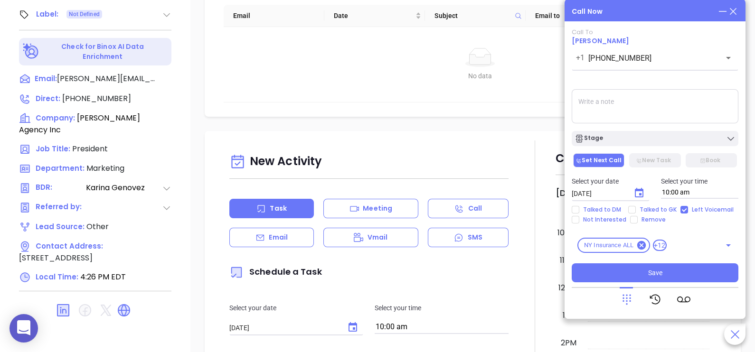
scroll to position [442, 0]
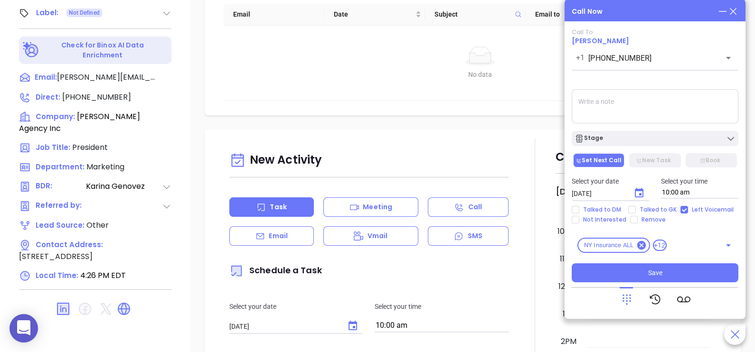
click at [513, 113] on div "Email History Email Date Subject Email to Status No data No data" at bounding box center [473, 38] width 536 height 156
click at [733, 11] on icon at bounding box center [733, 11] width 7 height 7
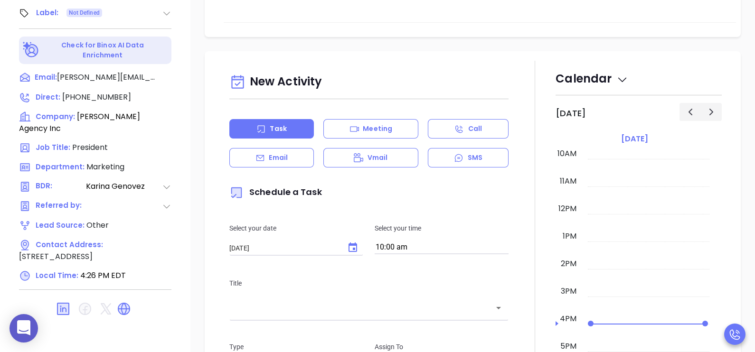
click at [692, 84] on div "Calendar [DATE] 12am 1am 2am 3am 4am 5am 6am 7am 8am 9am 10am 11am 12pm 1pm 2pm…" at bounding box center [639, 325] width 166 height 528
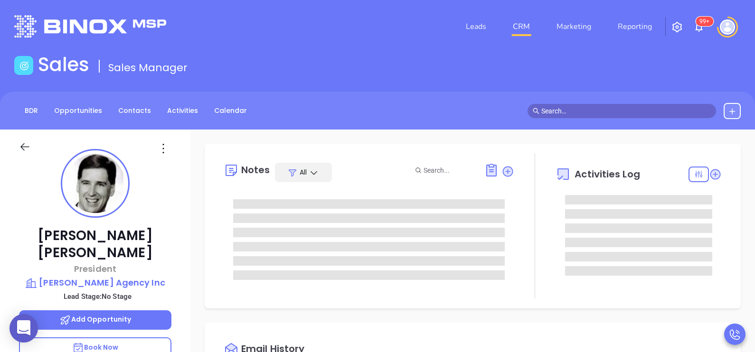
scroll to position [23, 0]
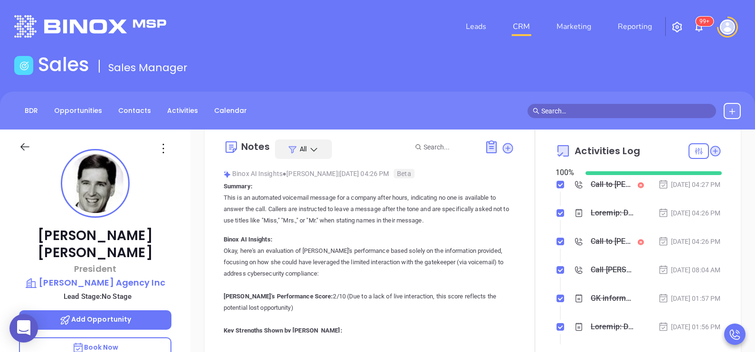
click at [185, 258] on div "[PERSON_NAME] President [PERSON_NAME] Agency Inc Lead Stage: No Stage Add Oppor…" at bounding box center [95, 350] width 190 height 441
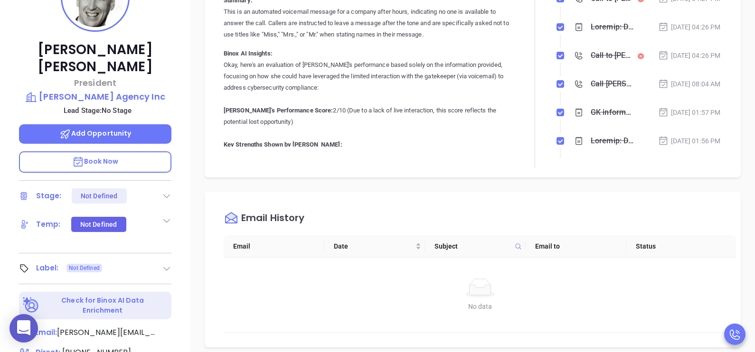
scroll to position [213, 0]
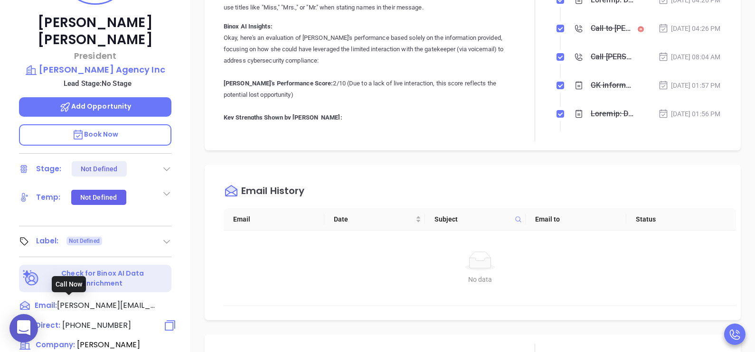
click at [102, 320] on span "[PHONE_NUMBER]" at bounding box center [96, 325] width 69 height 11
type input "[PHONE_NUMBER]"
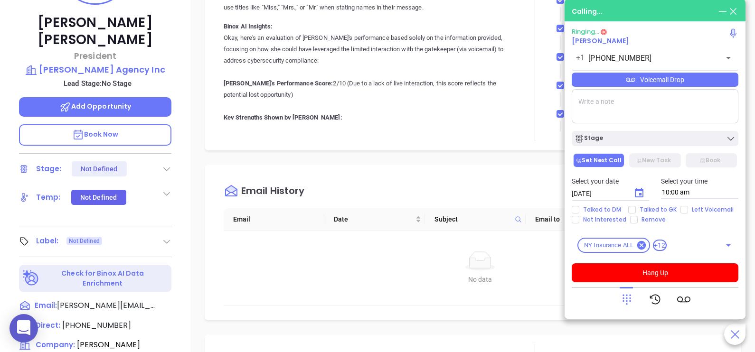
click at [702, 78] on div "Voicemail Drop" at bounding box center [655, 80] width 167 height 14
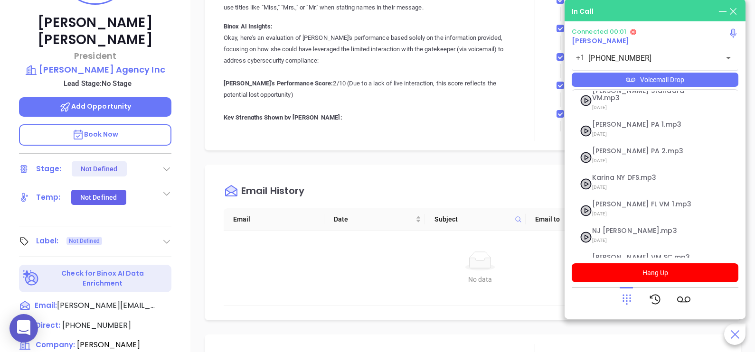
scroll to position [104, 0]
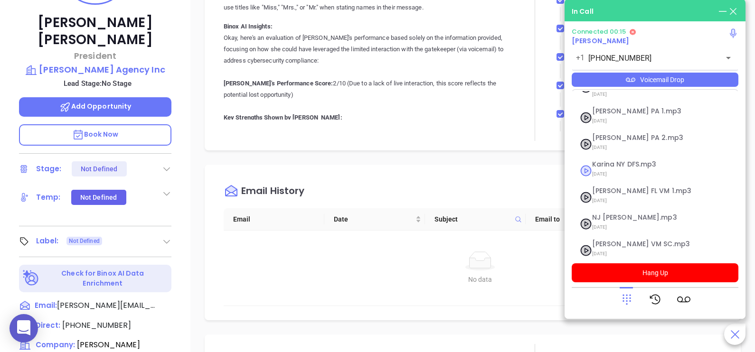
click at [620, 168] on span "[DATE]" at bounding box center [643, 174] width 103 height 12
checkbox input "true"
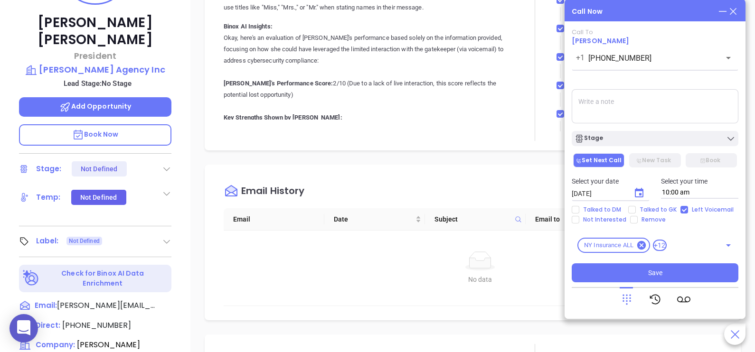
click at [737, 12] on icon at bounding box center [733, 11] width 10 height 10
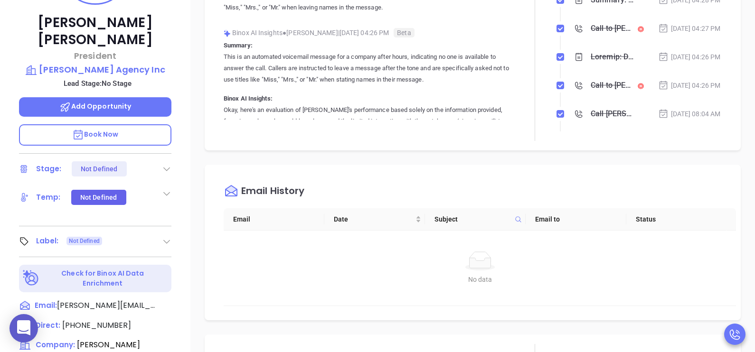
click at [687, 62] on div "[DATE] 04:26 PM" at bounding box center [689, 57] width 63 height 10
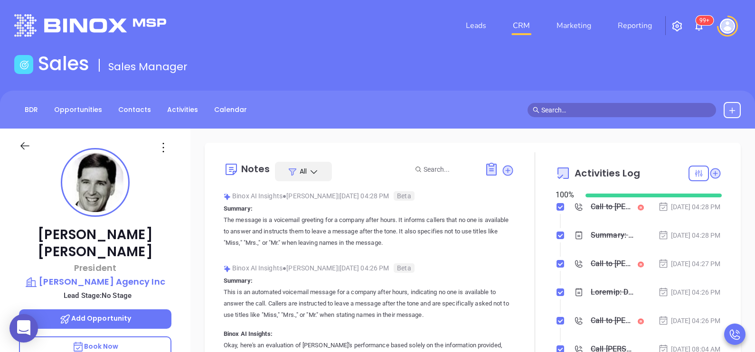
scroll to position [0, 0]
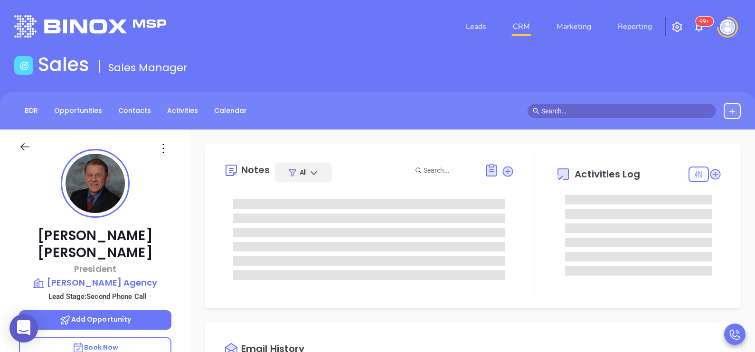
type input "[DATE]"
type input "[PERSON_NAME]"
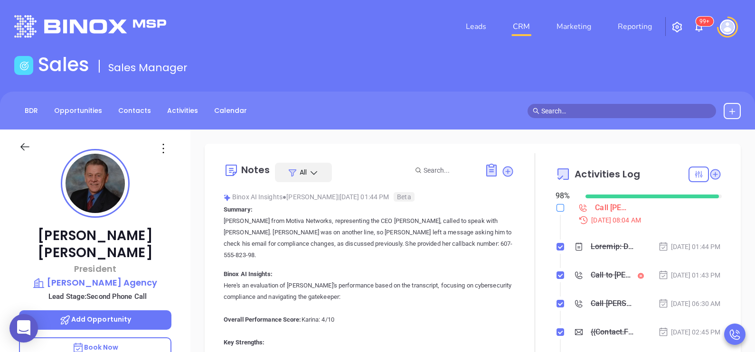
click at [557, 207] on input "checkbox" at bounding box center [561, 208] width 8 height 8
checkbox input "true"
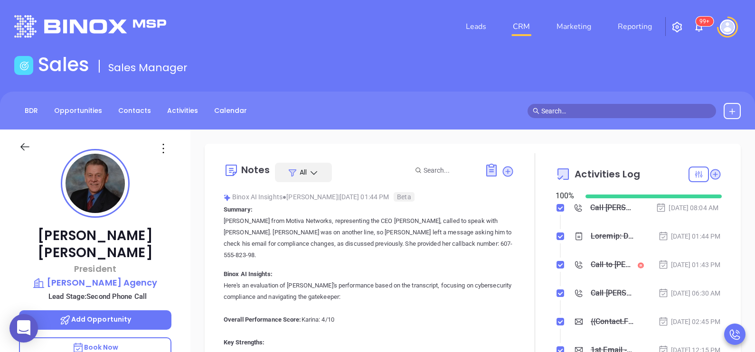
click at [534, 298] on div at bounding box center [534, 265] width 41 height 224
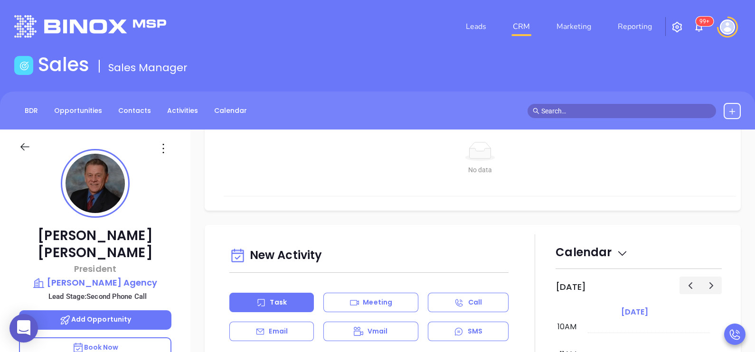
scroll to position [379, 0]
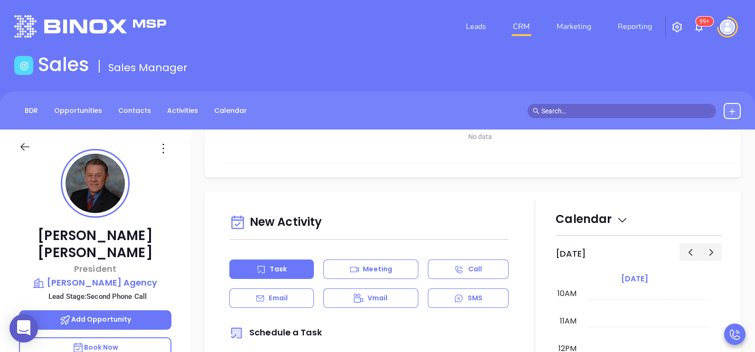
click at [296, 294] on div "Email" at bounding box center [271, 298] width 85 height 19
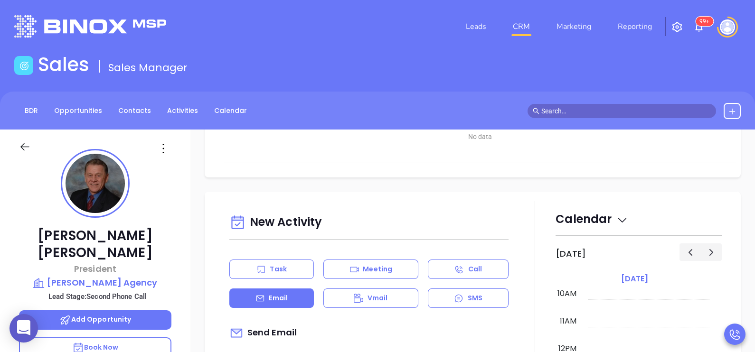
type input "[PERSON_NAME]"
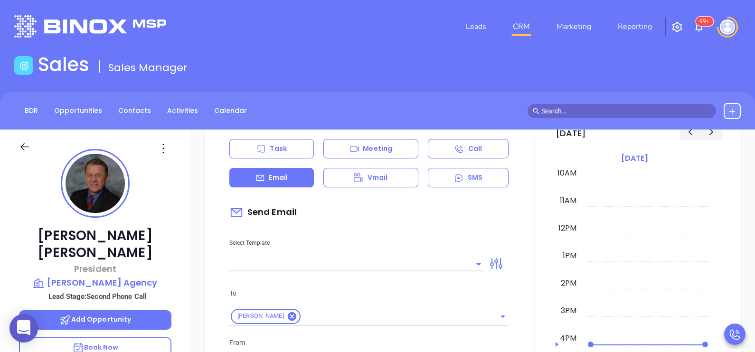
scroll to position [499, 0]
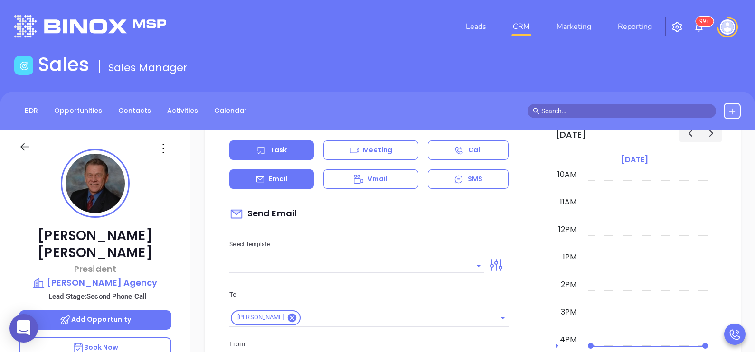
click at [279, 146] on p "Task" at bounding box center [278, 150] width 17 height 10
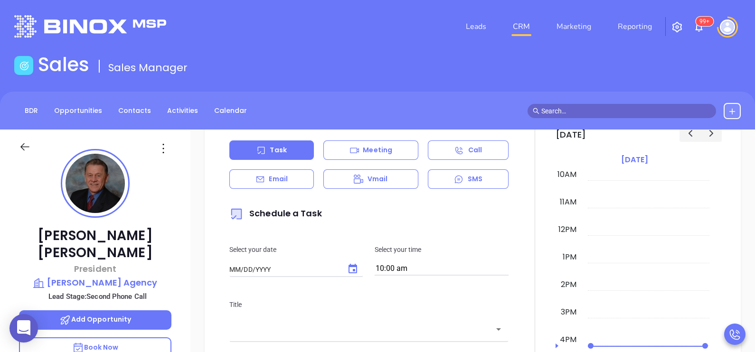
type input "[DATE]"
type input "[PERSON_NAME]"
click at [356, 269] on button "Choose date, selected date is Aug 15, 2025" at bounding box center [352, 269] width 19 height 19
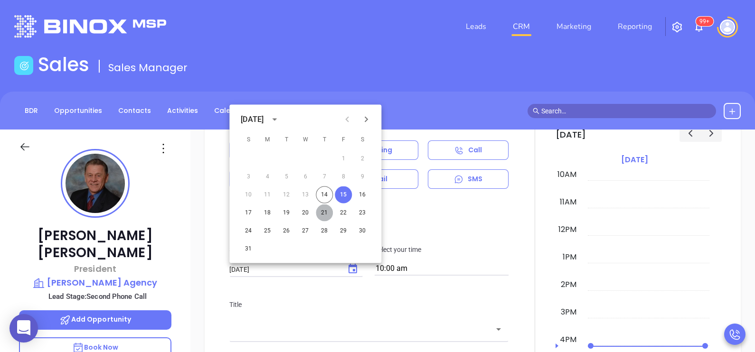
click at [328, 212] on button "21" at bounding box center [324, 213] width 17 height 17
type input "[DATE]"
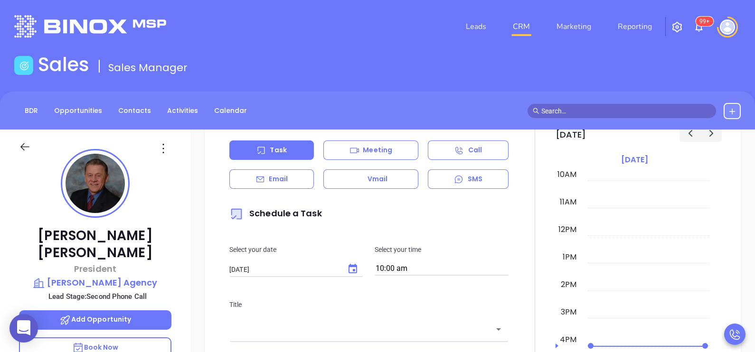
click at [514, 264] on div at bounding box center [534, 346] width 41 height 528
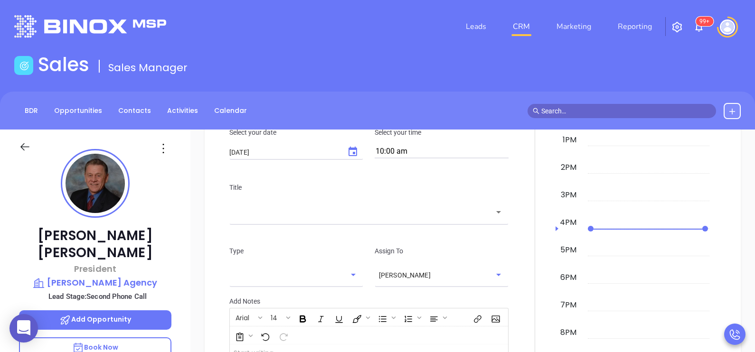
scroll to position [617, 0]
drag, startPoint x: 429, startPoint y: 221, endPoint x: 425, endPoint y: 204, distance: 17.1
click at [425, 204] on div "Title ​" at bounding box center [369, 201] width 291 height 64
click at [425, 204] on div "​" at bounding box center [368, 210] width 279 height 20
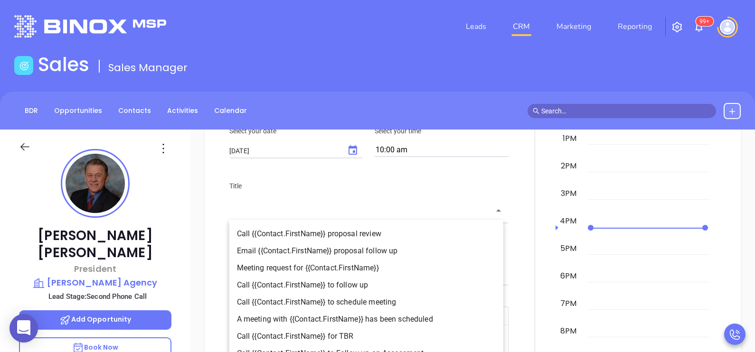
click at [371, 278] on li "Call {{Contact.FirstName}} to follow up" at bounding box center [366, 285] width 274 height 17
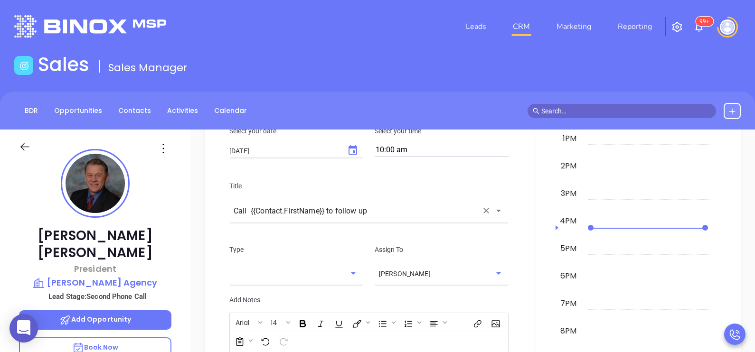
type input "Call [PERSON_NAME] to follow up"
type input "Call"
click at [525, 246] on div at bounding box center [534, 230] width 41 height 534
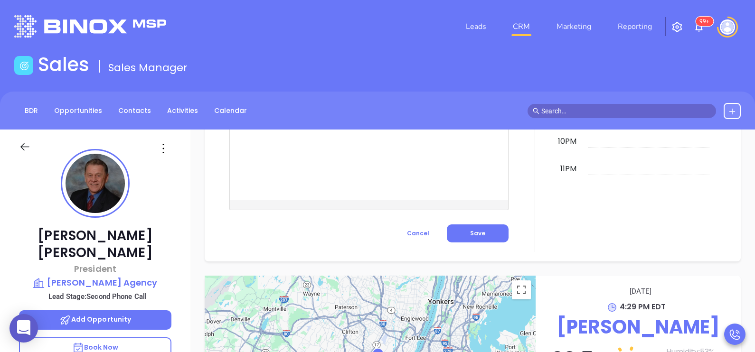
scroll to position [878, 0]
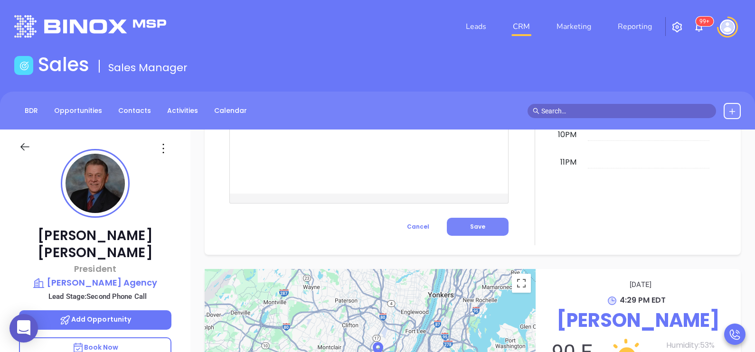
click at [480, 222] on button "Save" at bounding box center [478, 227] width 62 height 18
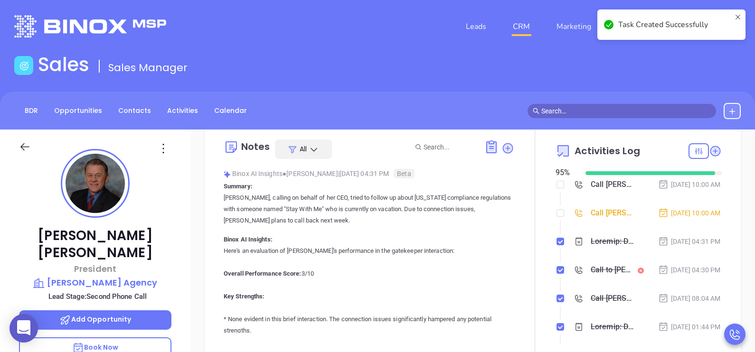
scroll to position [0, 0]
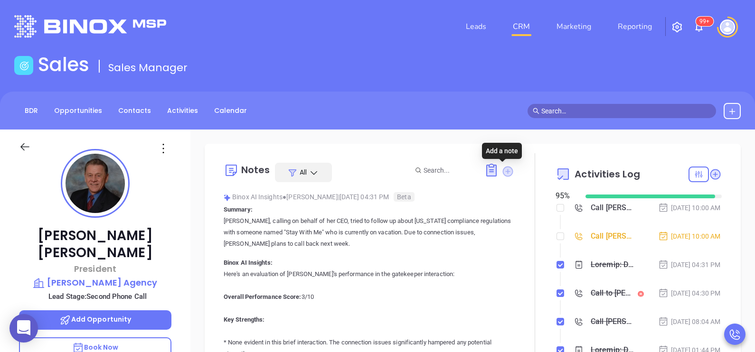
click at [504, 166] on icon at bounding box center [507, 171] width 10 height 10
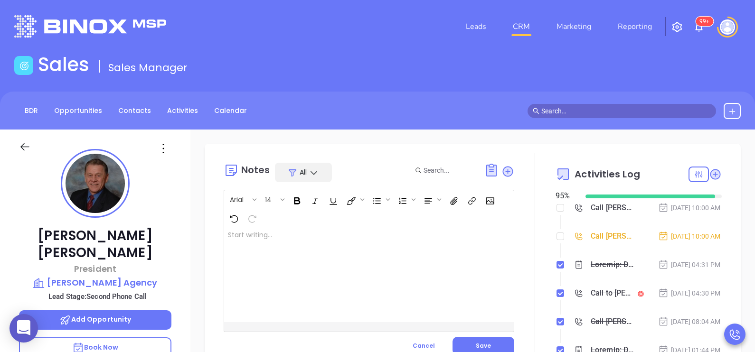
click at [401, 256] on div at bounding box center [358, 275] width 269 height 96
click at [478, 342] on span "Save" at bounding box center [483, 346] width 15 height 8
